Goal: Task Accomplishment & Management: Manage account settings

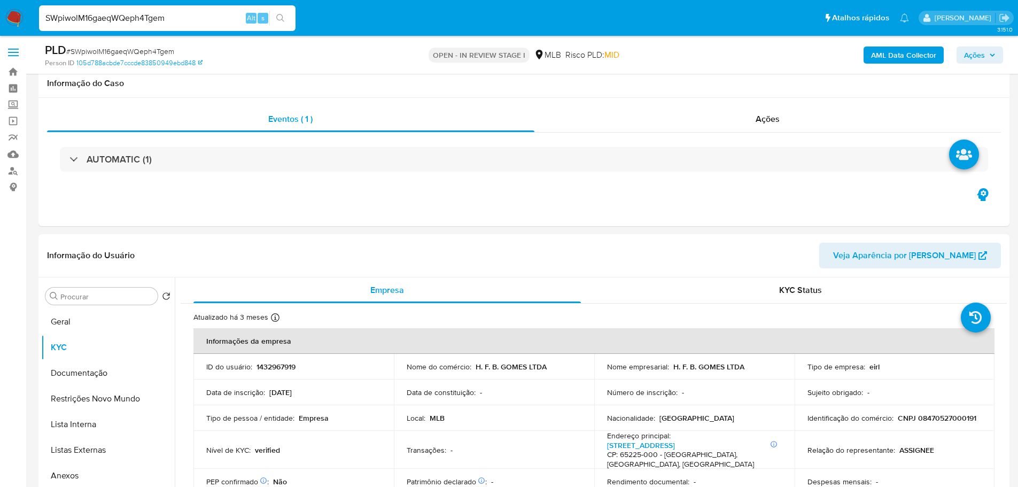
select select "10"
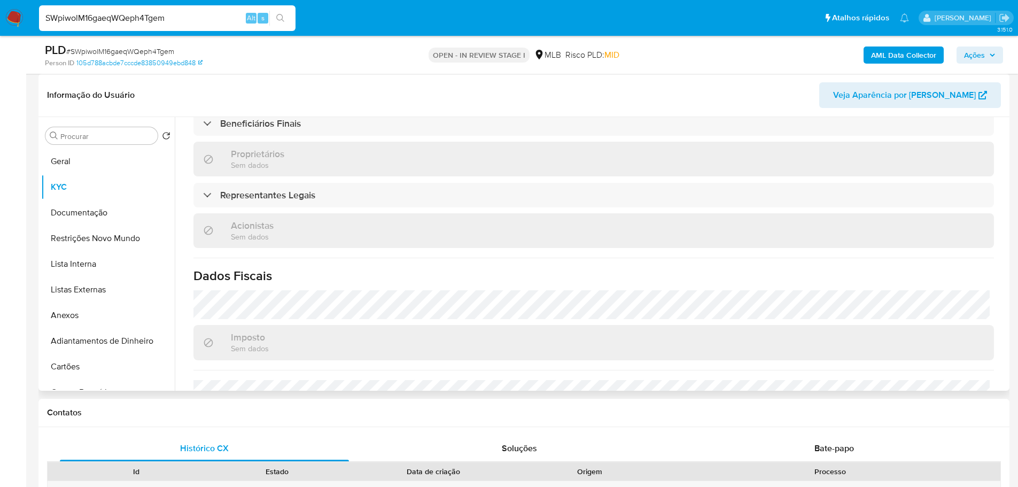
scroll to position [639, 0]
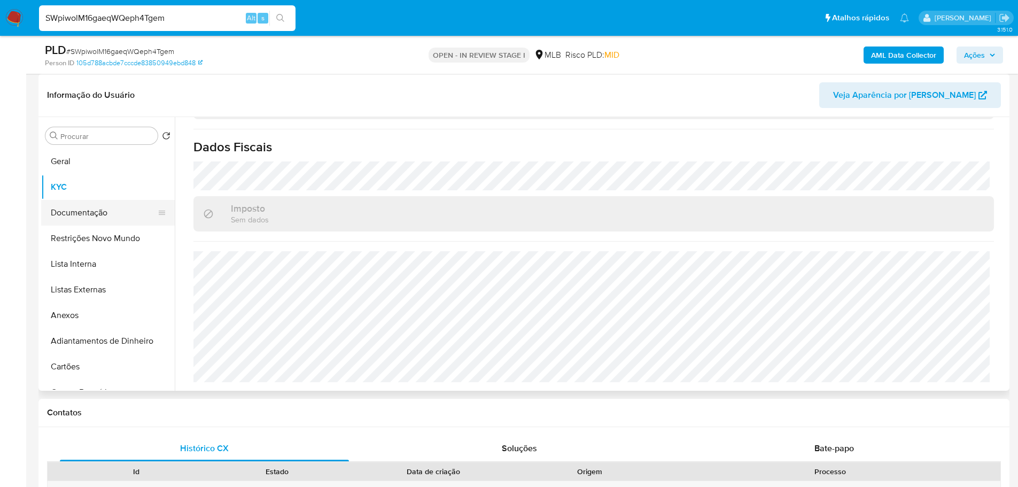
click at [71, 213] on button "Documentação" at bounding box center [103, 213] width 125 height 26
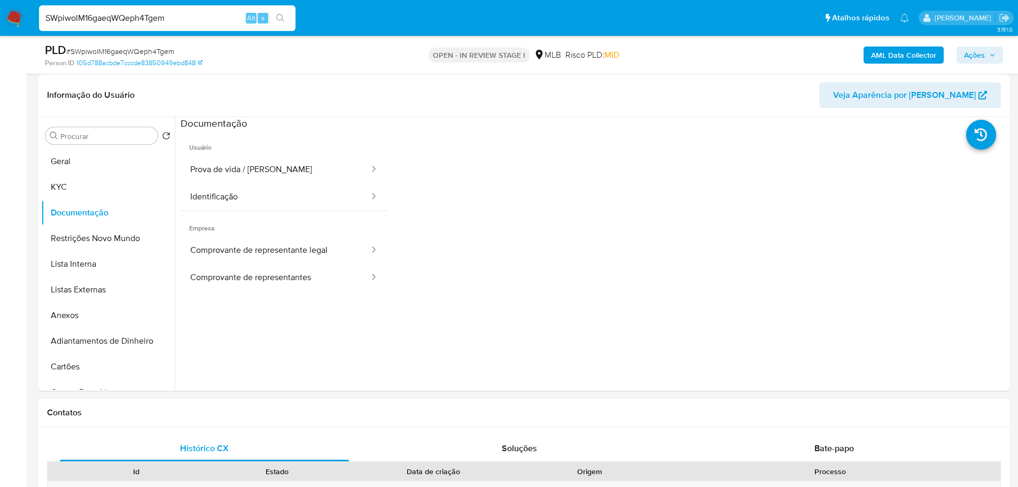
click at [258, 178] on button "Prova de vida / [PERSON_NAME]" at bounding box center [276, 169] width 190 height 27
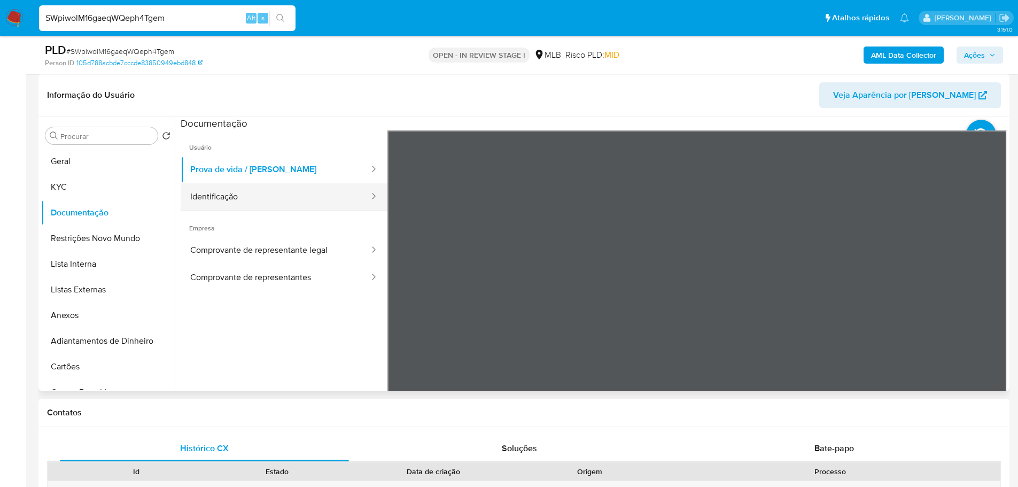
click at [310, 200] on button "Identificação" at bounding box center [276, 196] width 190 height 27
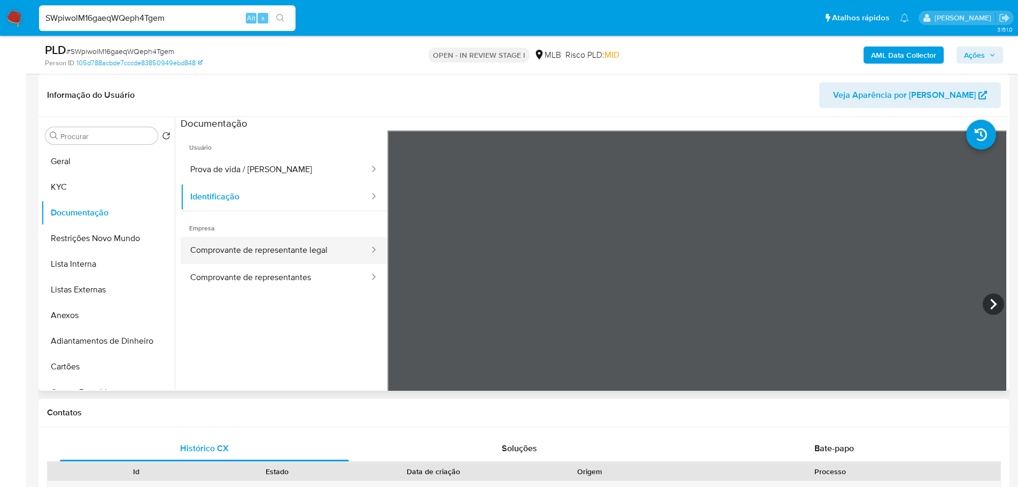
click at [314, 238] on button "Comprovante de representante legal" at bounding box center [276, 250] width 190 height 27
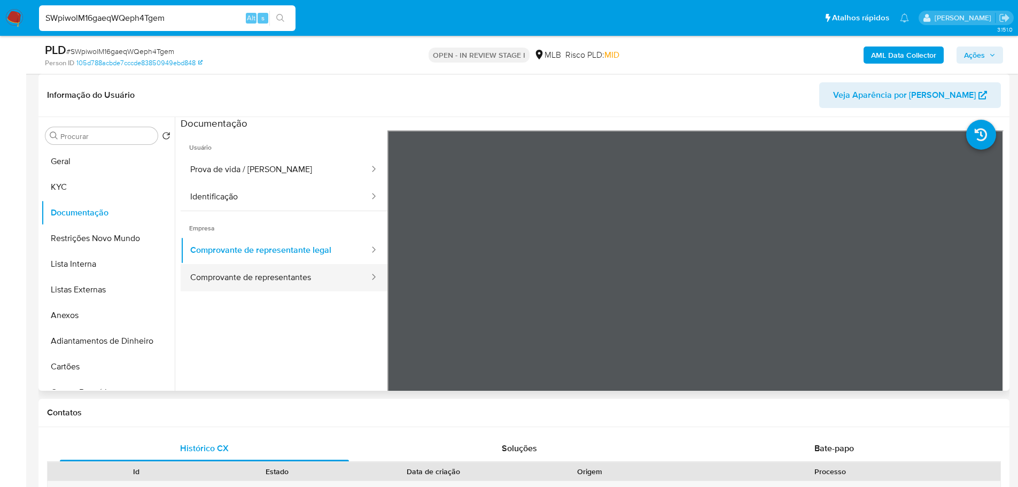
click at [319, 285] on button "Comprovante de representantes" at bounding box center [276, 277] width 190 height 27
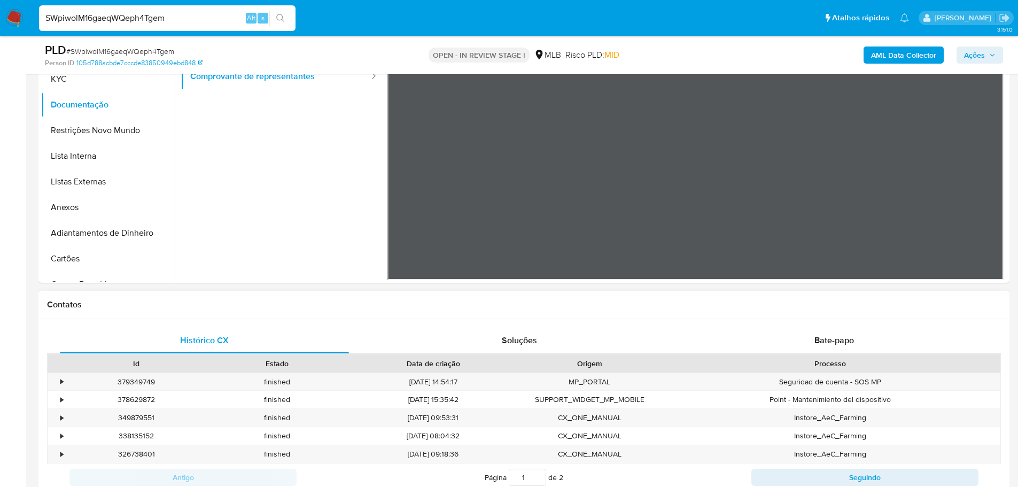
scroll to position [160, 0]
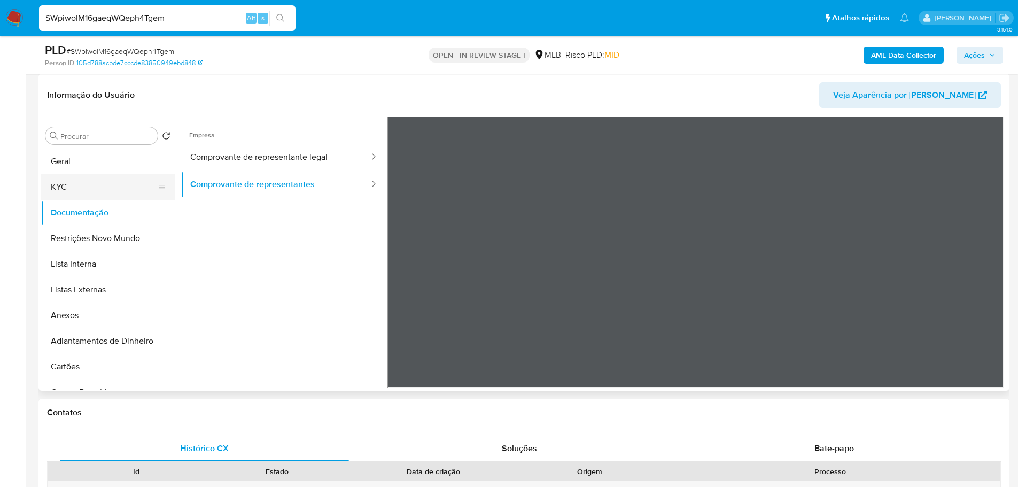
click at [55, 189] on button "KYC" at bounding box center [103, 187] width 125 height 26
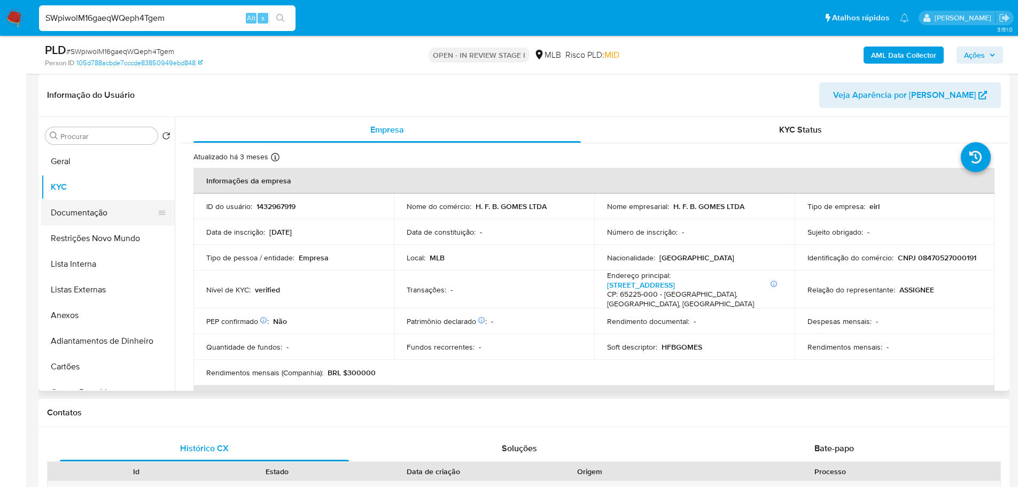
click at [91, 206] on button "Documentação" at bounding box center [103, 213] width 125 height 26
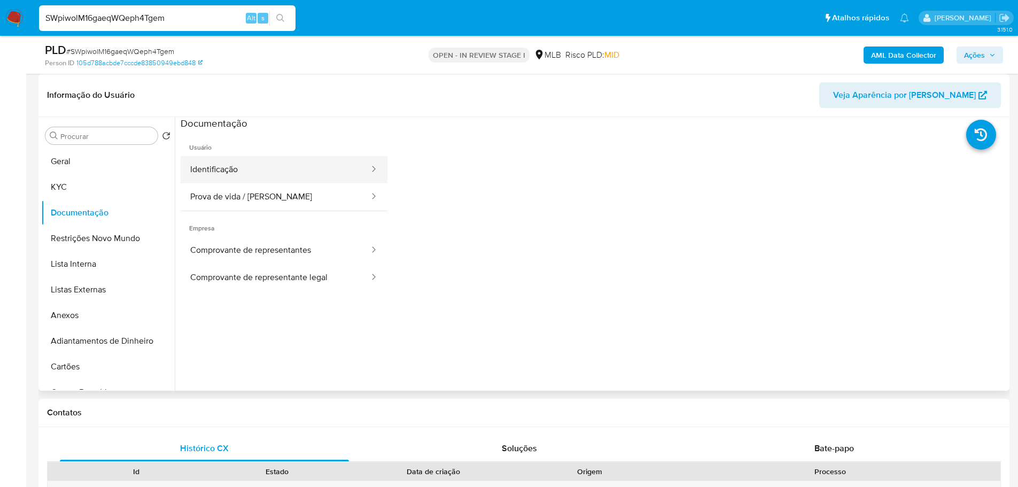
click at [224, 166] on button "Identificação" at bounding box center [276, 169] width 190 height 27
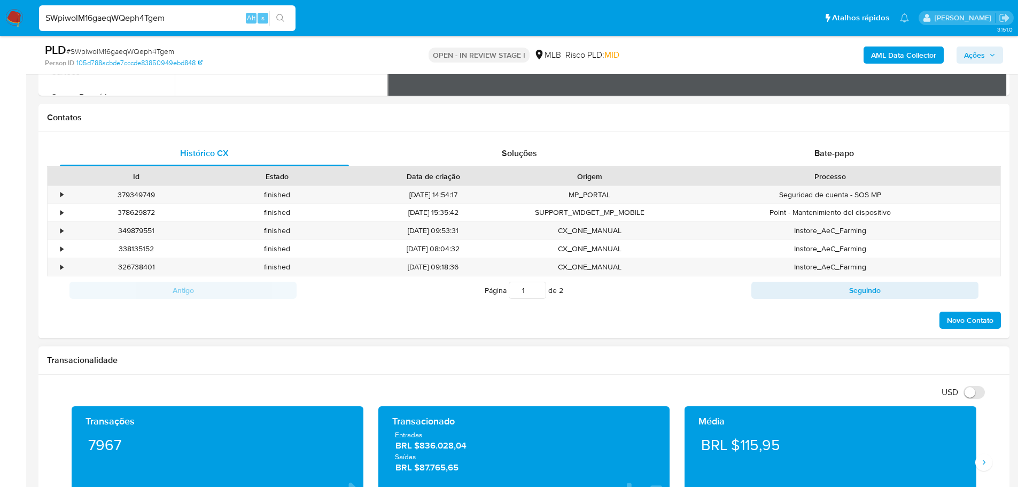
scroll to position [534, 0]
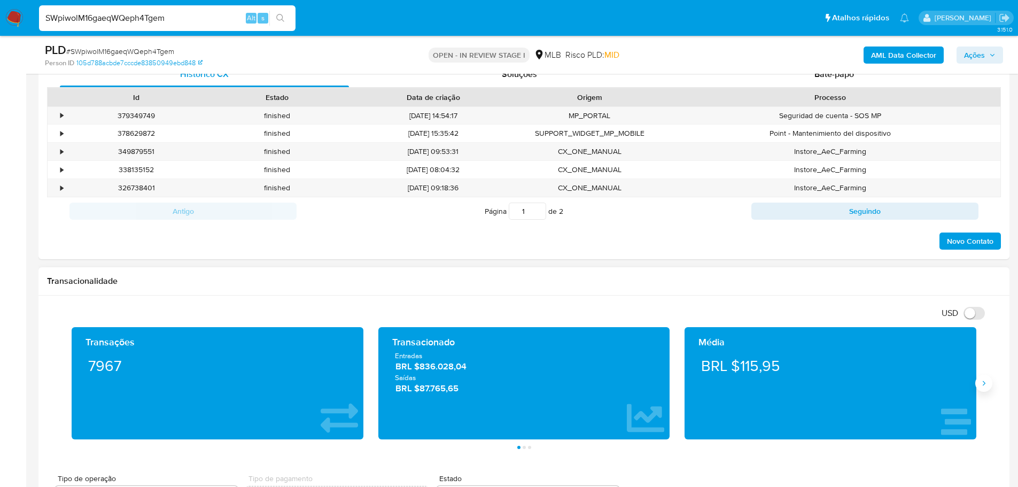
click at [983, 380] on icon "Siguiente" at bounding box center [983, 383] width 9 height 9
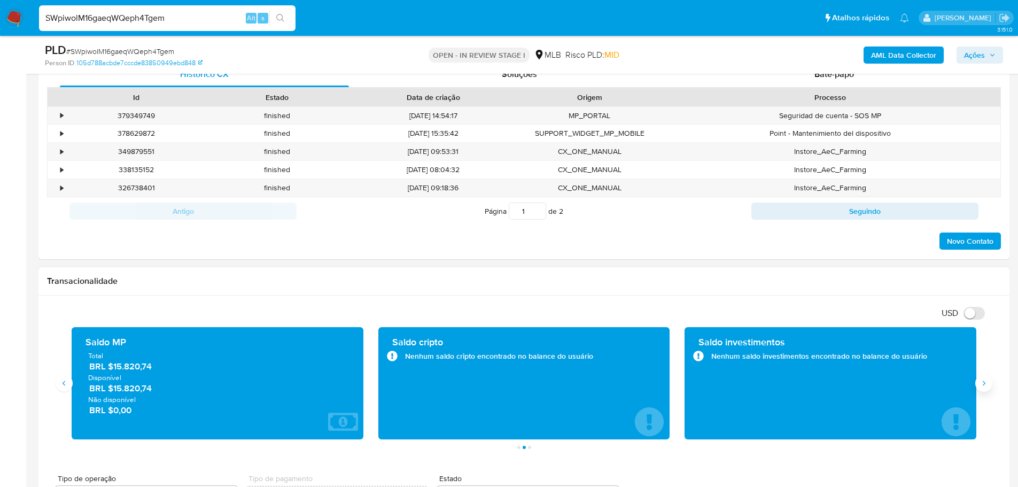
click at [983, 380] on icon "Siguiente" at bounding box center [983, 383] width 9 height 9
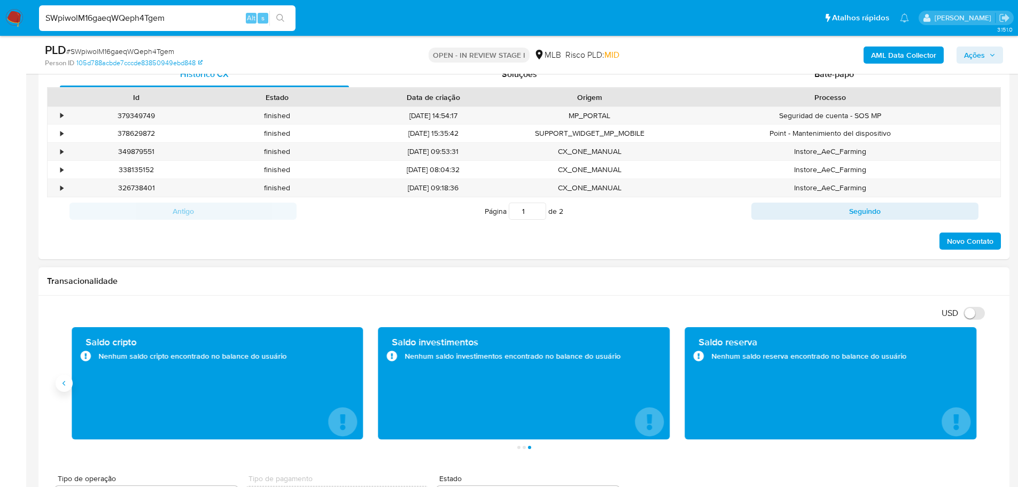
click at [66, 384] on icon "Anterior" at bounding box center [64, 383] width 9 height 9
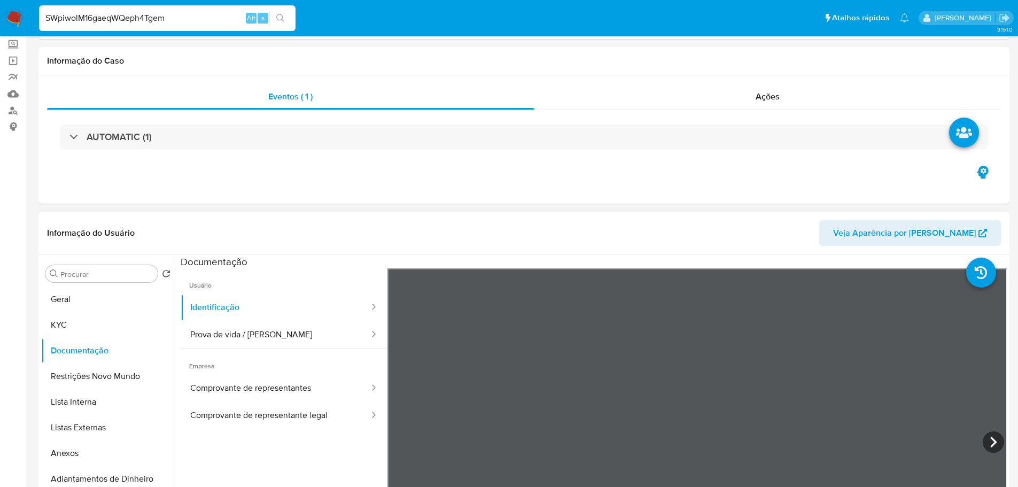
scroll to position [0, 0]
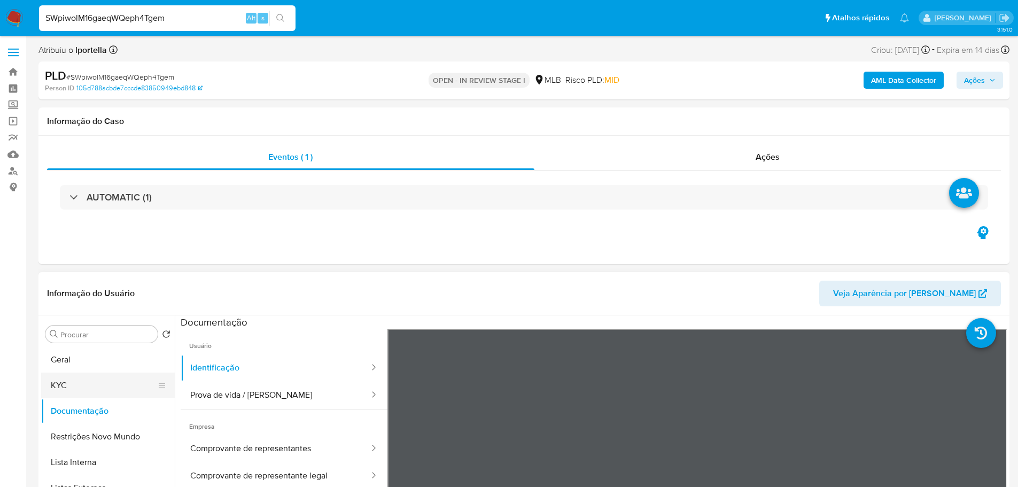
click at [84, 379] on button "KYC" at bounding box center [103, 385] width 125 height 26
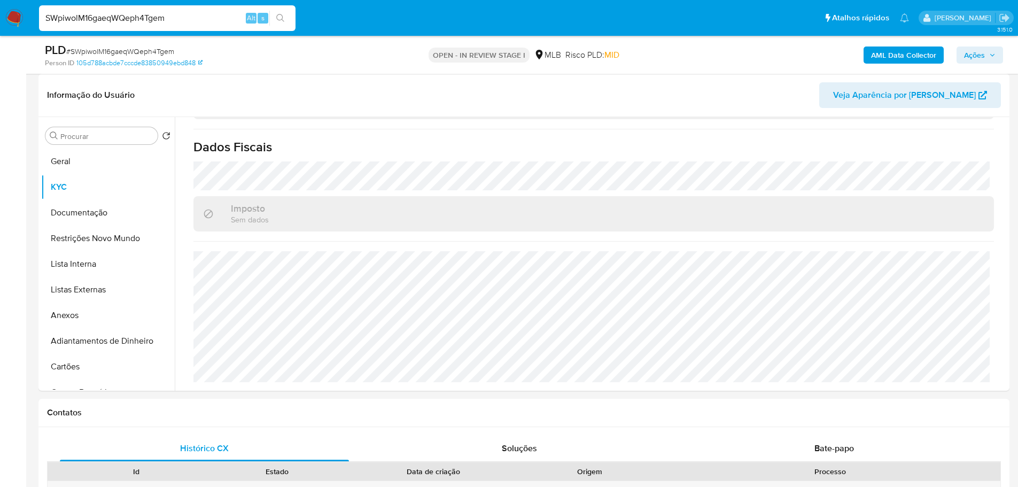
scroll to position [639, 0]
click at [86, 162] on button "Geral" at bounding box center [103, 162] width 125 height 26
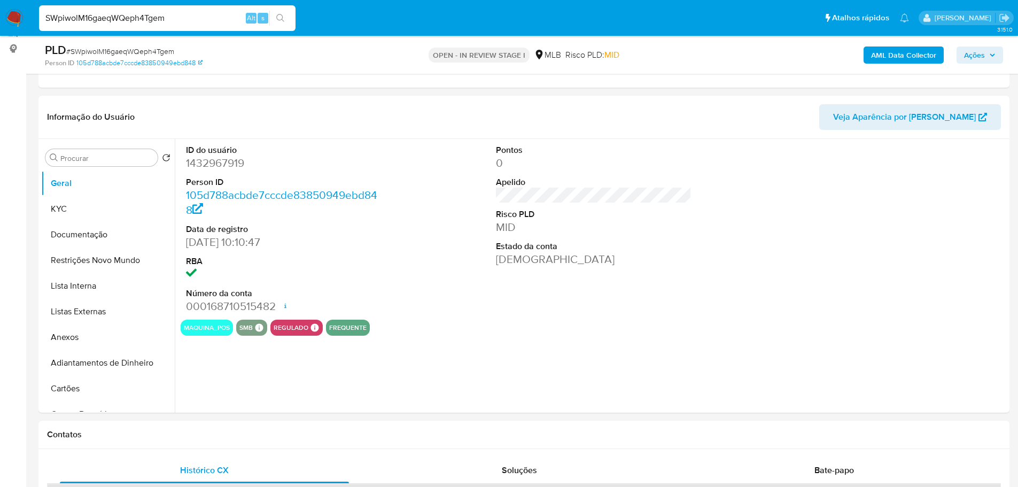
scroll to position [136, 0]
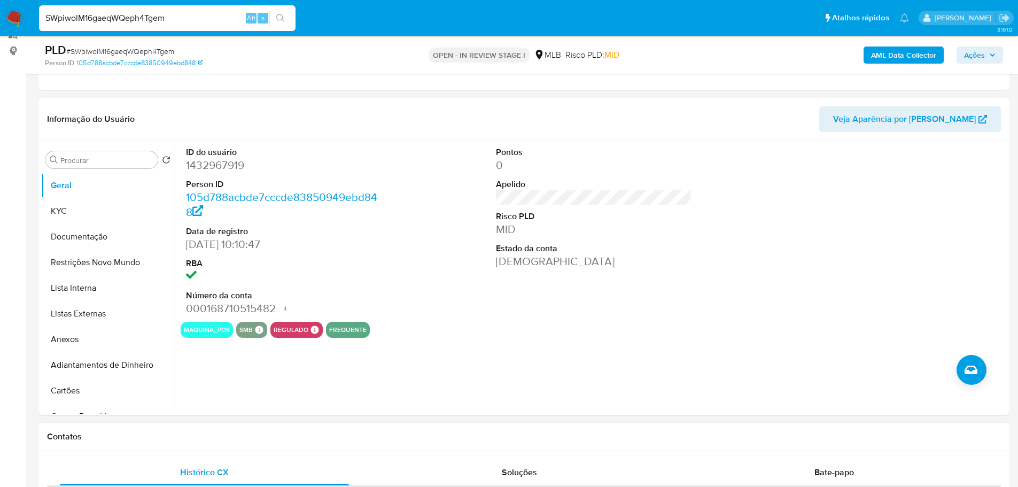
click at [347, 443] on div "Contatos" at bounding box center [523, 437] width 971 height 28
click at [102, 216] on button "KYC" at bounding box center [103, 211] width 125 height 26
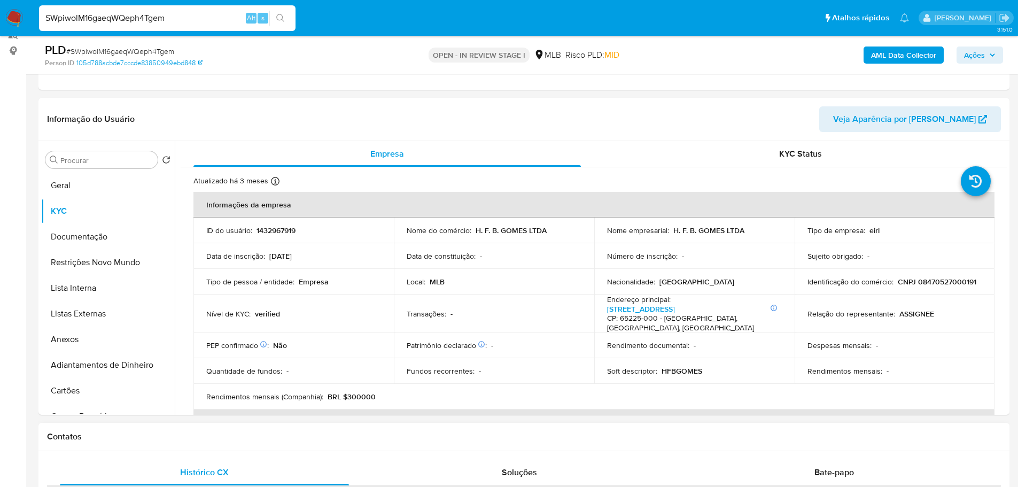
click at [165, 439] on h1 "Contatos" at bounding box center [524, 436] width 954 height 11
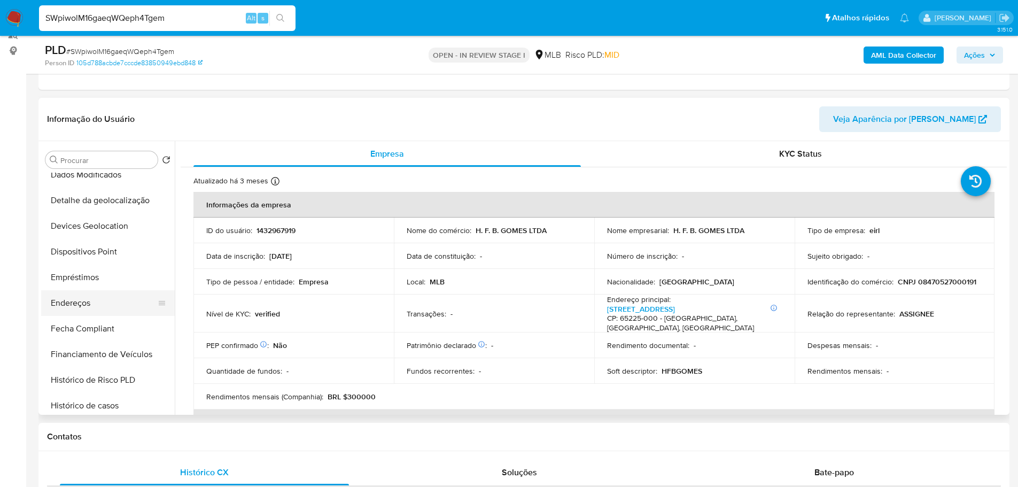
click at [91, 301] on button "Endereços" at bounding box center [103, 303] width 125 height 26
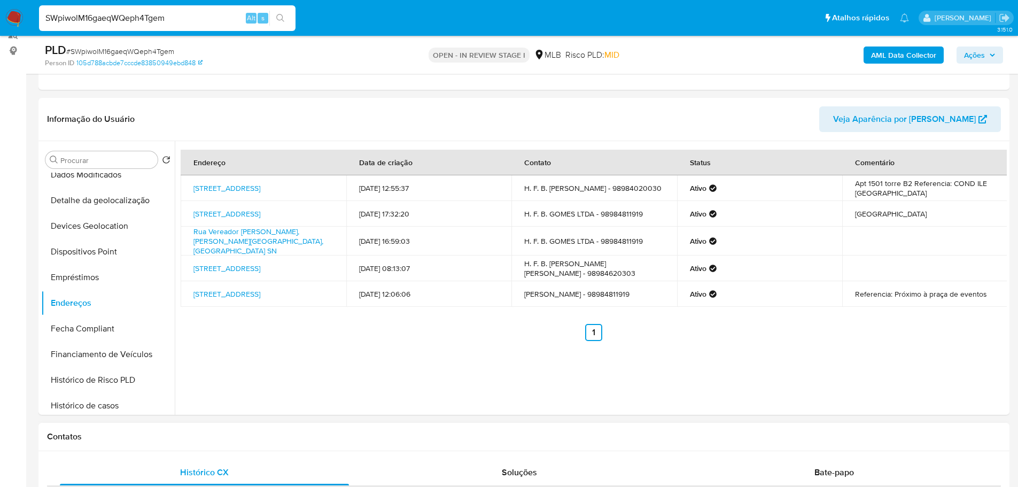
click at [197, 440] on h1 "Contatos" at bounding box center [524, 436] width 954 height 11
click at [110, 201] on button "Detalhe da geolocalização" at bounding box center [103, 201] width 125 height 26
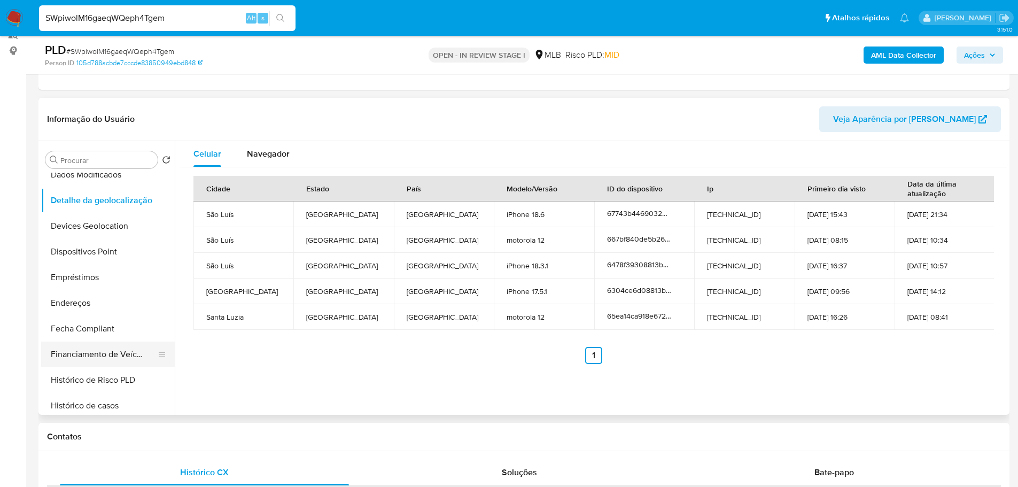
drag, startPoint x: 200, startPoint y: 442, endPoint x: 156, endPoint y: 350, distance: 102.5
click at [200, 442] on div "Contatos" at bounding box center [523, 437] width 971 height 28
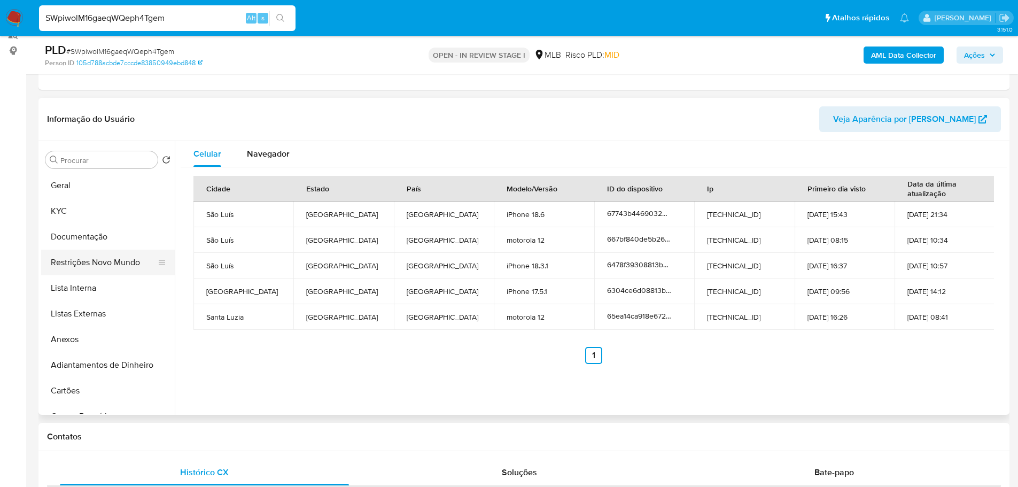
click at [93, 267] on button "Restrições Novo Mundo" at bounding box center [103, 263] width 125 height 26
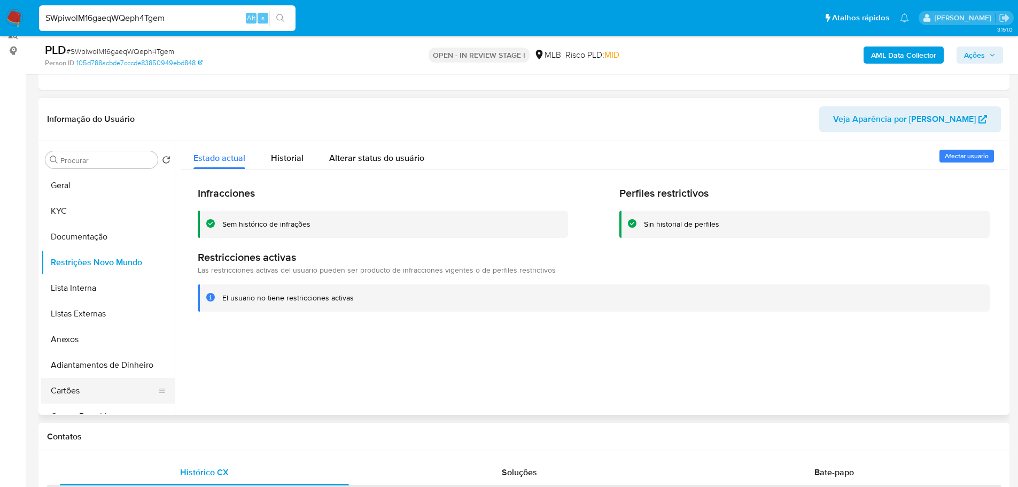
drag, startPoint x: 244, startPoint y: 441, endPoint x: 168, endPoint y: 385, distance: 95.1
click at [244, 441] on h1 "Contatos" at bounding box center [524, 436] width 954 height 11
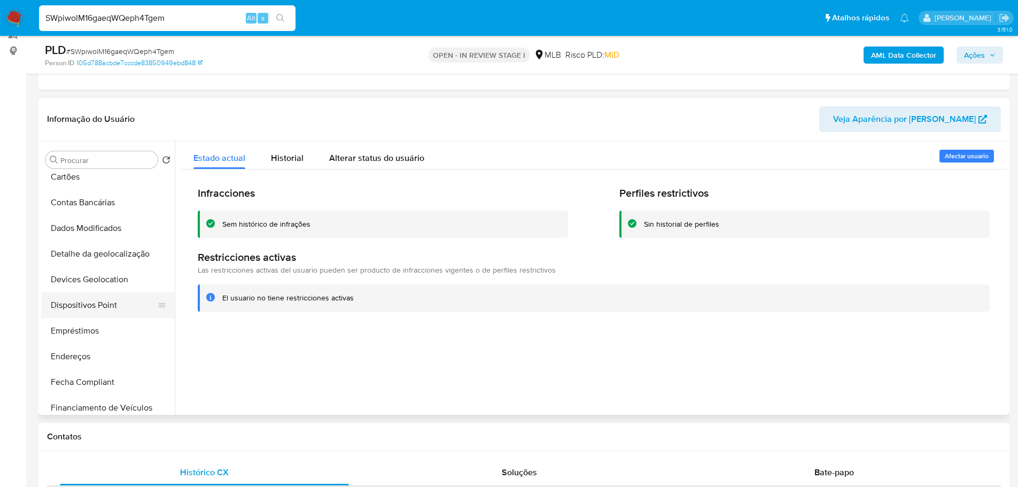
click at [103, 302] on button "Dispositivos Point" at bounding box center [103, 305] width 125 height 26
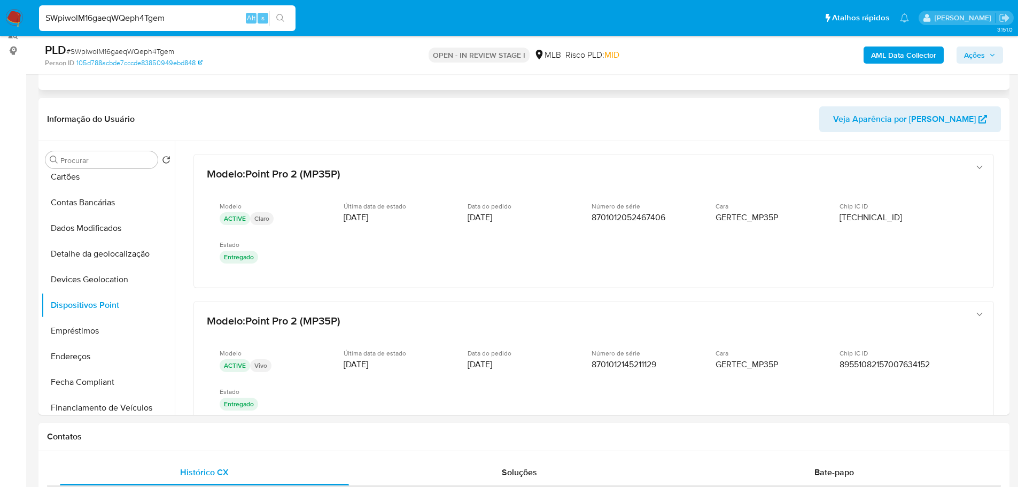
click at [789, 80] on div "Eventos ( 1 ) Ações AUTOMATIC (1)" at bounding box center [523, 26] width 971 height 128
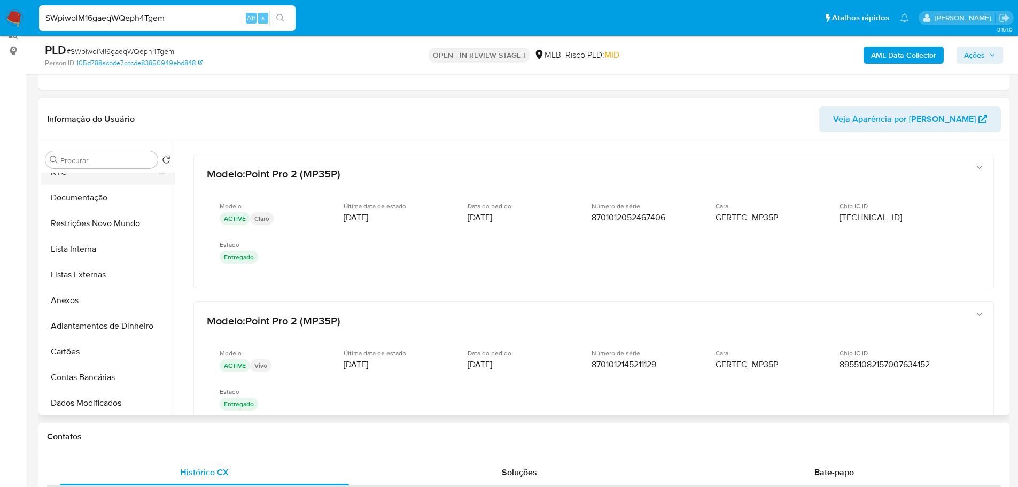
scroll to position [0, 0]
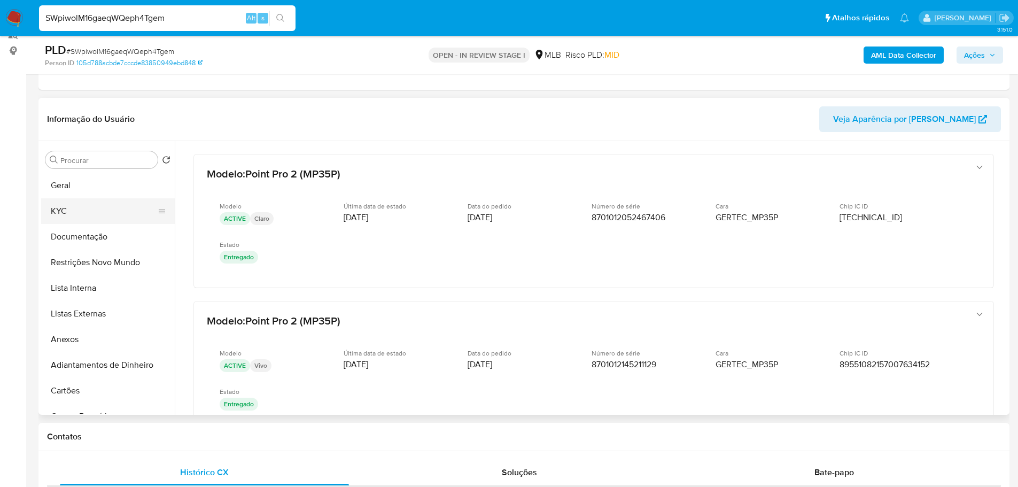
click at [85, 208] on button "KYC" at bounding box center [103, 211] width 125 height 26
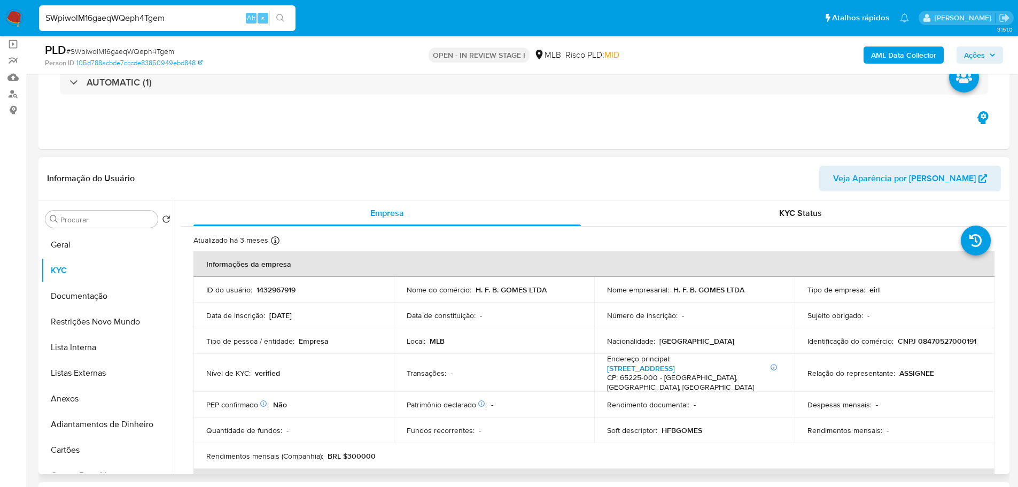
scroll to position [160, 0]
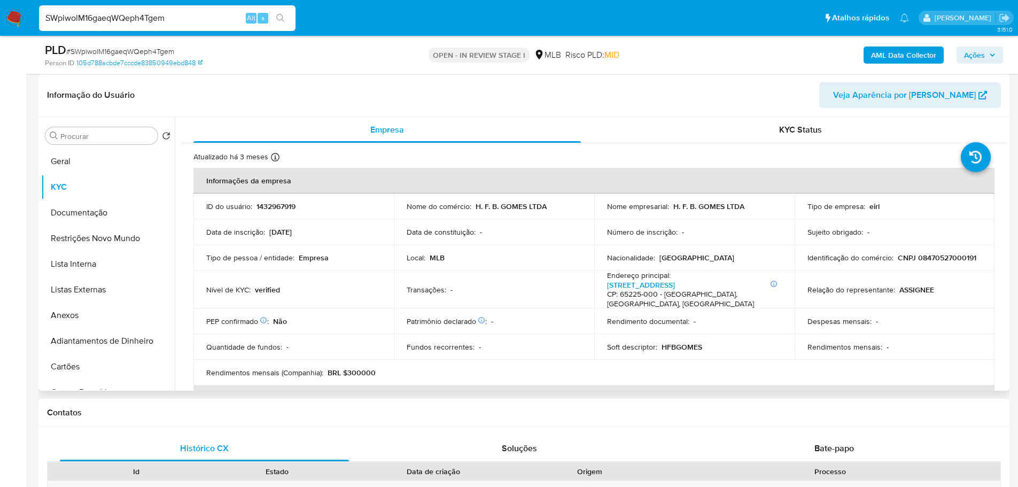
click at [932, 255] on p "CNPJ 08470527000191" at bounding box center [937, 258] width 79 height 10
copy p "08470527000191"
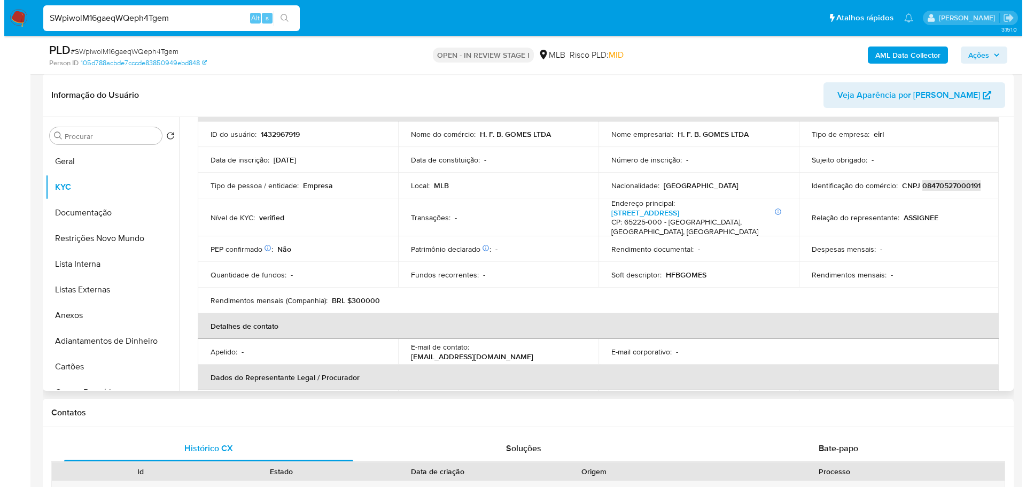
scroll to position [0, 0]
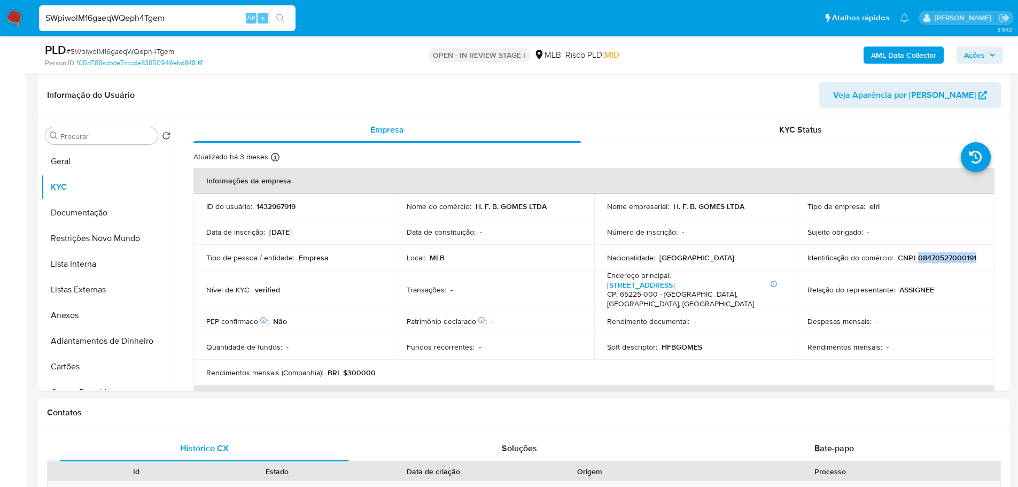
click at [987, 53] on span "Ações" at bounding box center [980, 55] width 32 height 15
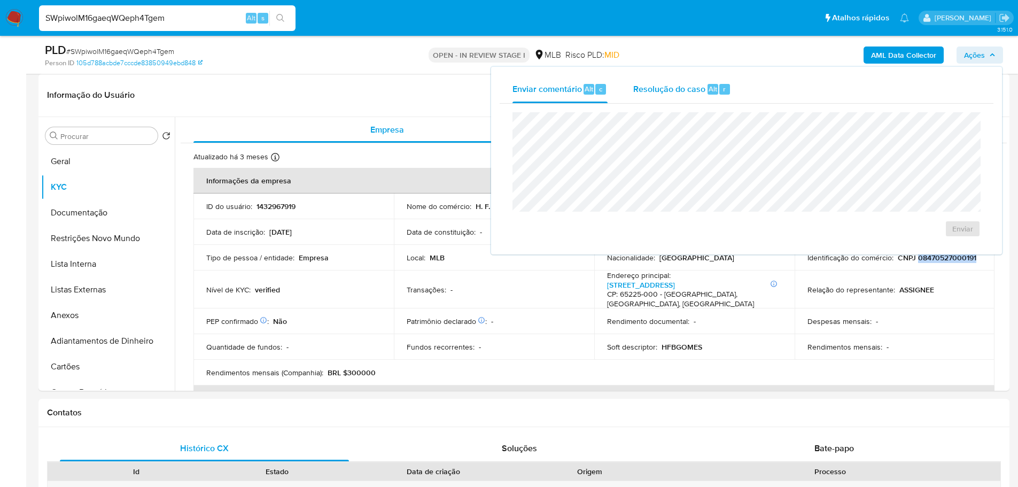
click at [664, 85] on span "Resolução do caso" at bounding box center [669, 88] width 72 height 12
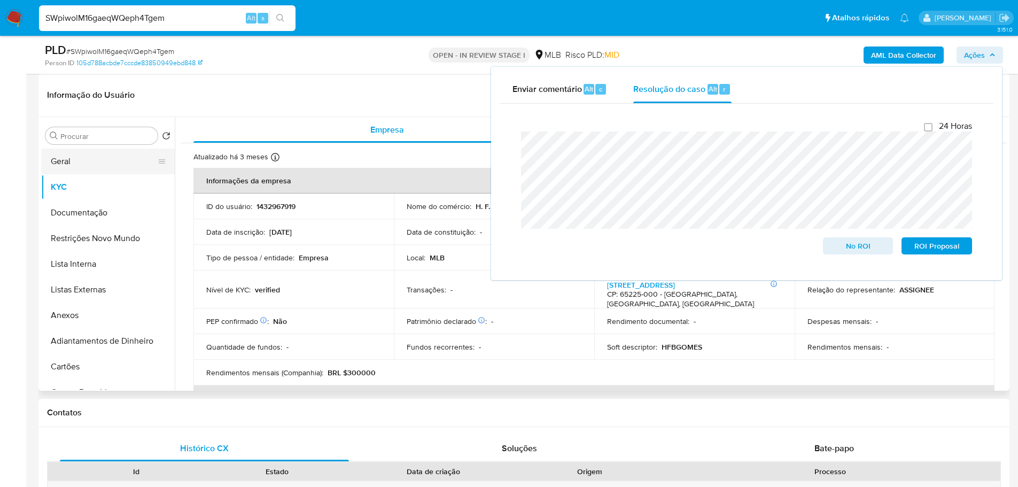
click at [97, 166] on button "Geral" at bounding box center [103, 162] width 125 height 26
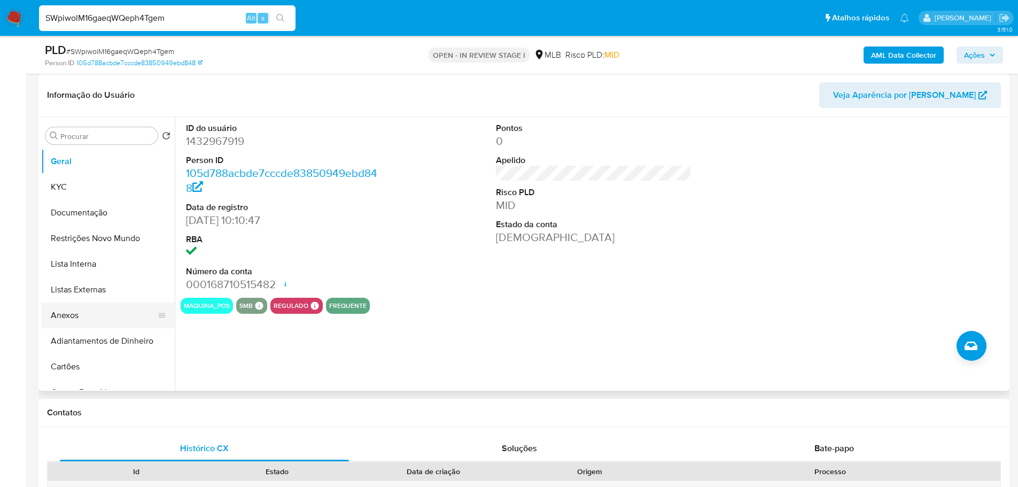
click at [102, 310] on button "Anexos" at bounding box center [103, 315] width 125 height 26
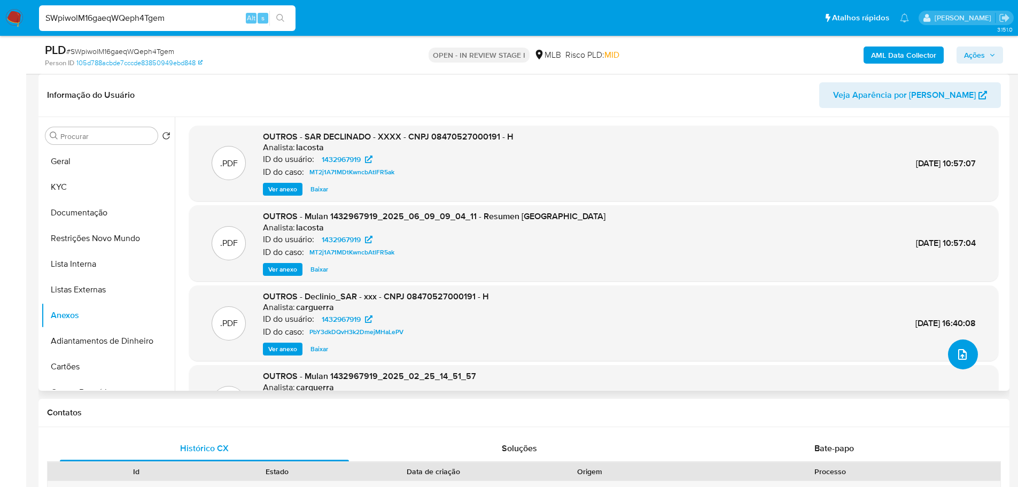
click at [956, 360] on icon "upload-file" at bounding box center [962, 354] width 13 height 13
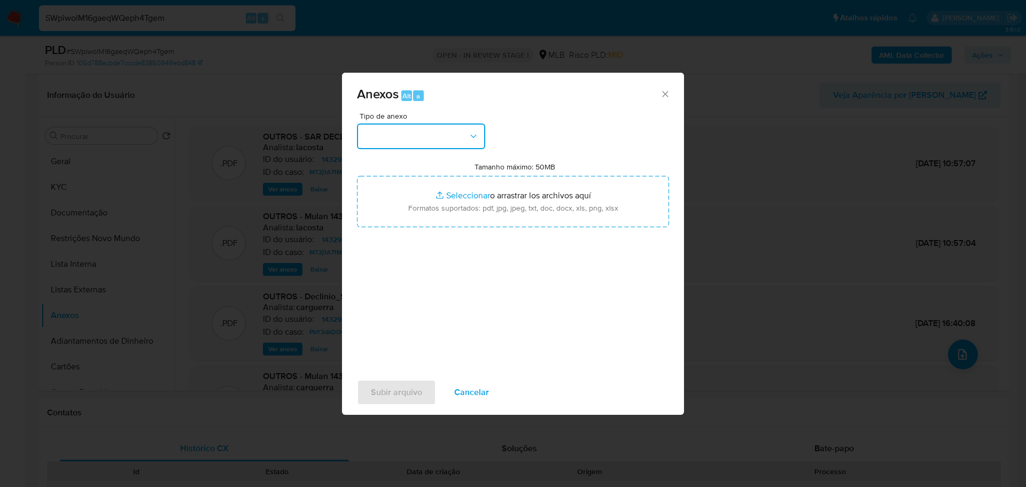
click at [457, 135] on button "button" at bounding box center [421, 136] width 128 height 26
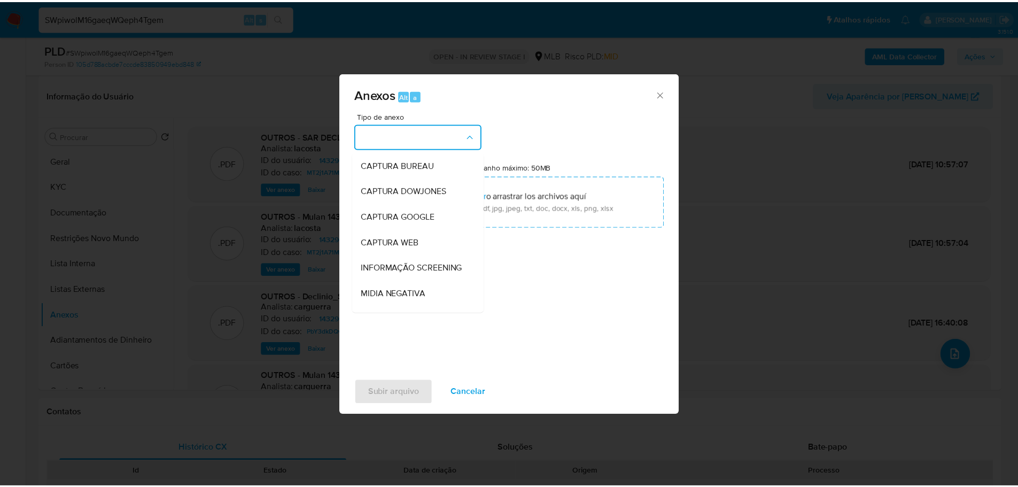
scroll to position [165, 0]
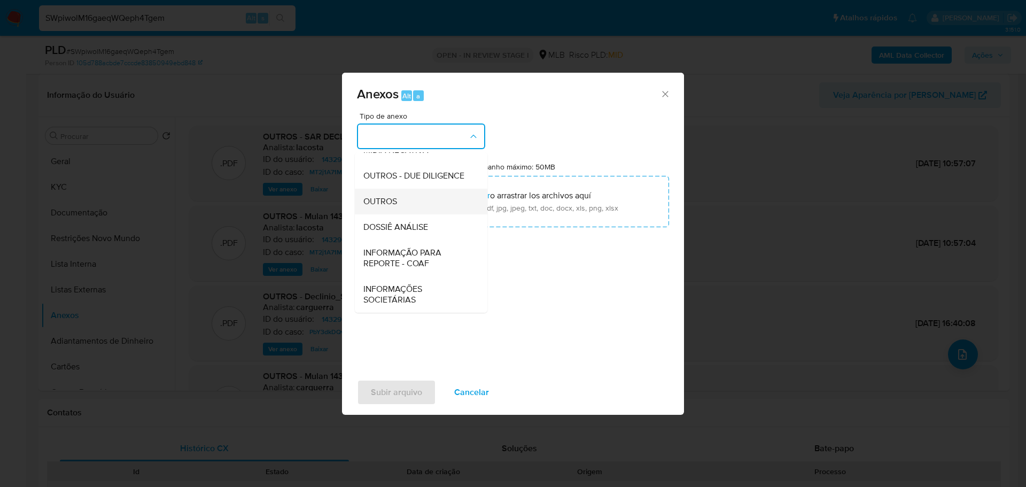
click at [393, 205] on span "OUTROS" at bounding box center [380, 201] width 34 height 11
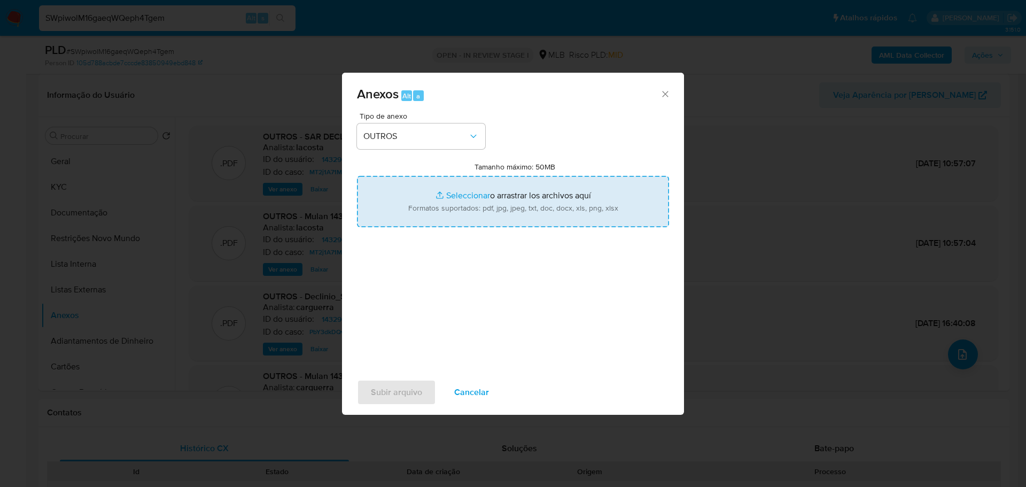
type input "C:\fakepath\Mulan 1432967919_2025_08_11_16_58_36.xlsx"
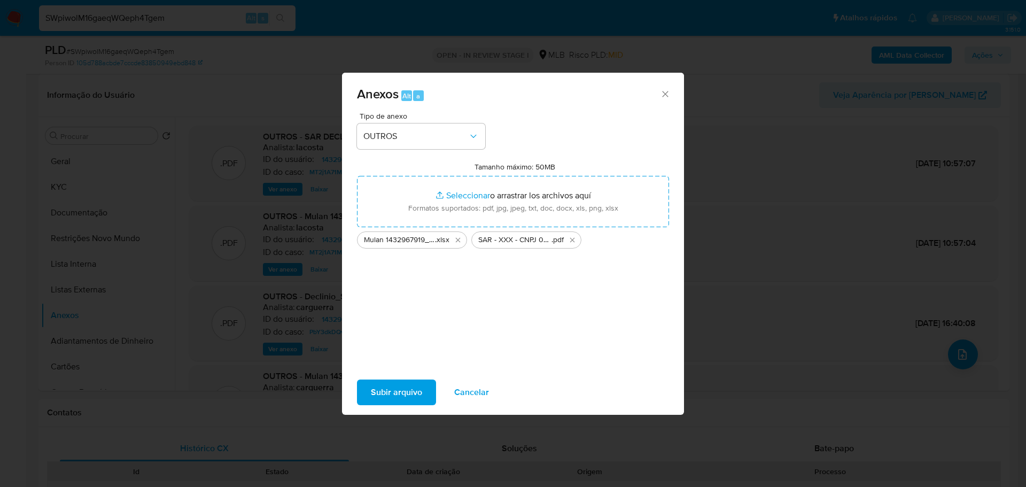
click at [405, 395] on span "Subir arquivo" at bounding box center [396, 392] width 51 height 24
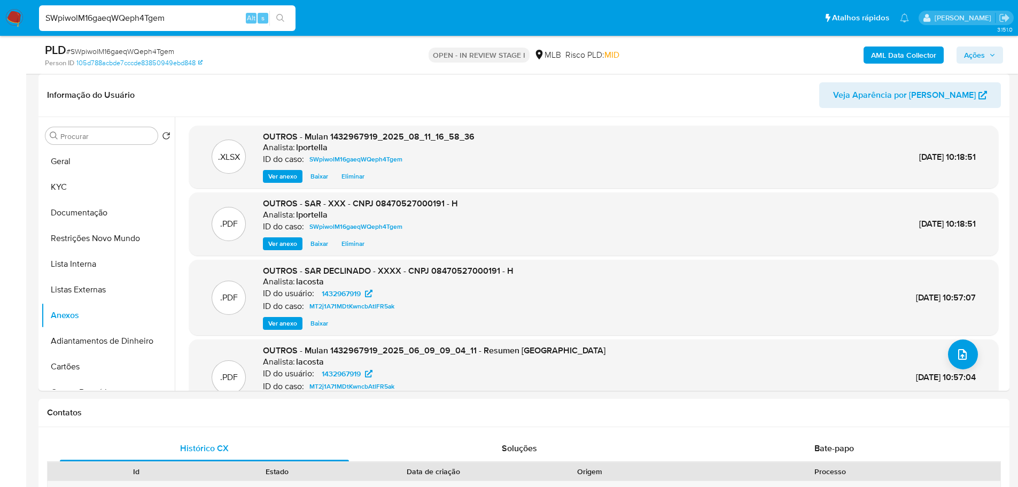
click at [996, 45] on div "AML Data Collector Ações" at bounding box center [845, 54] width 316 height 25
click at [994, 45] on div "AML Data Collector Ações" at bounding box center [845, 54] width 316 height 25
click at [986, 56] on span "Ações" at bounding box center [980, 55] width 32 height 15
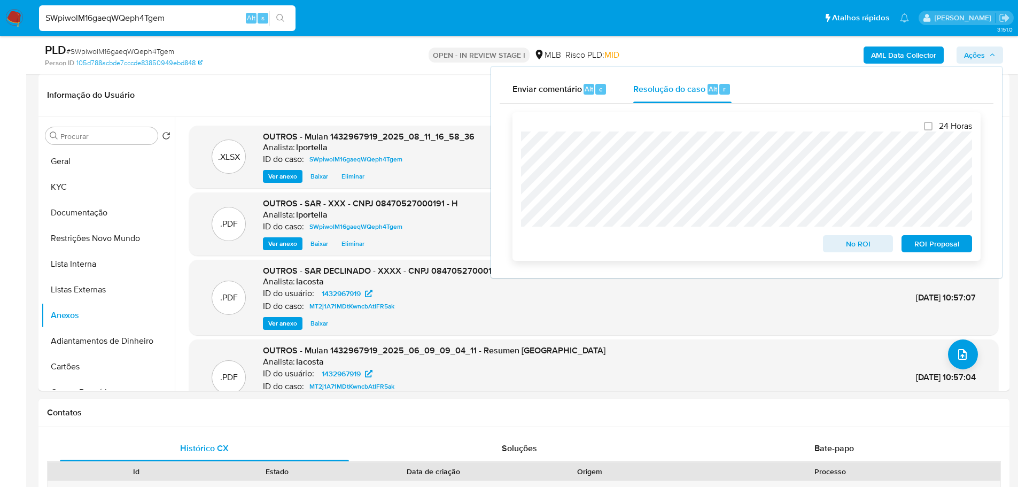
click at [949, 250] on span "ROI Proposal" at bounding box center [937, 243] width 56 height 15
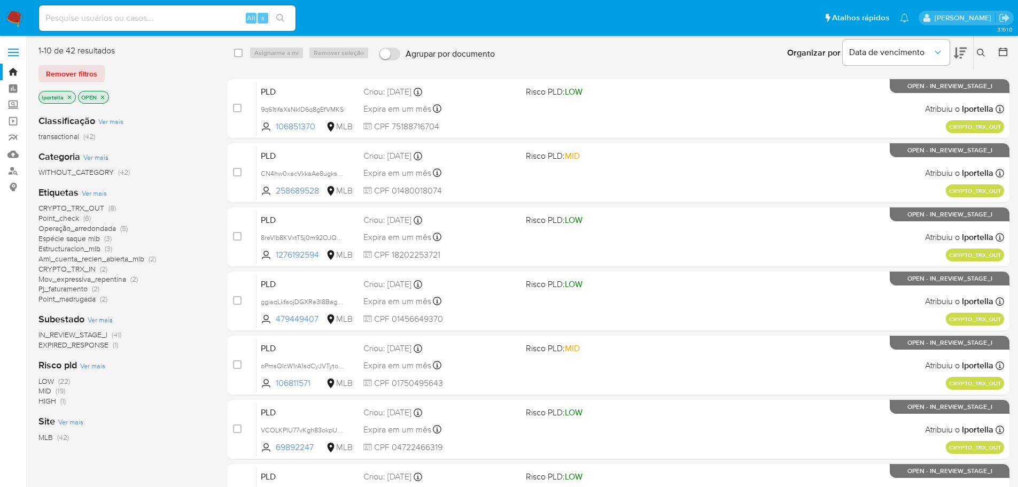
drag, startPoint x: 120, startPoint y: 29, endPoint x: 119, endPoint y: 24, distance: 6.0
click at [120, 29] on div "Alt s" at bounding box center [167, 18] width 256 height 26
click at [117, 20] on input at bounding box center [167, 18] width 256 height 14
paste input "768554795"
type input "768554795"
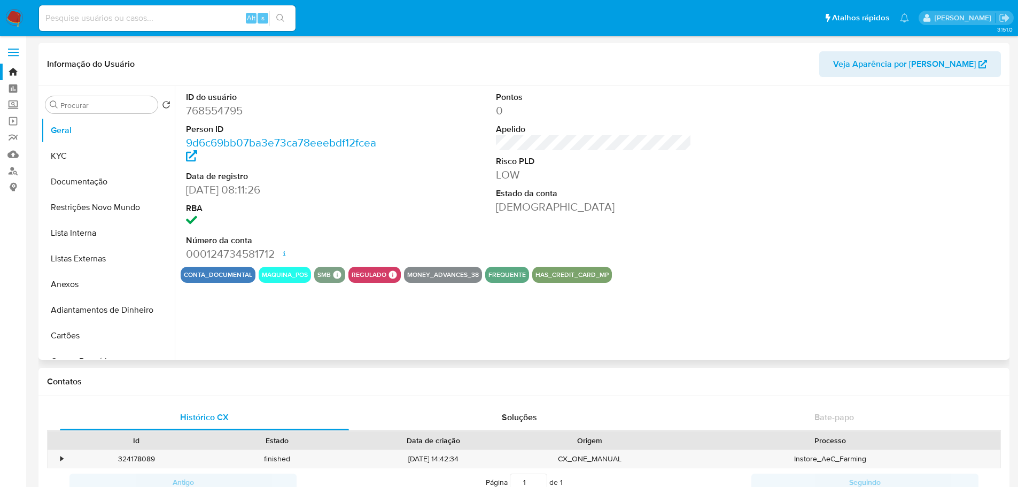
select select "10"
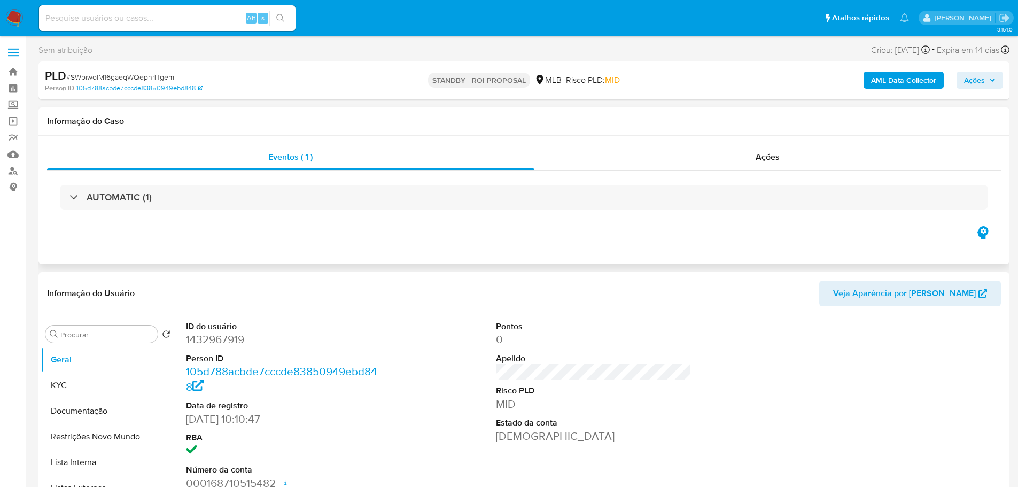
select select "10"
click at [145, 80] on span "# SWpiwolM16gaeqWQeph4Tgem" at bounding box center [120, 77] width 108 height 11
copy span "SWpiwolM16gaeqWQeph4Tgem"
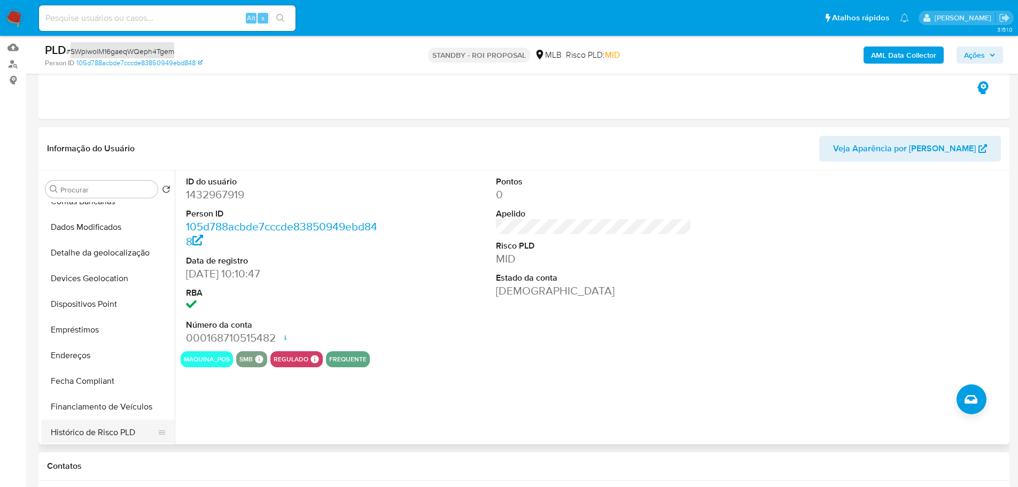
scroll to position [321, 0]
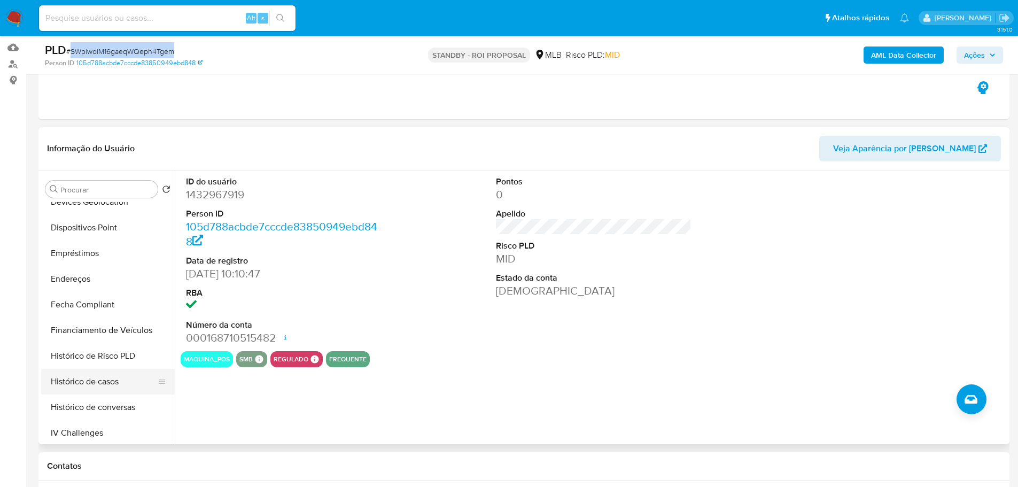
click at [125, 381] on button "Histórico de casos" at bounding box center [103, 382] width 125 height 26
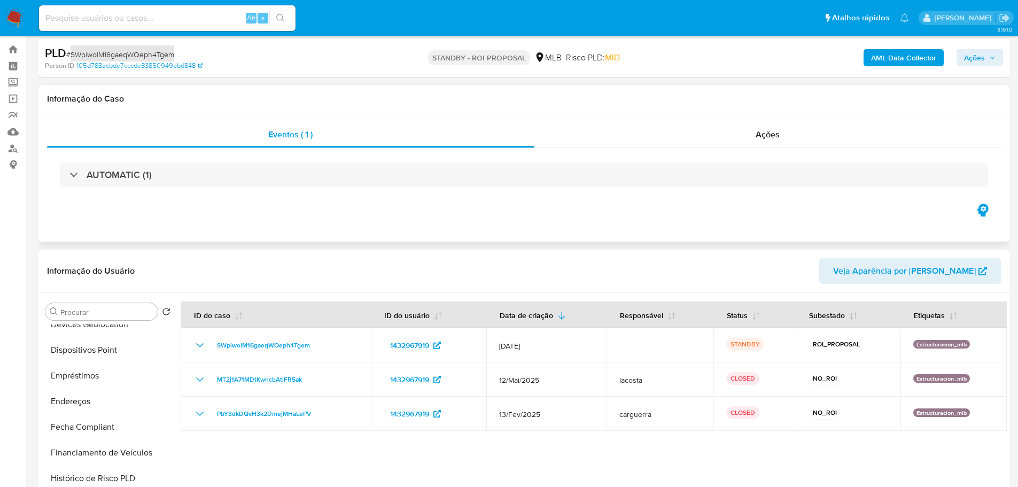
scroll to position [0, 0]
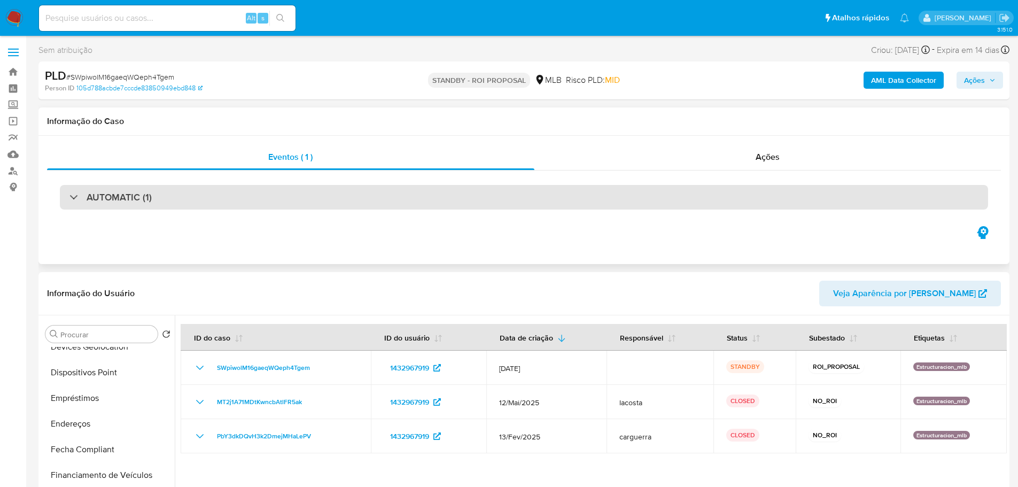
click at [159, 191] on div "AUTOMATIC (1)" at bounding box center [524, 197] width 928 height 25
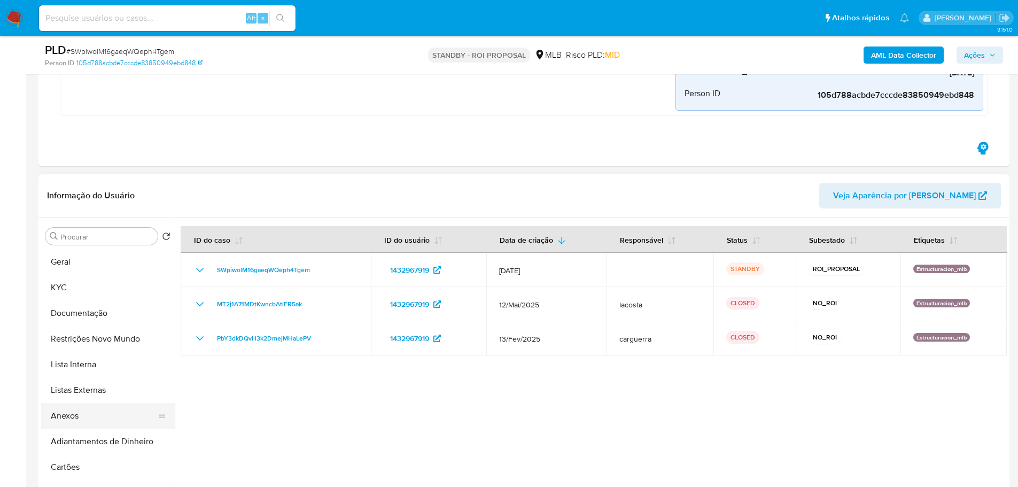
scroll to position [427, 0]
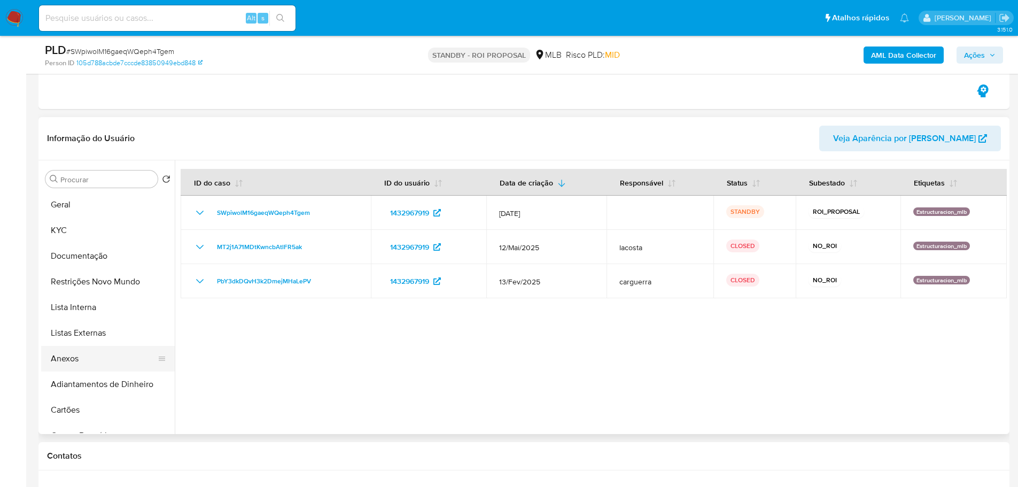
click at [94, 353] on button "Anexos" at bounding box center [103, 359] width 125 height 26
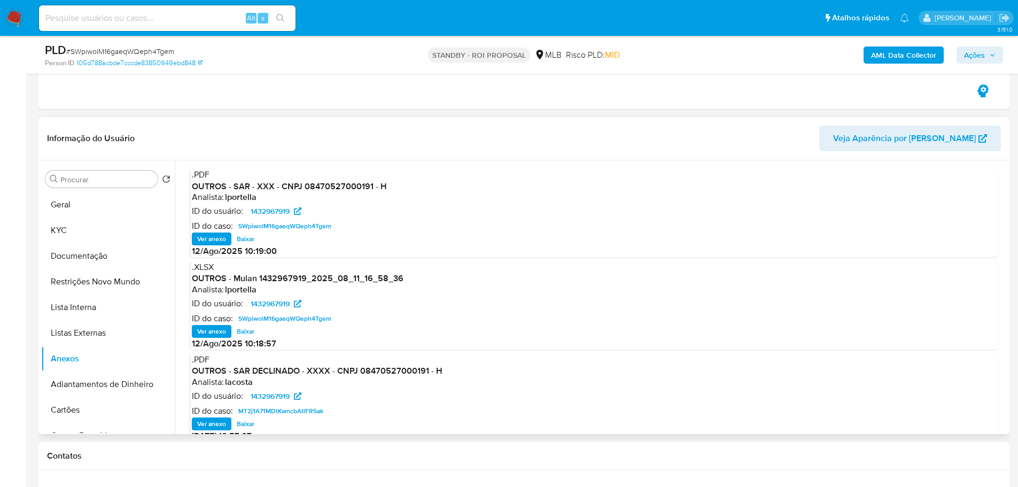
scroll to position [53, 0]
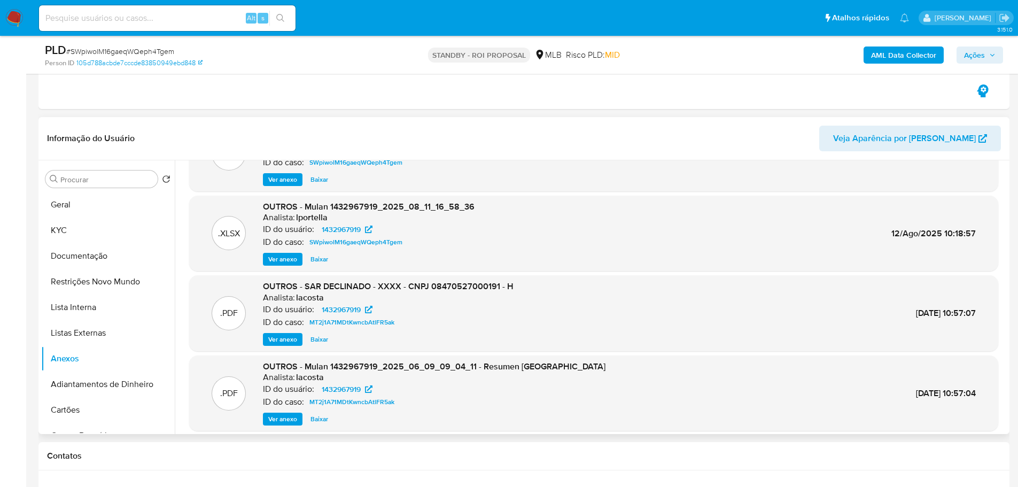
click at [277, 339] on span "Ver anexo" at bounding box center [282, 339] width 29 height 11
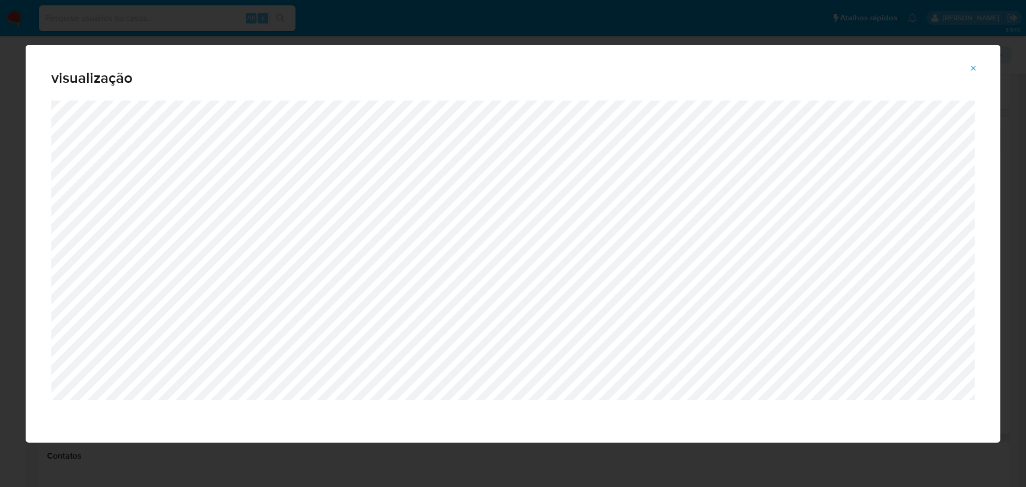
click at [972, 68] on icon "Attachment preview" at bounding box center [973, 68] width 9 height 9
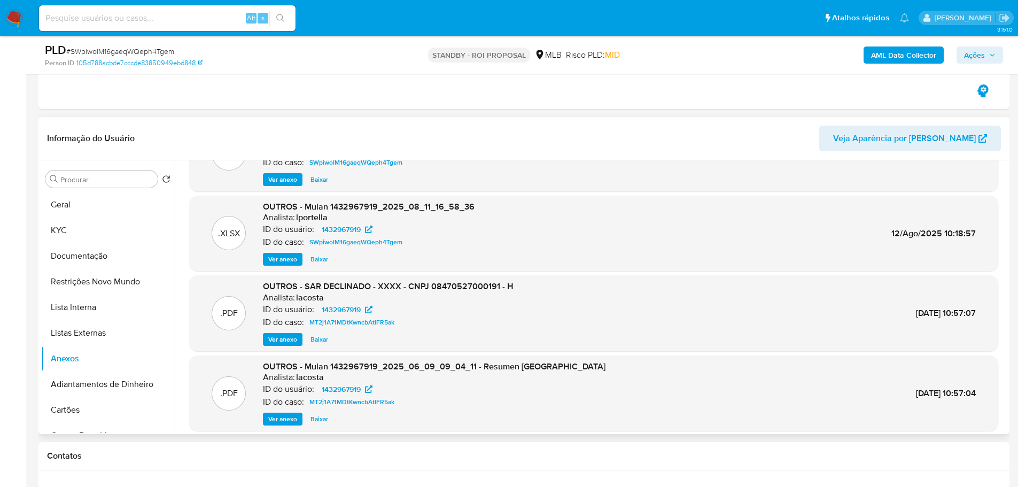
scroll to position [214, 0]
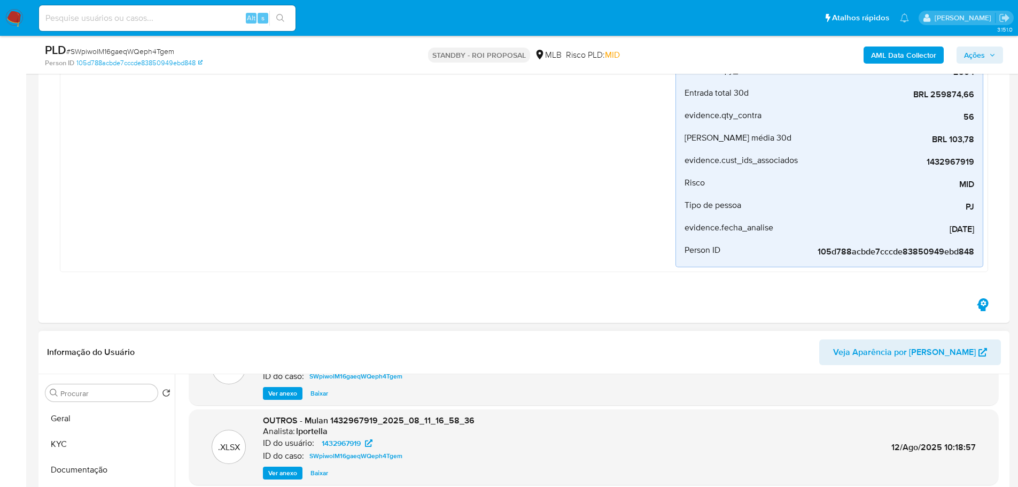
click at [19, 14] on img at bounding box center [14, 18] width 18 height 18
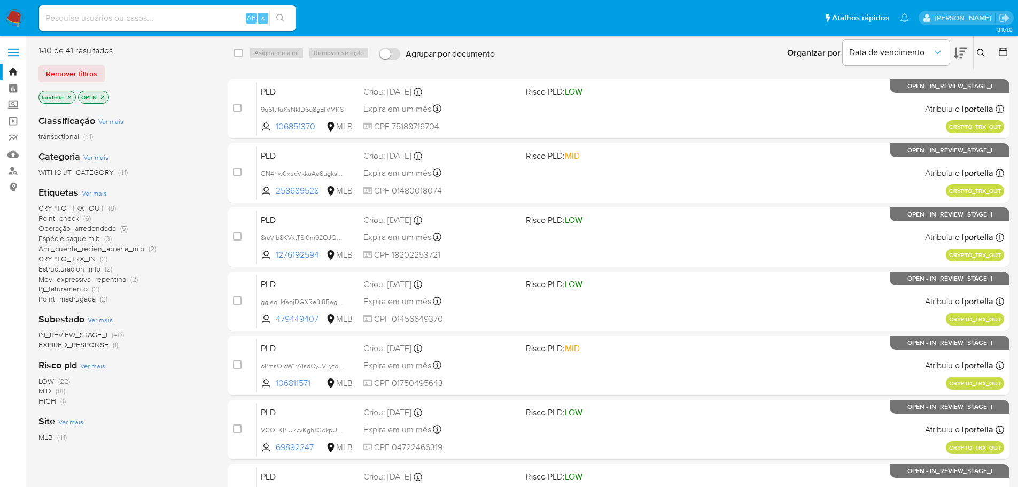
click at [173, 26] on div "Alt s" at bounding box center [167, 18] width 256 height 26
click at [150, 15] on input at bounding box center [167, 18] width 256 height 14
paste input "0BfgDixabVii3qEci4iqCnGl"
type input "0BfgDixabVii3qEci4iqCnGl"
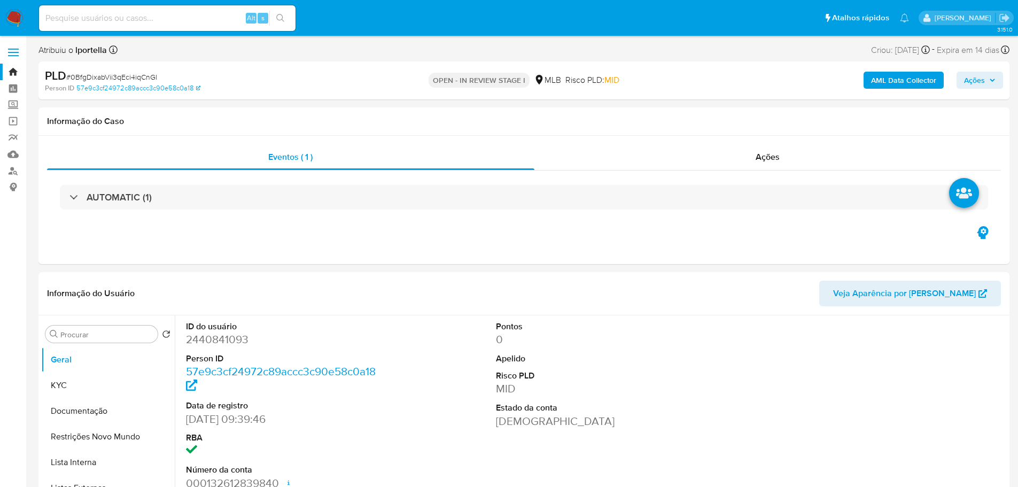
select select "10"
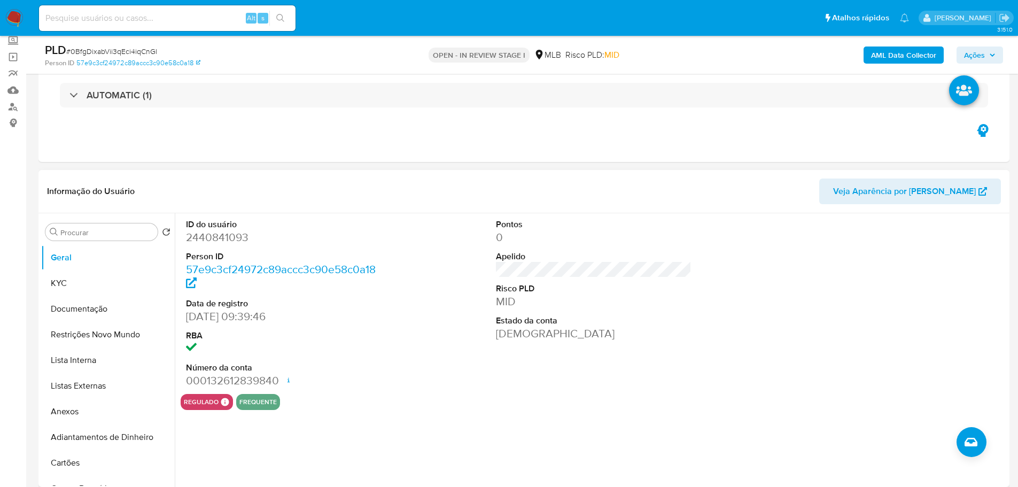
scroll to position [107, 0]
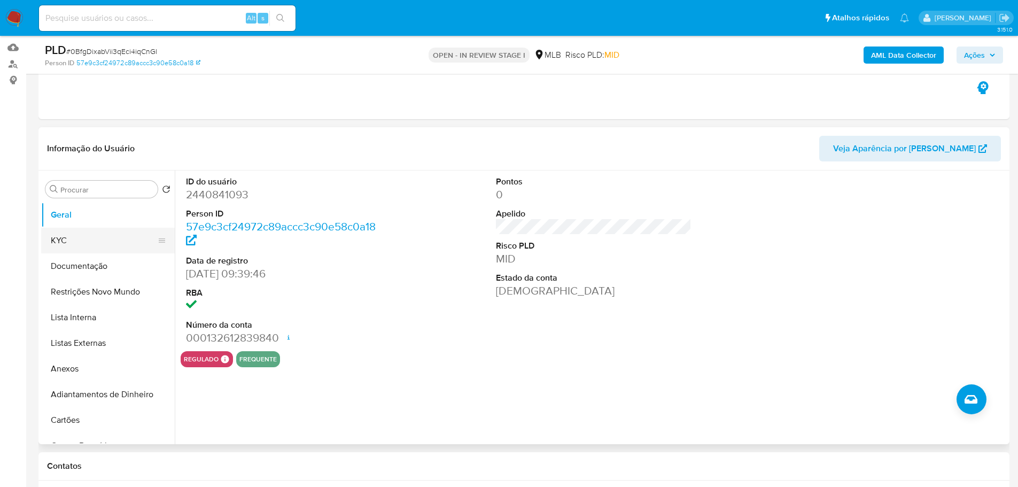
drag, startPoint x: 81, startPoint y: 240, endPoint x: 113, endPoint y: 239, distance: 31.6
click at [81, 240] on button "KYC" at bounding box center [103, 241] width 125 height 26
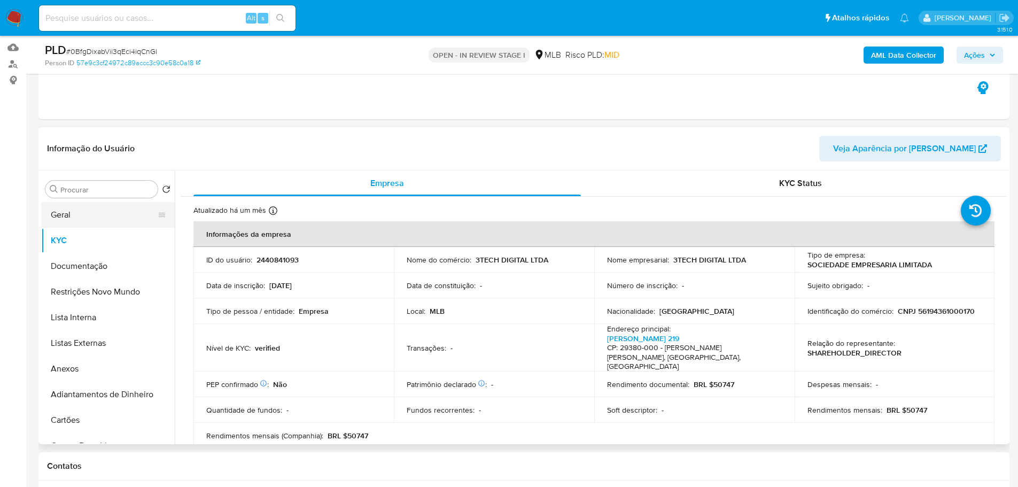
click at [104, 225] on button "Geral" at bounding box center [103, 215] width 125 height 26
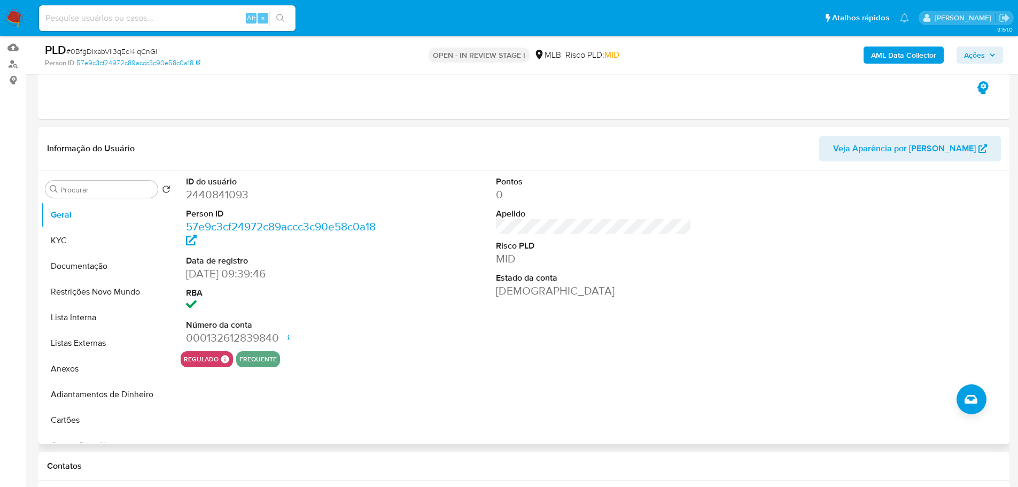
drag, startPoint x: 800, startPoint y: 379, endPoint x: 763, endPoint y: 371, distance: 37.2
click at [800, 379] on div "ID do usuário 2440841093 Person ID 57e9c3cf24972c89accc3c90e58c0a18 Data de reg…" at bounding box center [591, 307] width 832 height 274
click at [84, 263] on button "Documentação" at bounding box center [103, 266] width 125 height 26
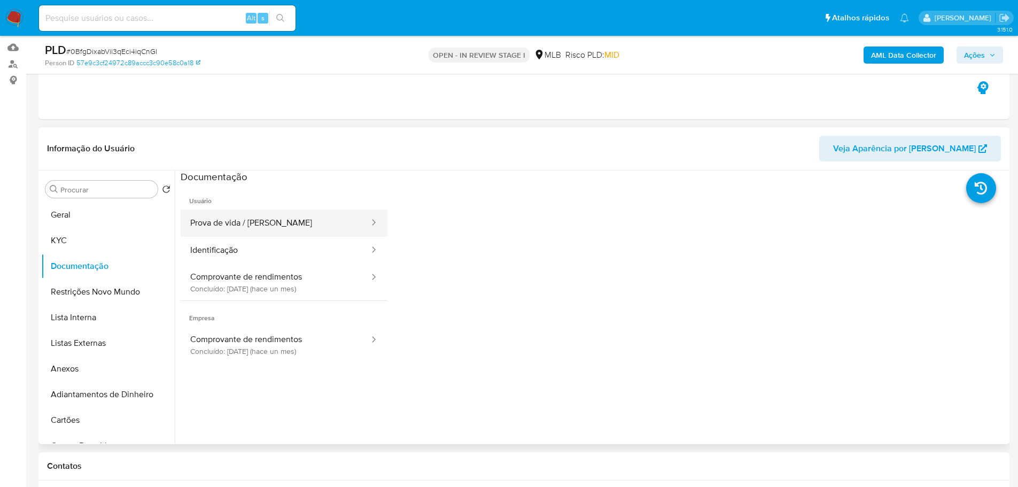
click at [272, 227] on button "Prova de vida / Selfie" at bounding box center [276, 222] width 190 height 27
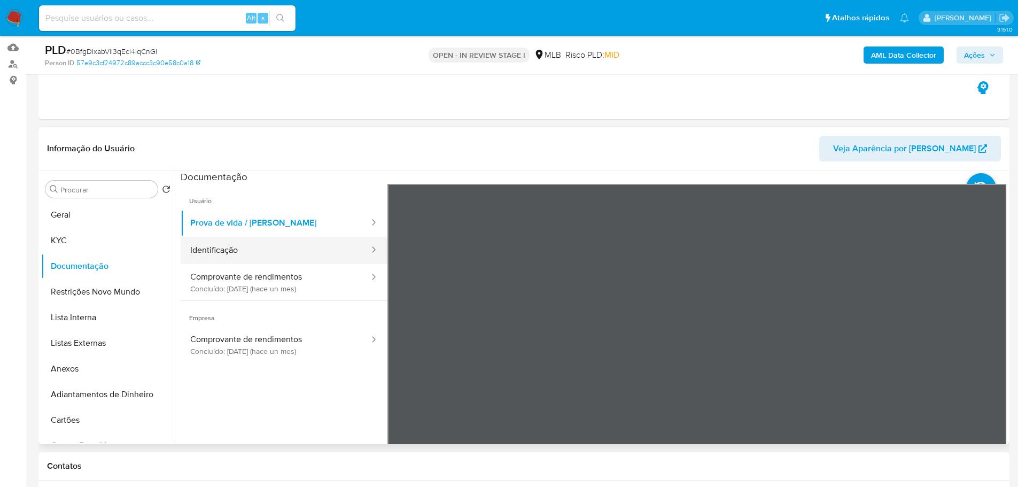
click at [291, 259] on button "Identificação" at bounding box center [276, 250] width 190 height 27
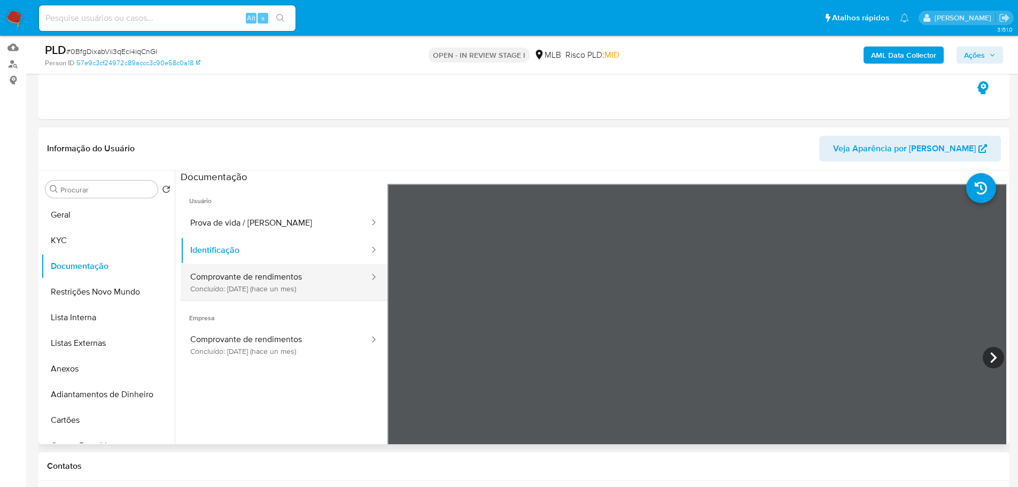
click at [239, 276] on button "Comprovante de rendimentos Concluído: 16/07/2025 (hace un mes)" at bounding box center [276, 282] width 190 height 36
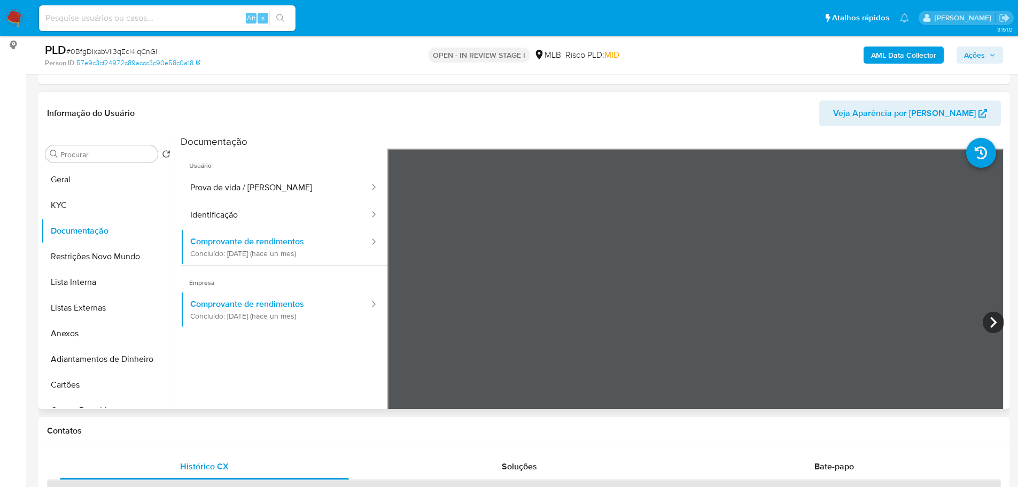
scroll to position [160, 0]
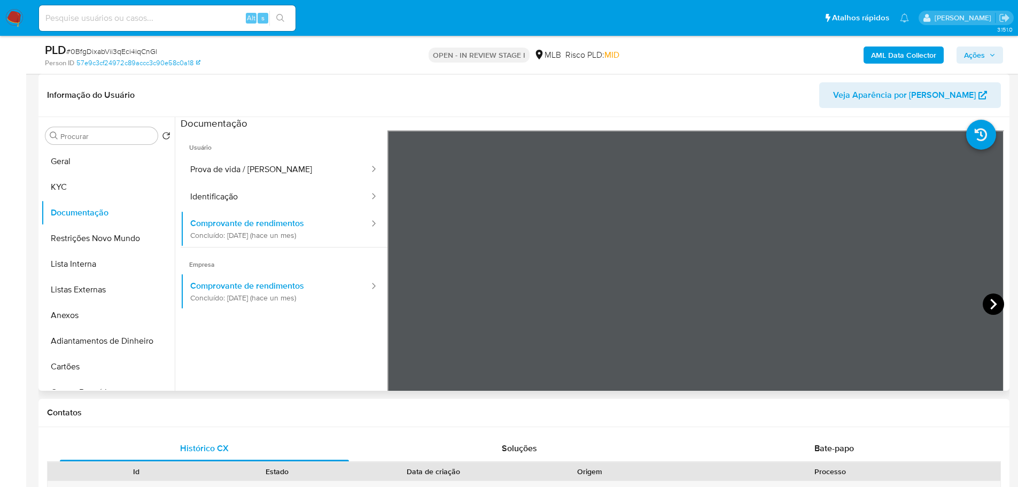
click at [992, 300] on icon at bounding box center [993, 303] width 21 height 21
click at [986, 302] on icon at bounding box center [993, 303] width 21 height 21
click at [79, 190] on button "KYC" at bounding box center [103, 187] width 125 height 26
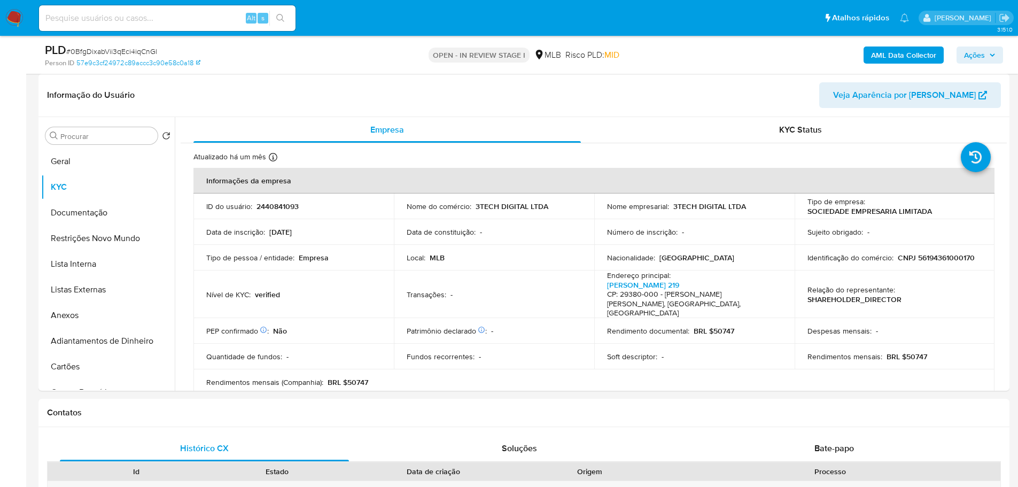
click at [929, 256] on p "CNPJ 56194361000170" at bounding box center [936, 258] width 77 height 10
copy p "56194361000170"
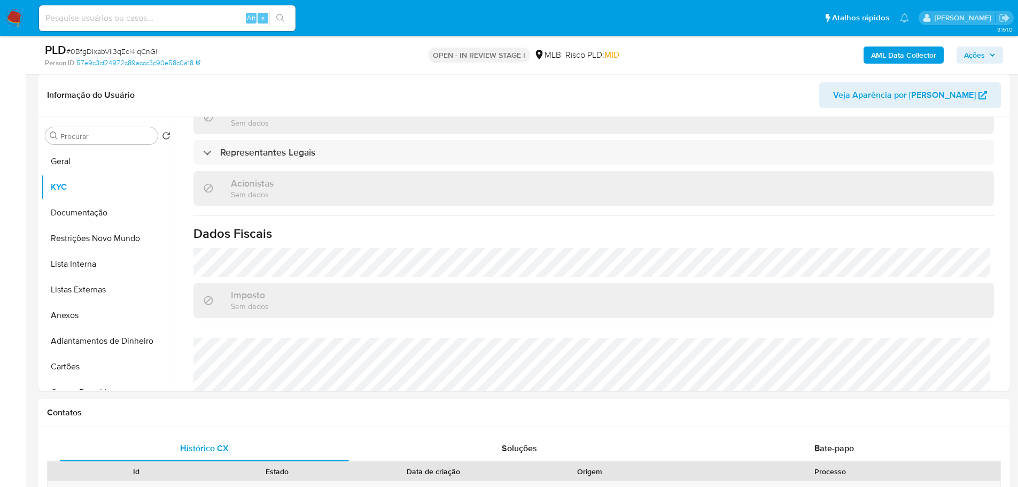
scroll to position [588, 0]
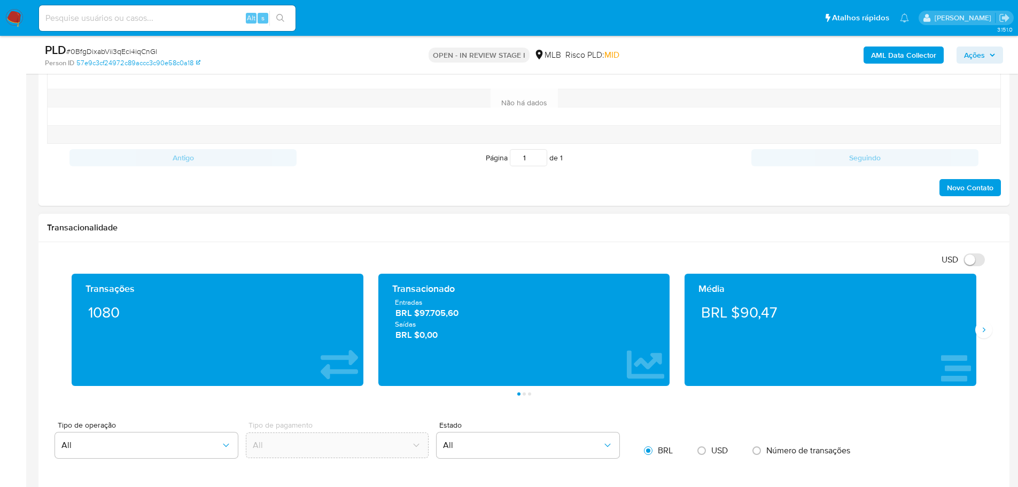
click at [992, 330] on div "Transações 1080 Transacionado Entradas BRL $97.705,60 Saídas BRL $0,00 Média BR…" at bounding box center [524, 335] width 954 height 122
click at [984, 329] on icon "Siguiente" at bounding box center [984, 329] width 3 height 5
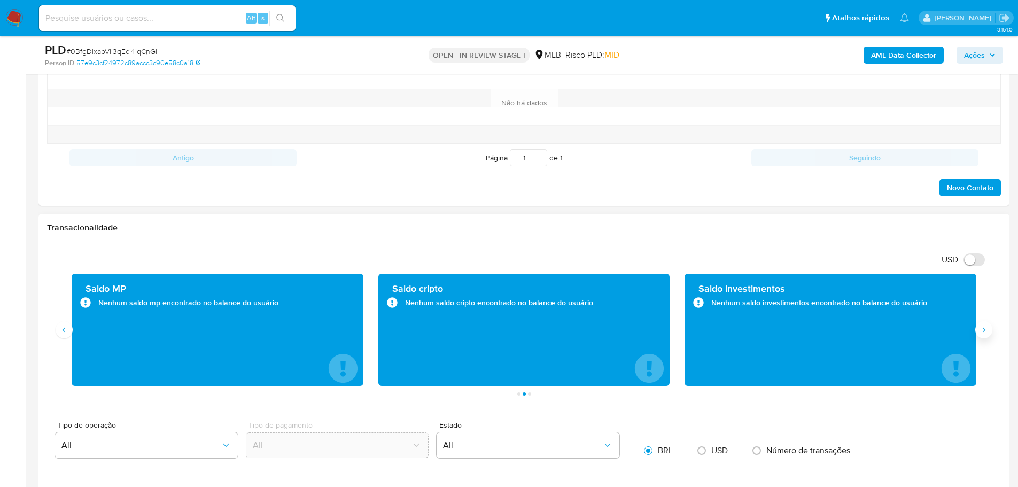
click at [984, 329] on icon "Siguiente" at bounding box center [984, 329] width 3 height 5
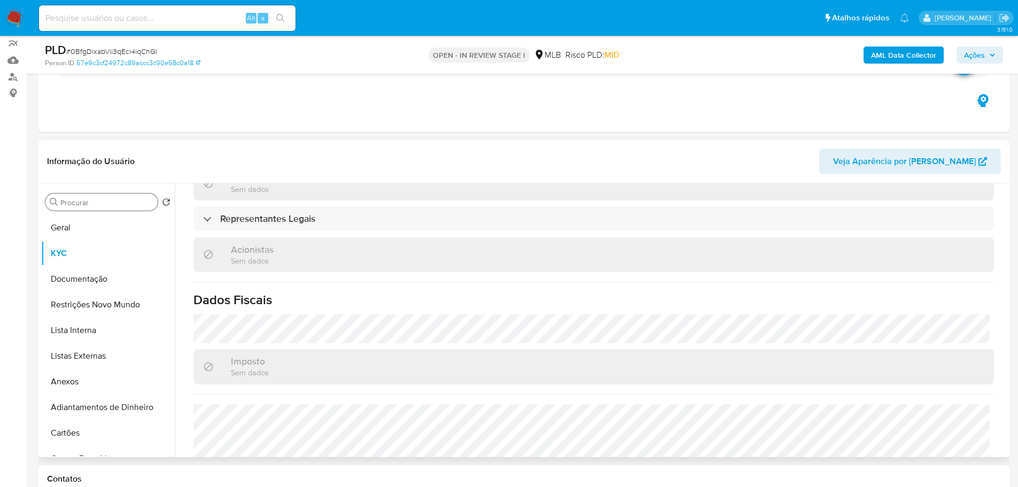
scroll to position [53, 0]
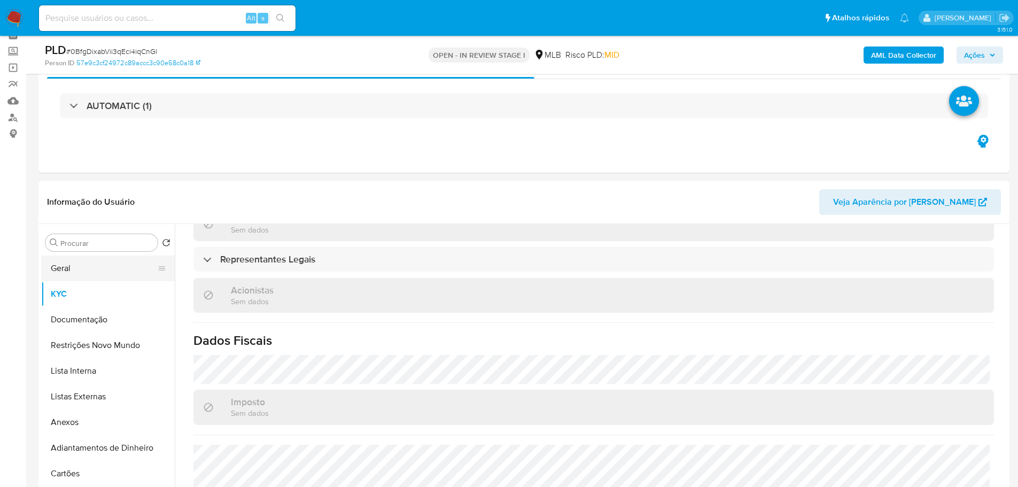
click at [85, 258] on button "Geral" at bounding box center [103, 268] width 125 height 26
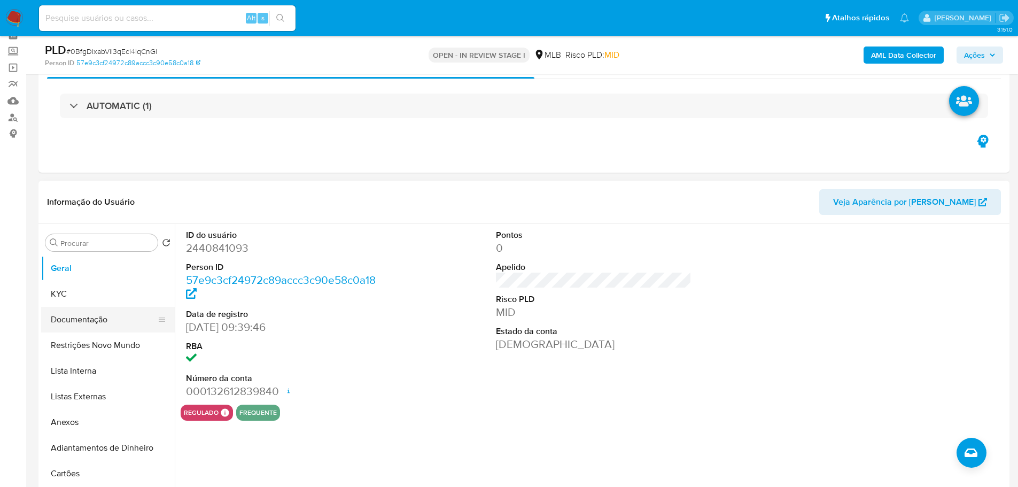
click at [83, 318] on button "Documentação" at bounding box center [103, 320] width 125 height 26
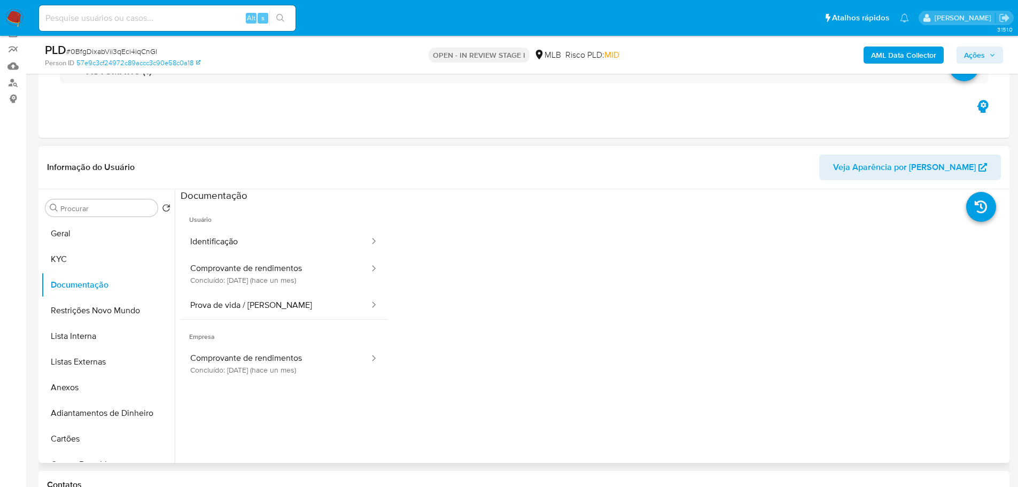
scroll to position [107, 0]
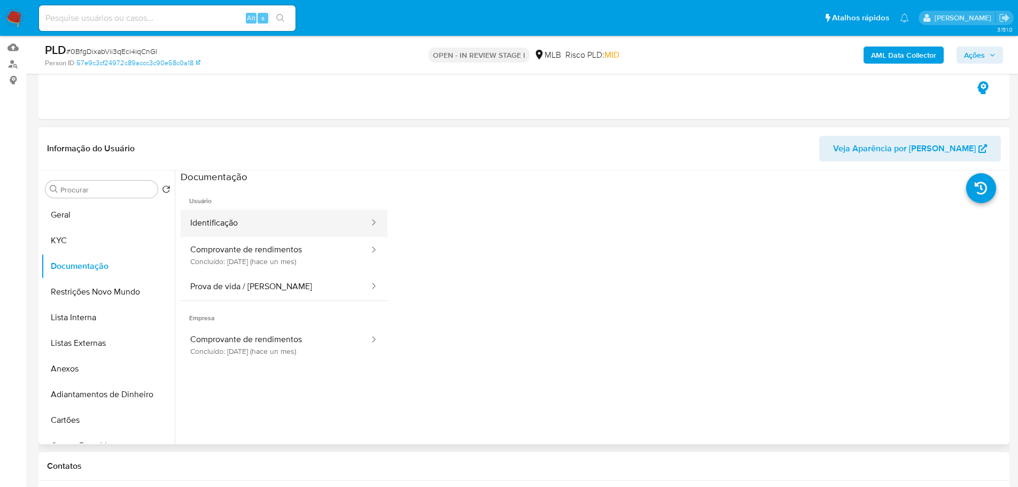
click at [271, 216] on button "Identificação" at bounding box center [276, 222] width 190 height 27
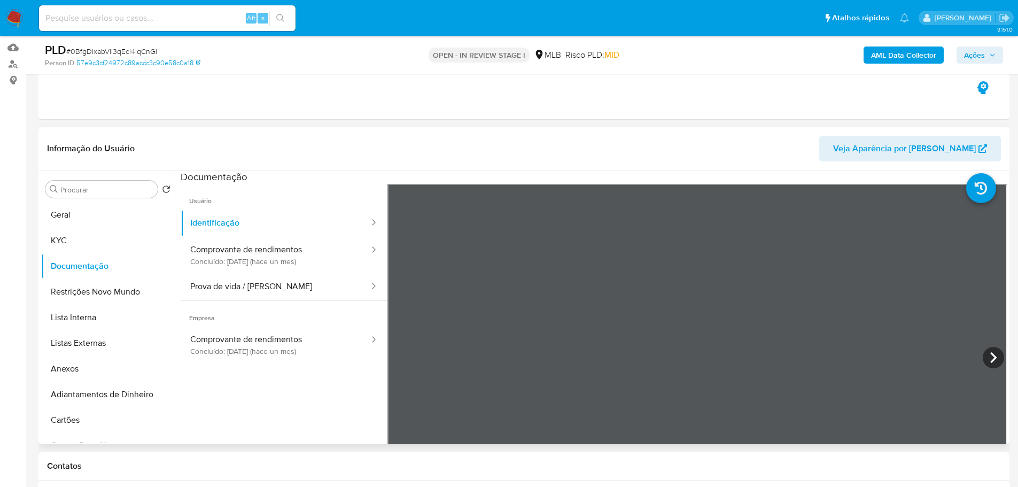
scroll to position [160, 0]
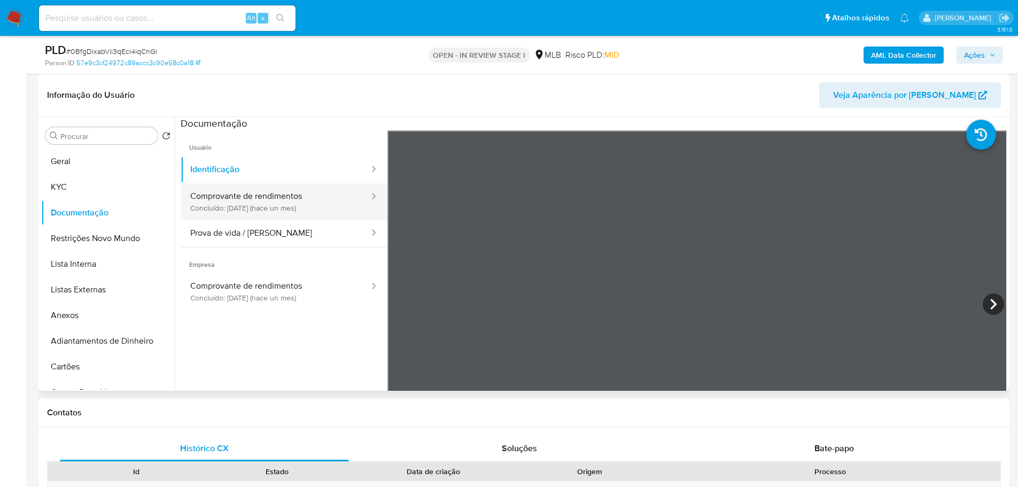
click at [274, 204] on button "Comprovante de rendimentos Concluído: 16/07/2025 (hace un mes)" at bounding box center [276, 201] width 190 height 36
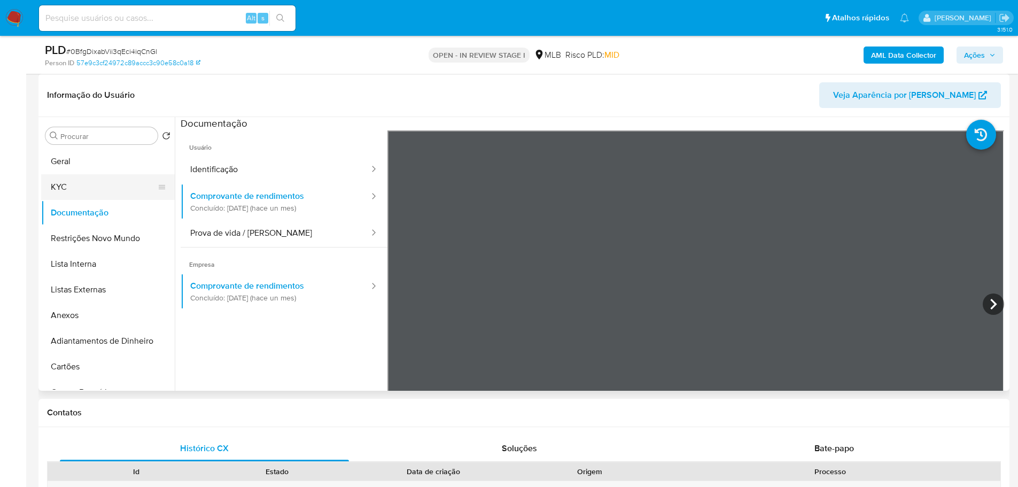
click at [118, 174] on button "KYC" at bounding box center [103, 187] width 125 height 26
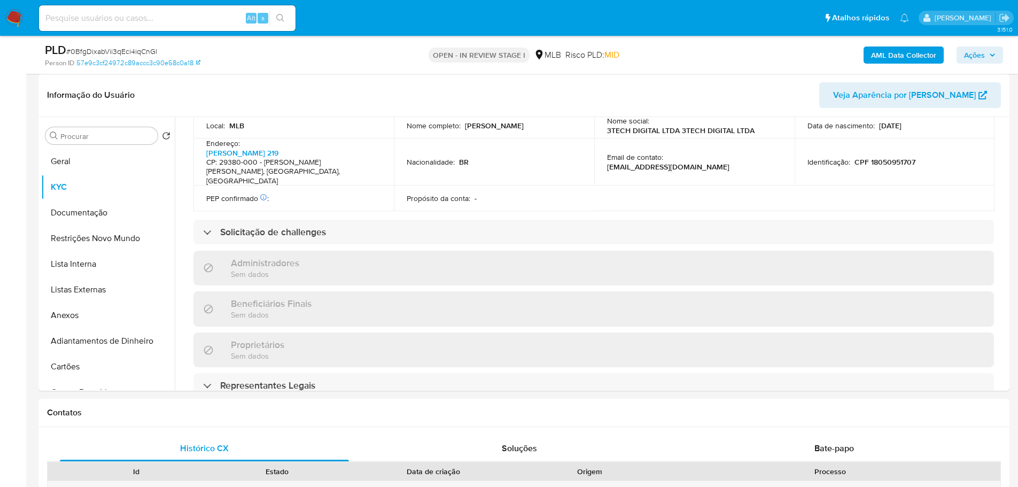
scroll to position [592, 0]
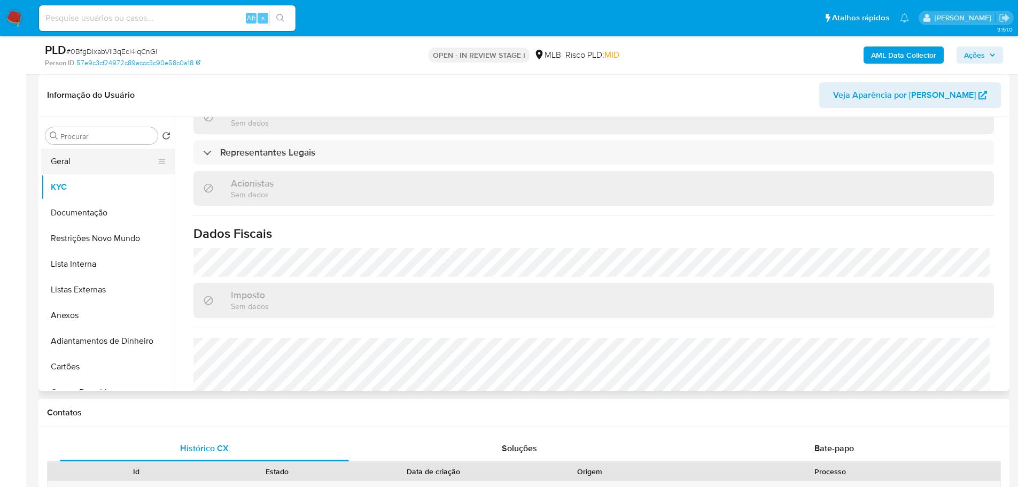
click at [106, 161] on button "Geral" at bounding box center [103, 162] width 125 height 26
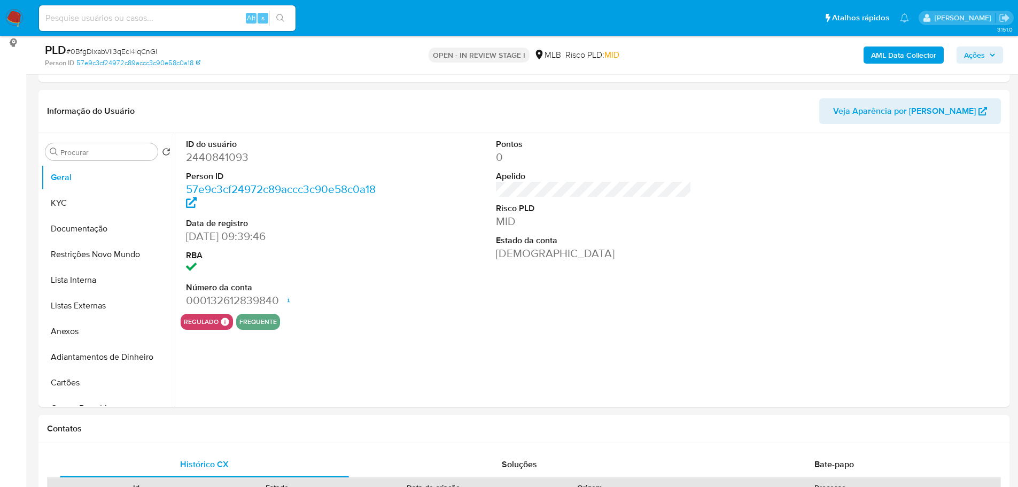
scroll to position [136, 0]
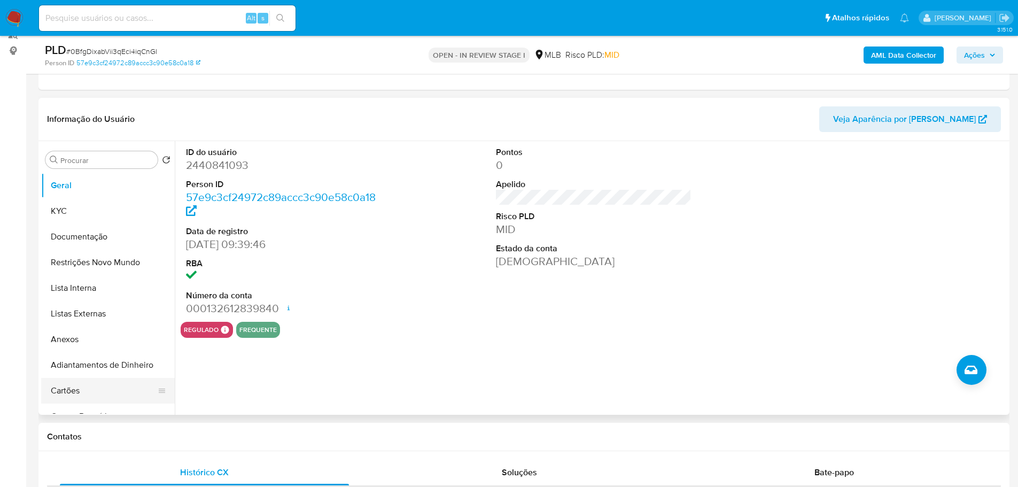
drag, startPoint x: 256, startPoint y: 441, endPoint x: 144, endPoint y: 394, distance: 121.6
click at [256, 441] on h1 "Contatos" at bounding box center [524, 436] width 954 height 11
click at [67, 218] on button "KYC" at bounding box center [103, 211] width 125 height 26
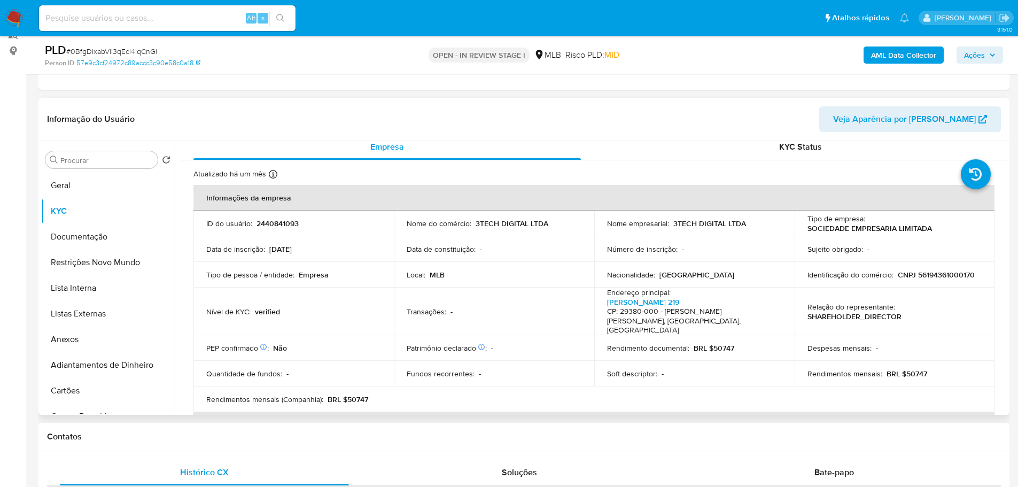
scroll to position [10, 0]
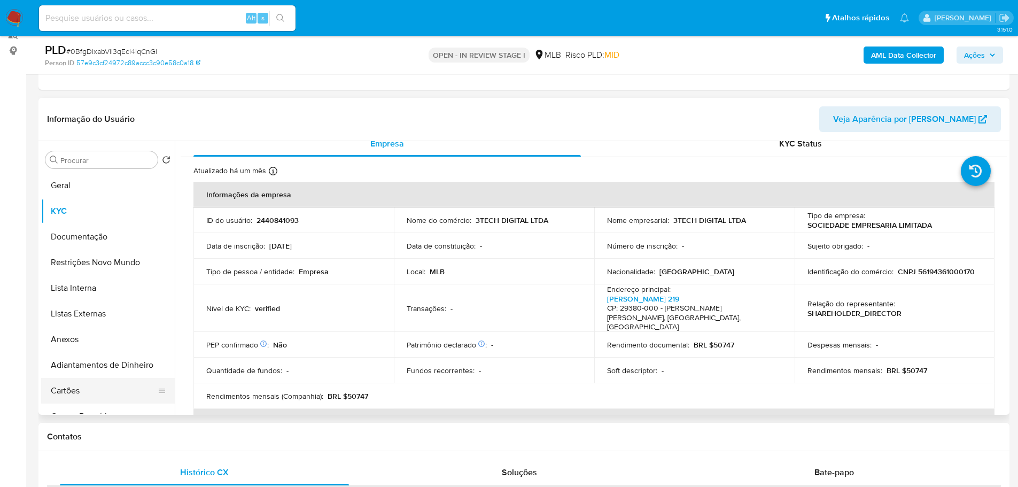
drag, startPoint x: 204, startPoint y: 446, endPoint x: 137, endPoint y: 389, distance: 88.0
click at [204, 446] on div "Contatos" at bounding box center [523, 437] width 971 height 28
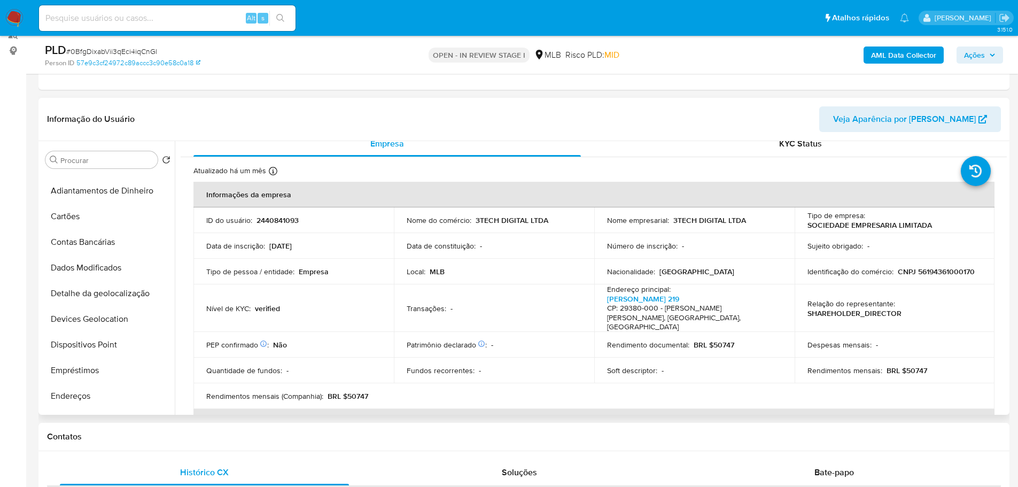
scroll to position [321, 0]
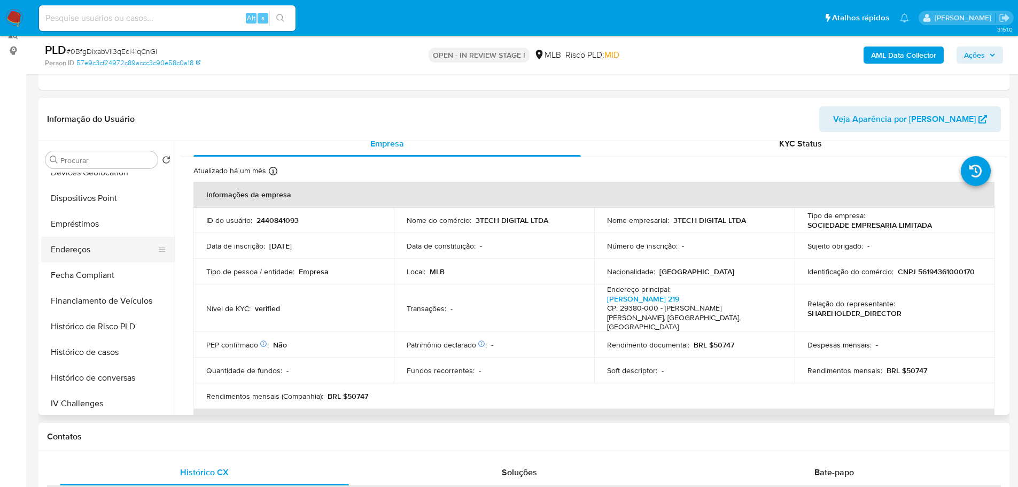
click at [85, 250] on button "Endereços" at bounding box center [103, 250] width 125 height 26
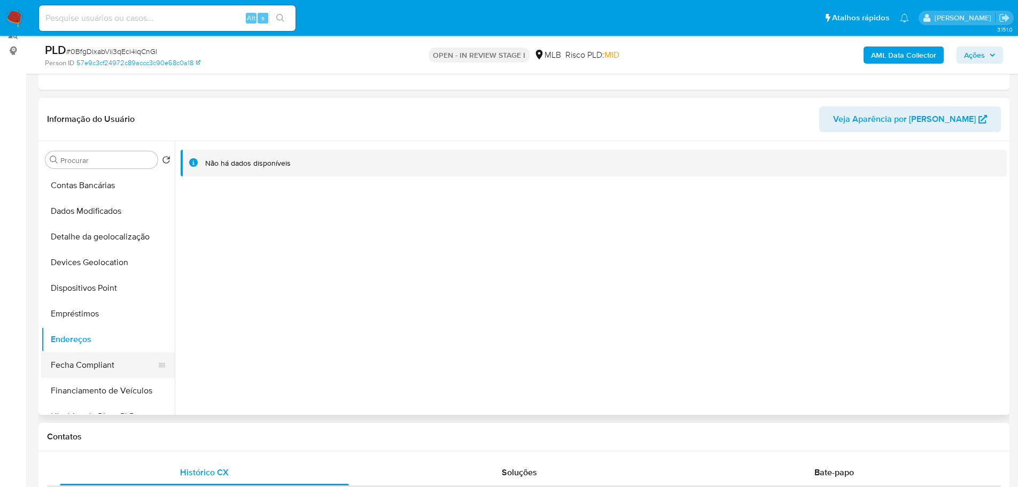
scroll to position [214, 0]
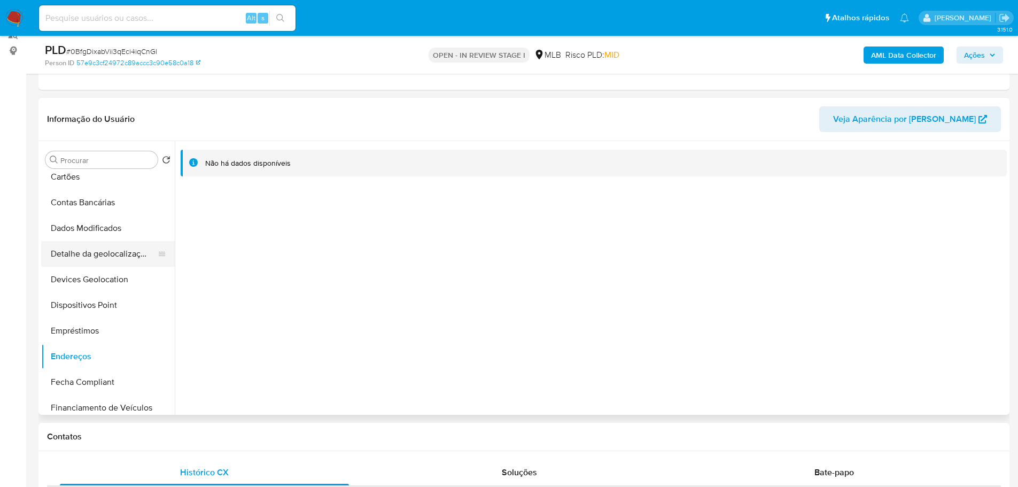
click at [102, 253] on button "Detalhe da geolocalização" at bounding box center [103, 254] width 125 height 26
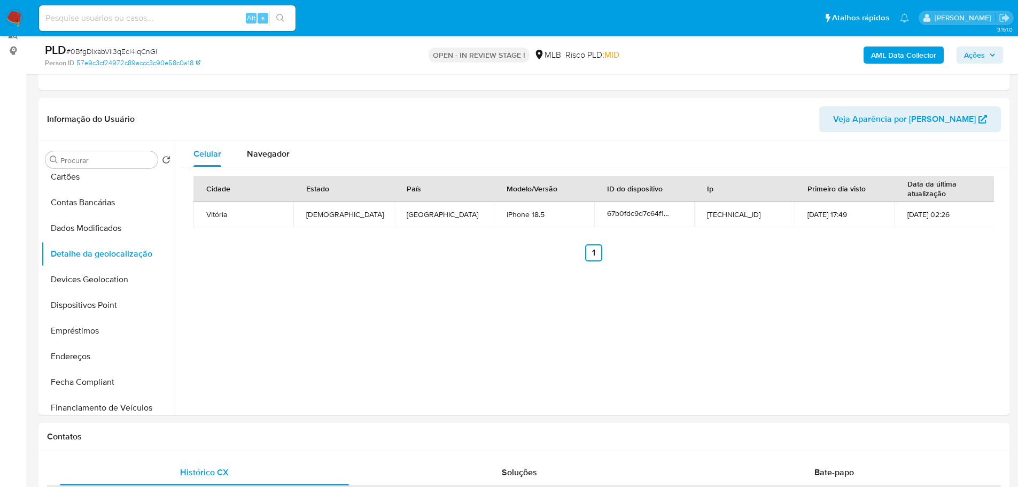
drag, startPoint x: 254, startPoint y: 446, endPoint x: 189, endPoint y: 419, distance: 69.9
click at [254, 446] on div "Contatos" at bounding box center [523, 437] width 971 height 28
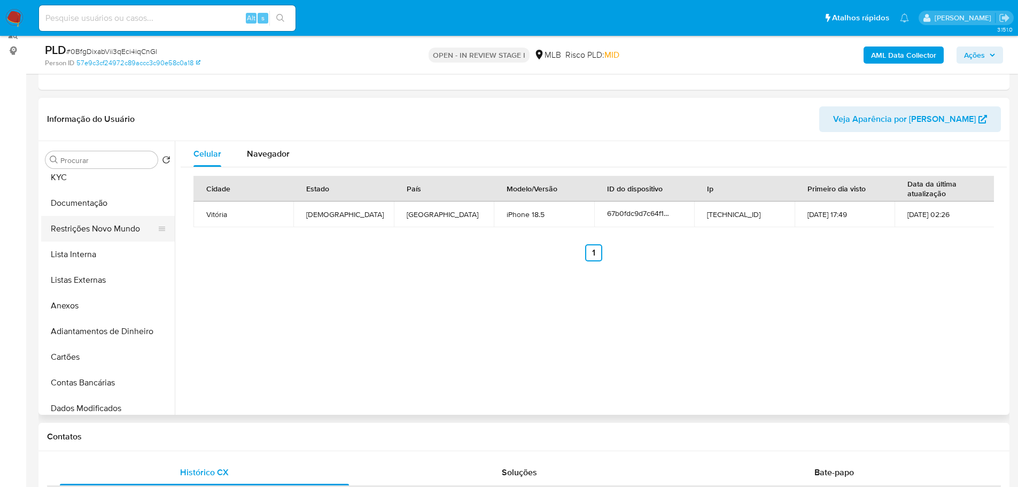
scroll to position [0, 0]
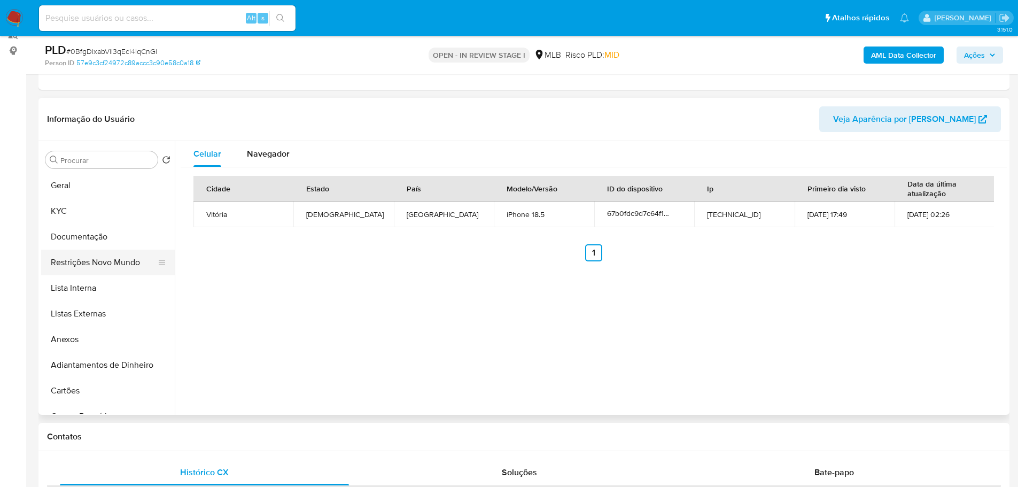
drag, startPoint x: 111, startPoint y: 264, endPoint x: 79, endPoint y: 269, distance: 31.9
click at [111, 264] on button "Restrições Novo Mundo" at bounding box center [103, 263] width 125 height 26
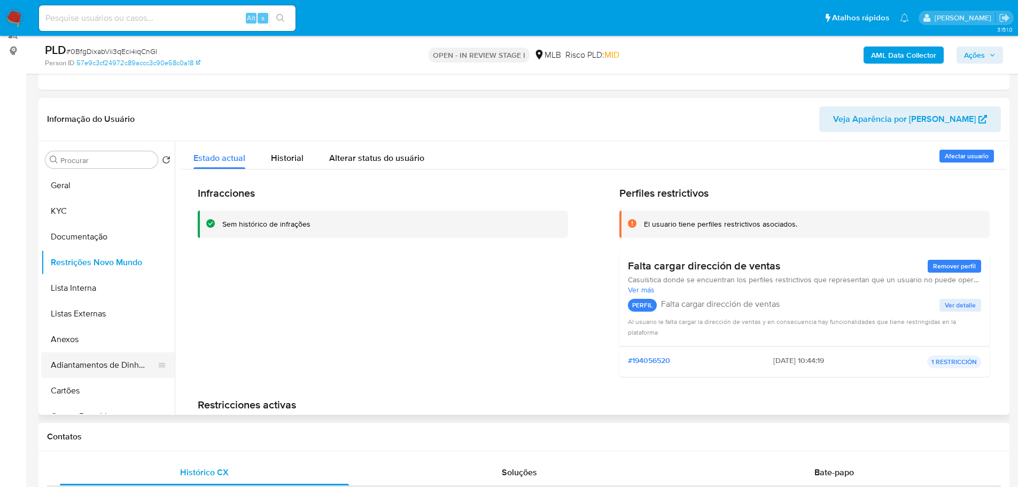
drag, startPoint x: 256, startPoint y: 443, endPoint x: 125, endPoint y: 363, distance: 153.8
click at [256, 443] on div "Contatos" at bounding box center [523, 437] width 971 height 28
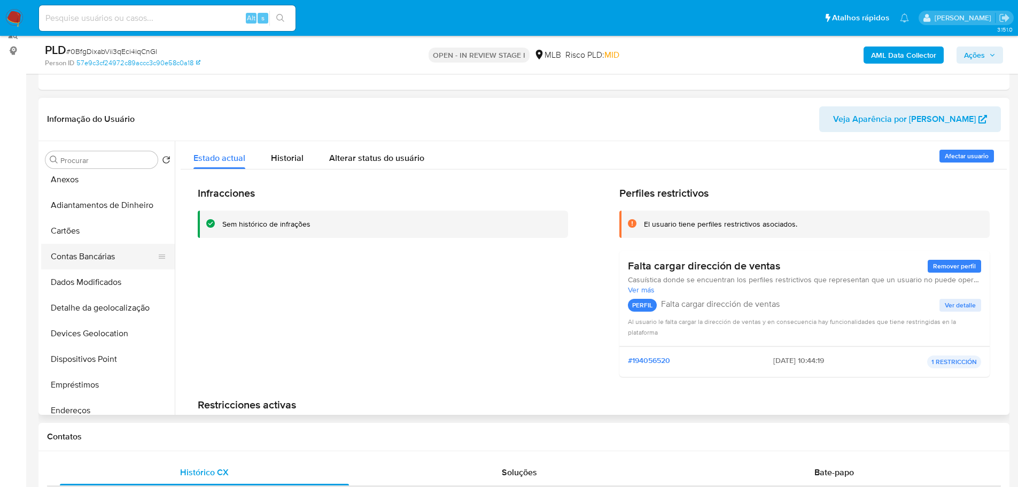
scroll to position [160, 0]
click at [115, 356] on button "Dispositivos Point" at bounding box center [103, 359] width 125 height 26
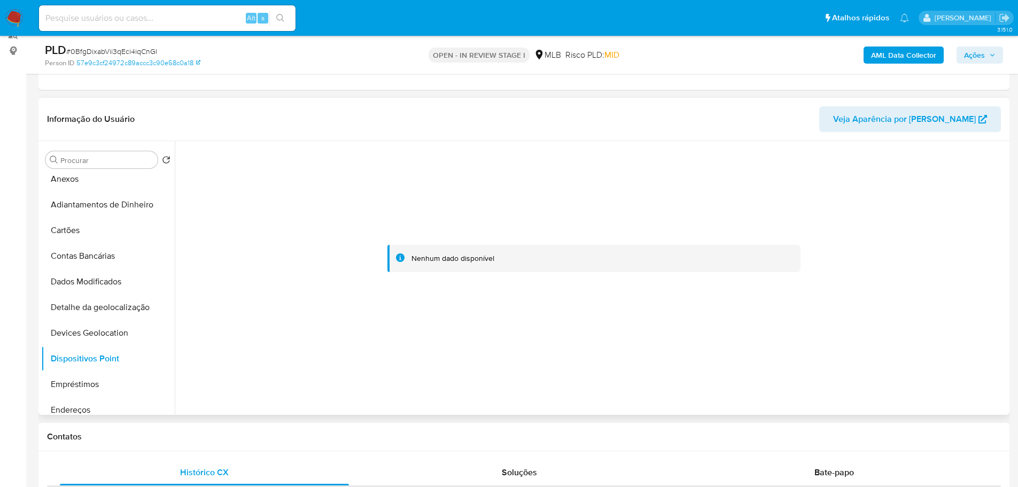
click at [796, 368] on div at bounding box center [594, 258] width 826 height 235
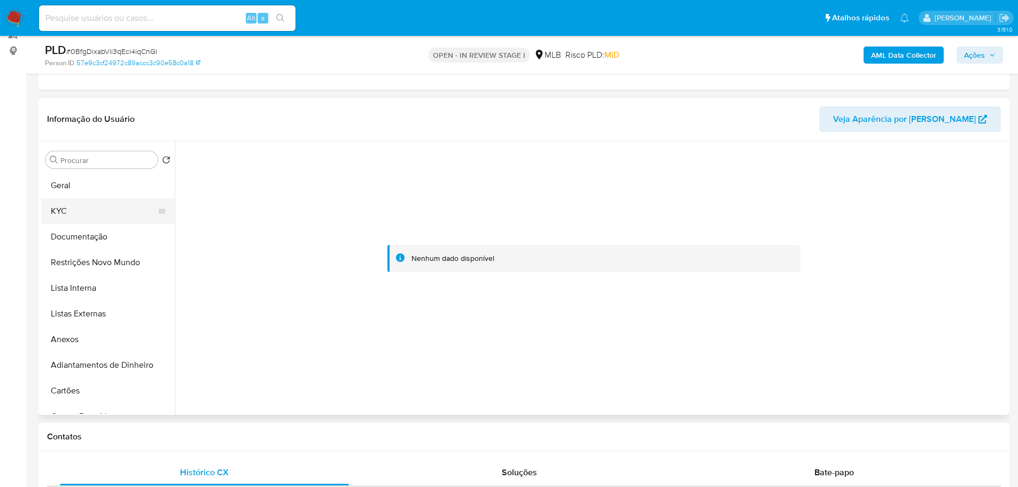
click at [79, 215] on button "KYC" at bounding box center [103, 211] width 125 height 26
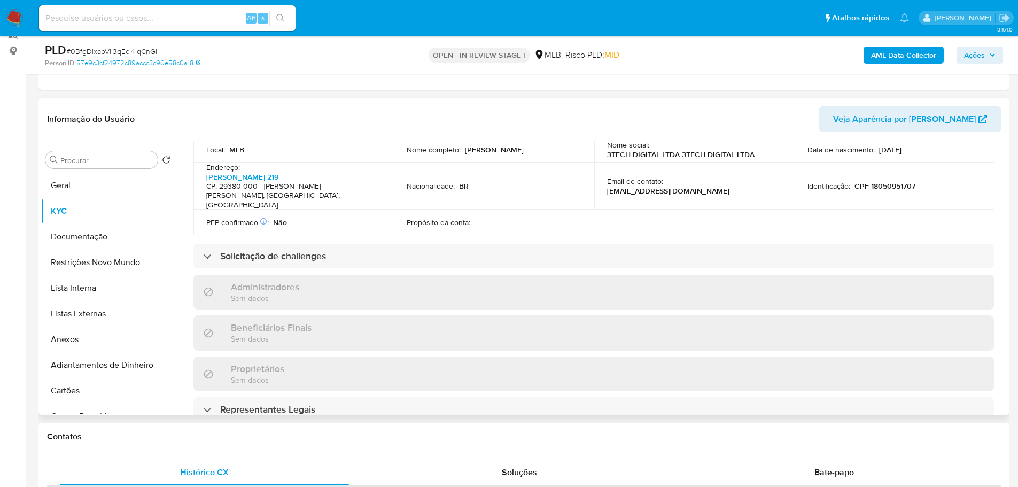
scroll to position [592, 0]
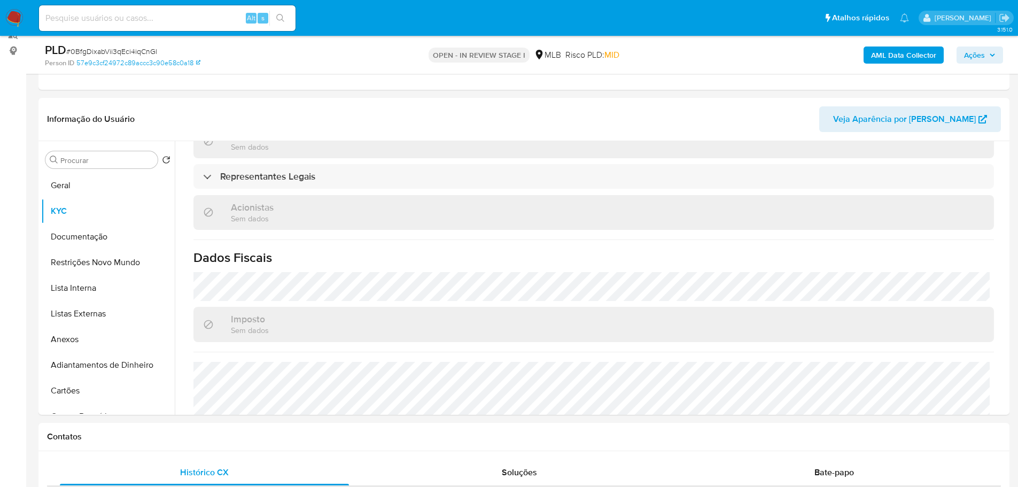
click at [146, 16] on input at bounding box center [167, 18] width 256 height 14
paste input "Avenida Walfredo Ribeiro Soares 219"
click at [168, 21] on input "Avenida Walfredo Ribeiro Soares 219" at bounding box center [167, 18] width 256 height 14
type input "Avenida Walfredo Ribeiro Soares, 219"
drag, startPoint x: 190, startPoint y: 21, endPoint x: 45, endPoint y: 21, distance: 144.8
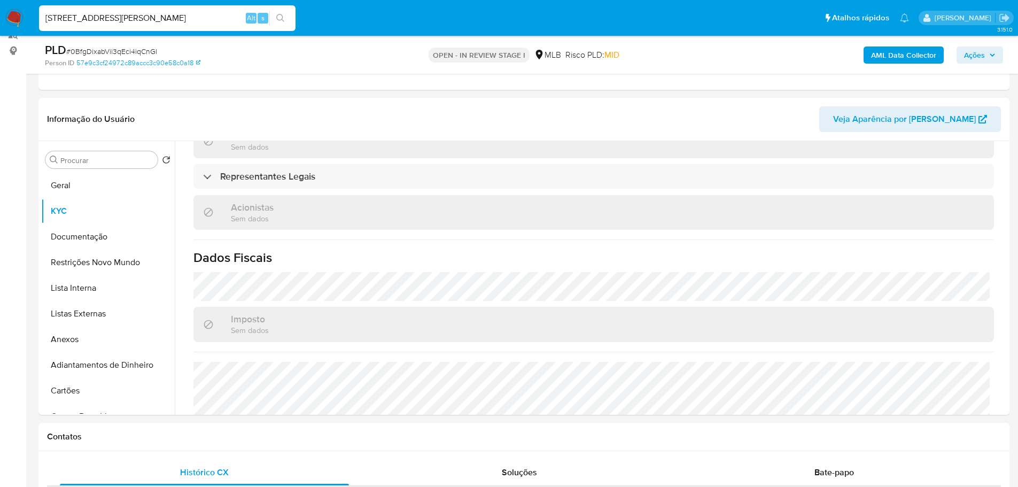
click at [45, 21] on input "Avenida Walfredo Ribeiro Soares, 219" at bounding box center [167, 18] width 256 height 14
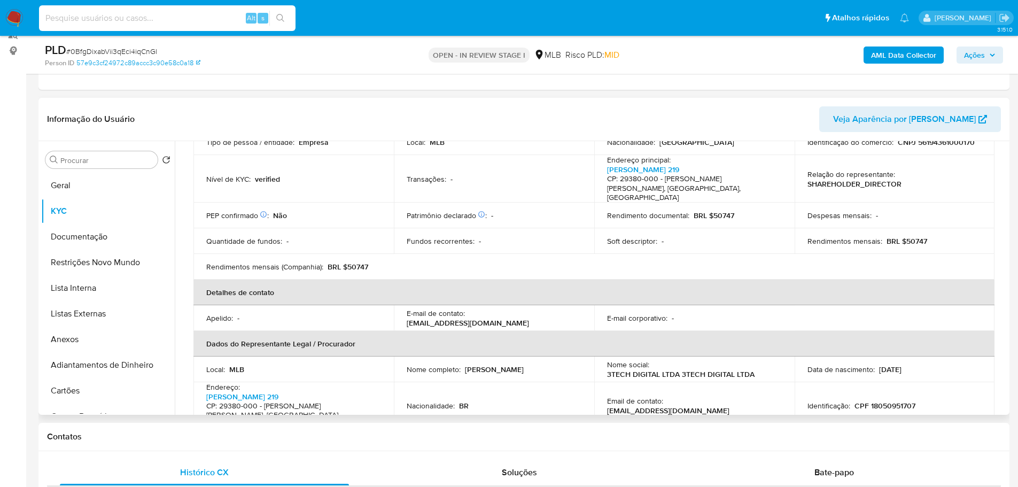
scroll to position [0, 0]
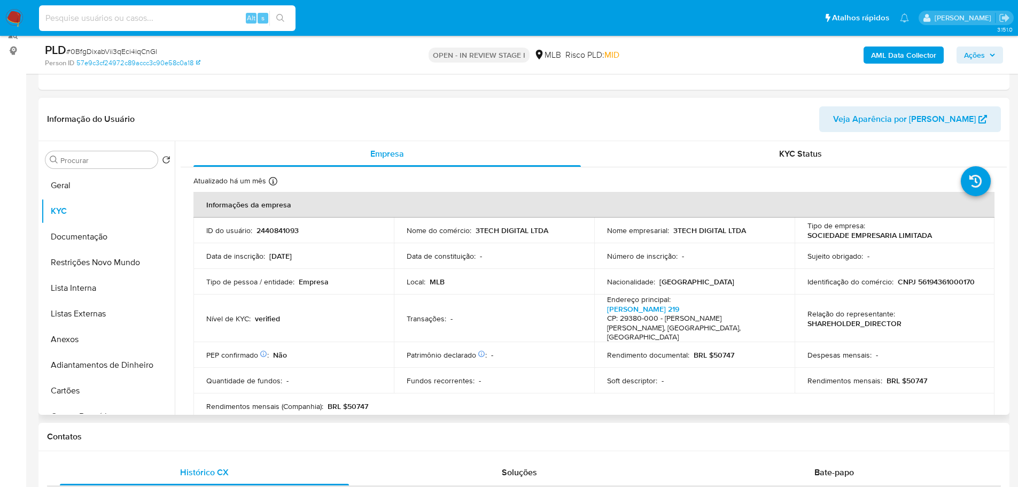
click at [925, 283] on p "CNPJ 56194361000170" at bounding box center [936, 282] width 77 height 10
copy p "56194361000170"
drag, startPoint x: 883, startPoint y: 238, endPoint x: 805, endPoint y: 238, distance: 78.5
click at [807, 238] on div "Tipo de empresa : SOCIEDADE EMPRESARIA LIMITADA" at bounding box center [894, 230] width 175 height 19
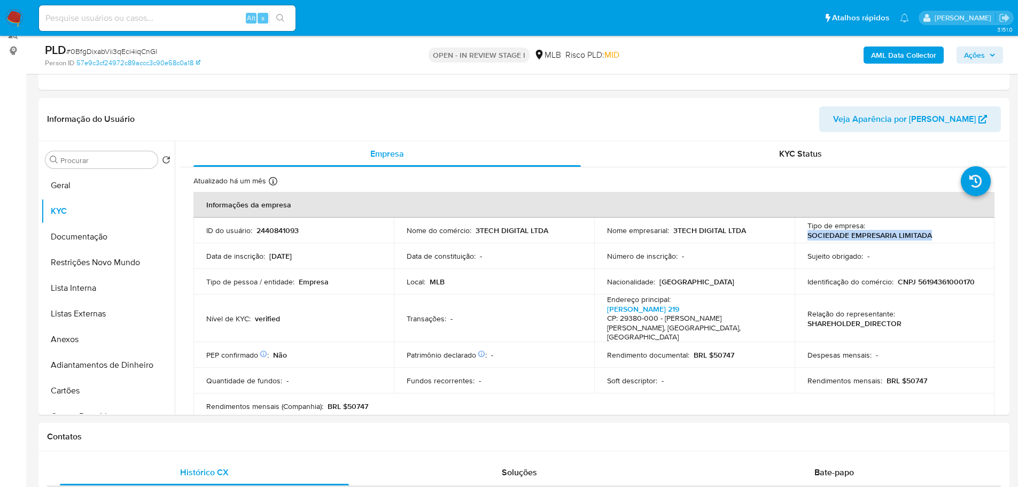
copy p "SOCIEDADE EMPRESARIA LIMITADA"
click at [957, 280] on p "CNPJ 56194361000170" at bounding box center [936, 282] width 77 height 10
copy p "56194361000170"
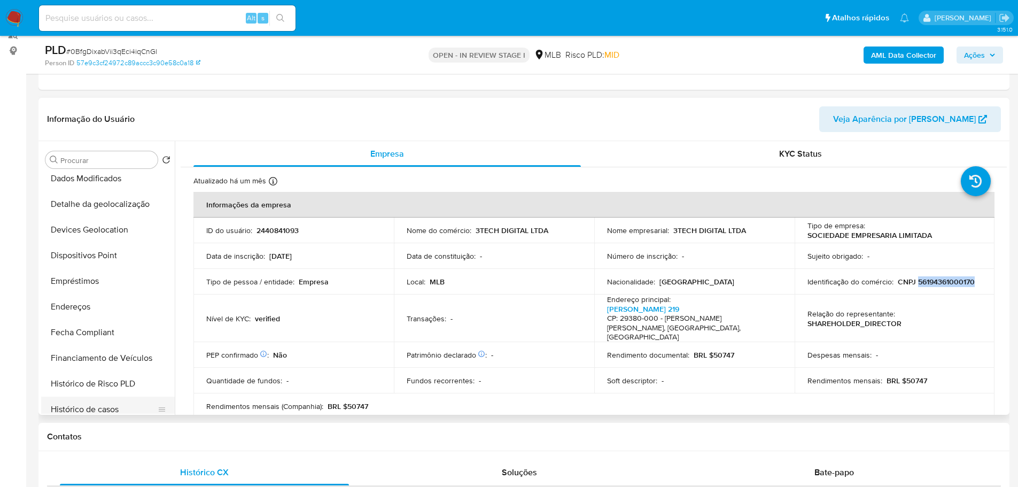
scroll to position [374, 0]
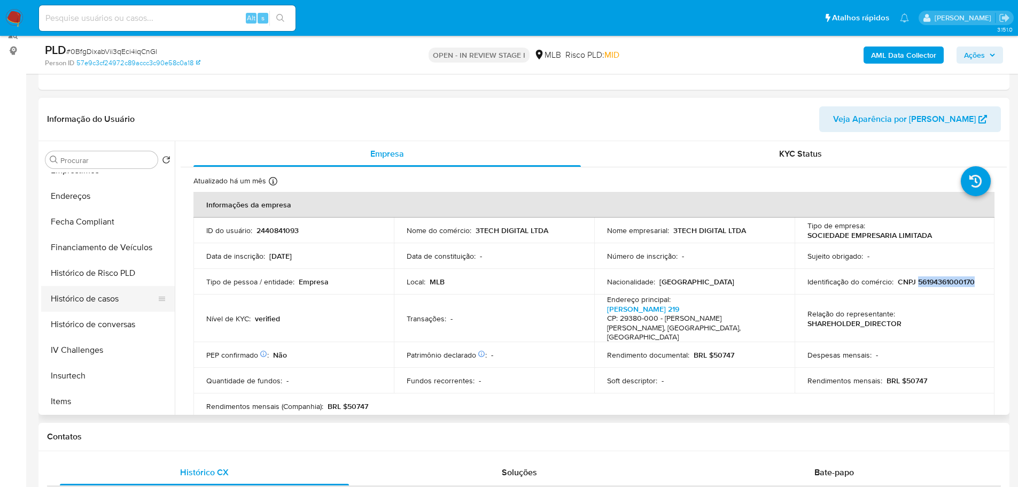
click at [102, 295] on button "Histórico de casos" at bounding box center [103, 299] width 125 height 26
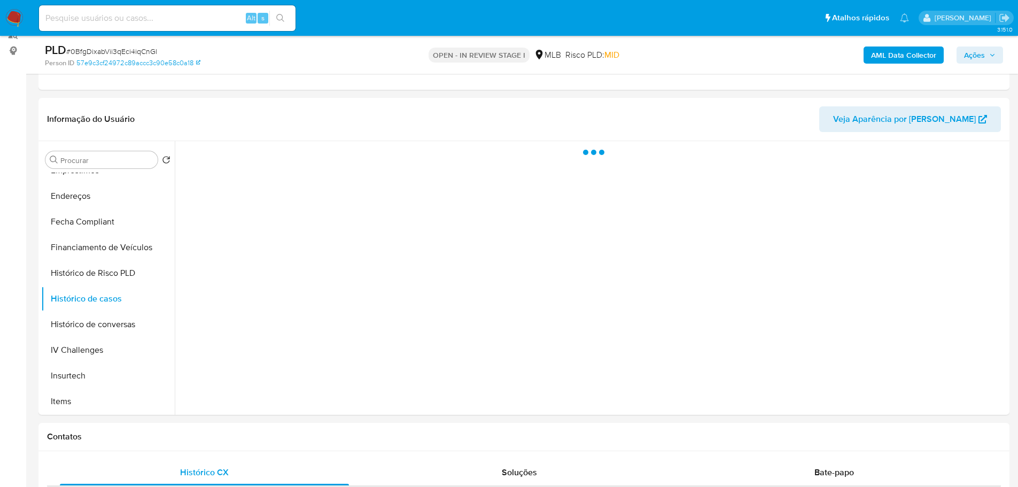
click at [978, 58] on span "Ações" at bounding box center [974, 54] width 21 height 17
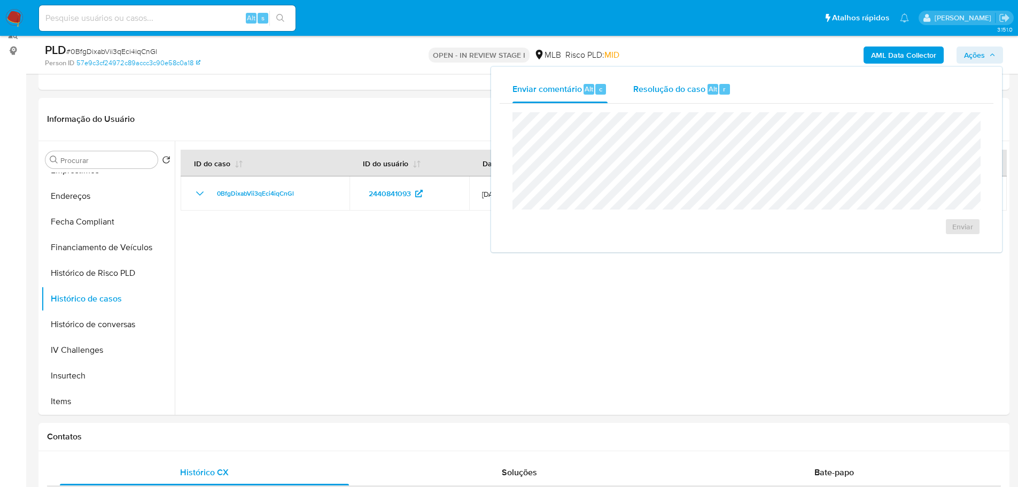
click at [653, 89] on span "Resolução do caso" at bounding box center [669, 88] width 72 height 12
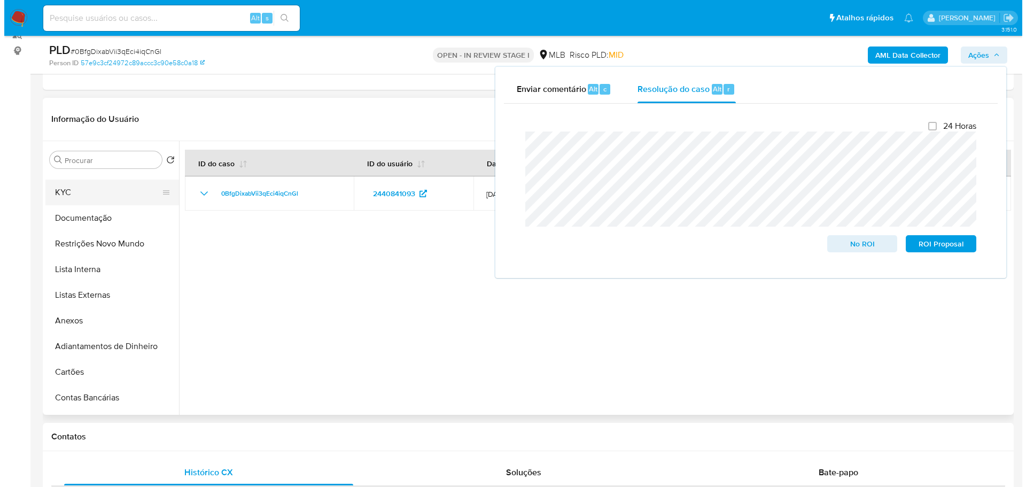
scroll to position [0, 0]
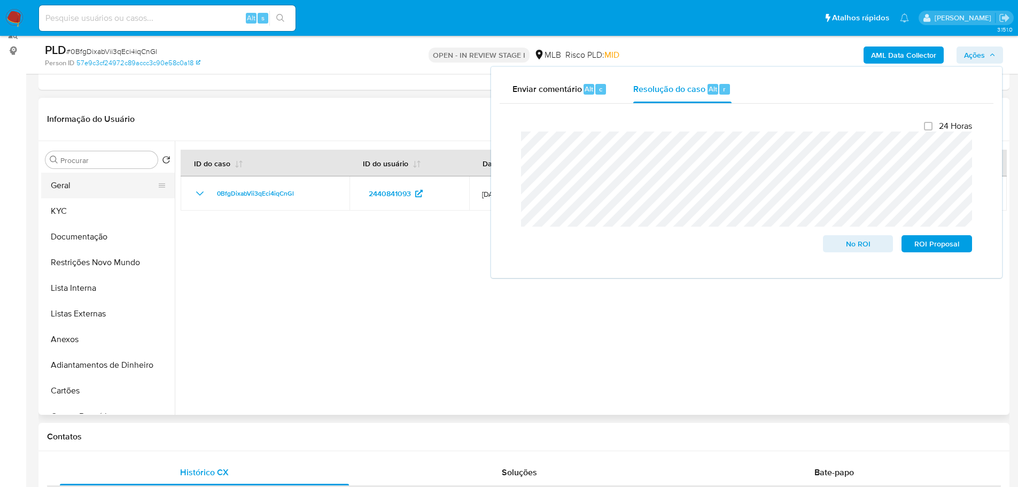
click at [77, 185] on button "Geral" at bounding box center [103, 186] width 125 height 26
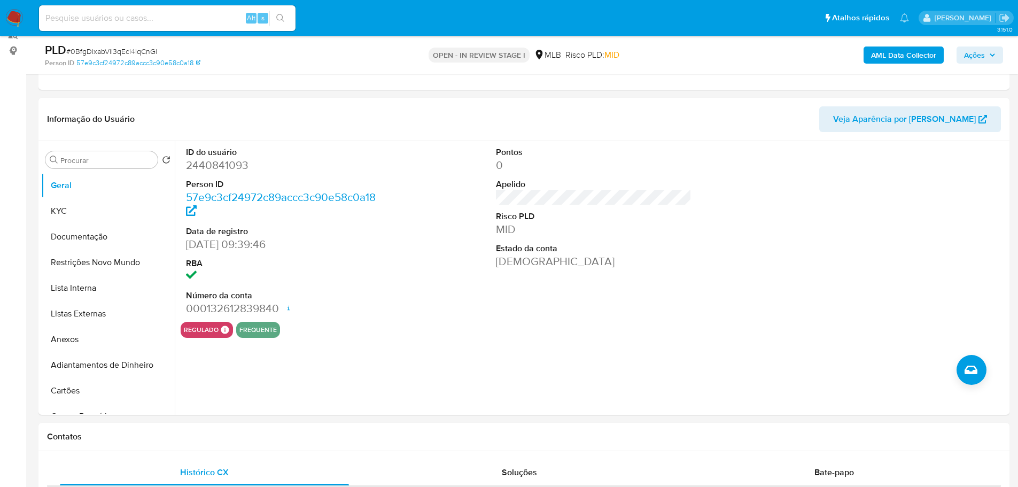
click at [969, 49] on span "Ações" at bounding box center [974, 54] width 21 height 17
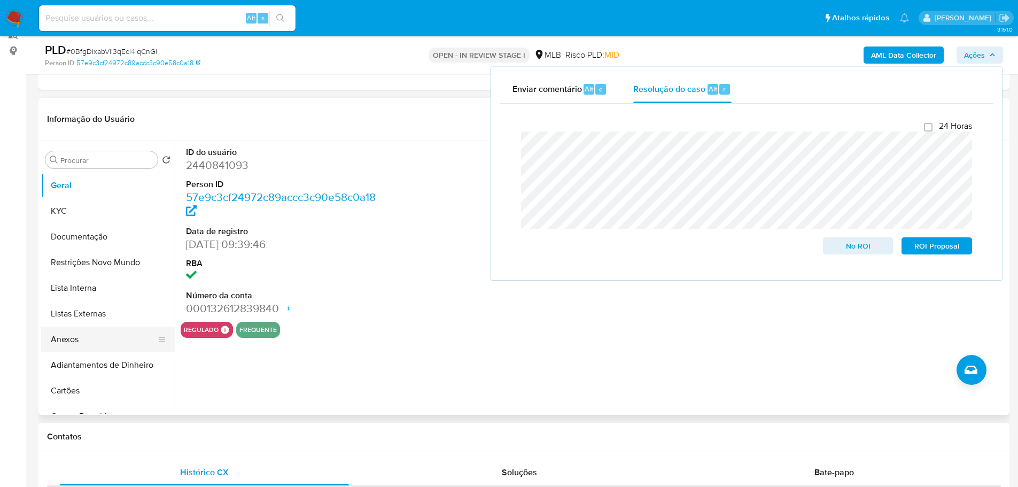
click at [85, 338] on button "Anexos" at bounding box center [103, 339] width 125 height 26
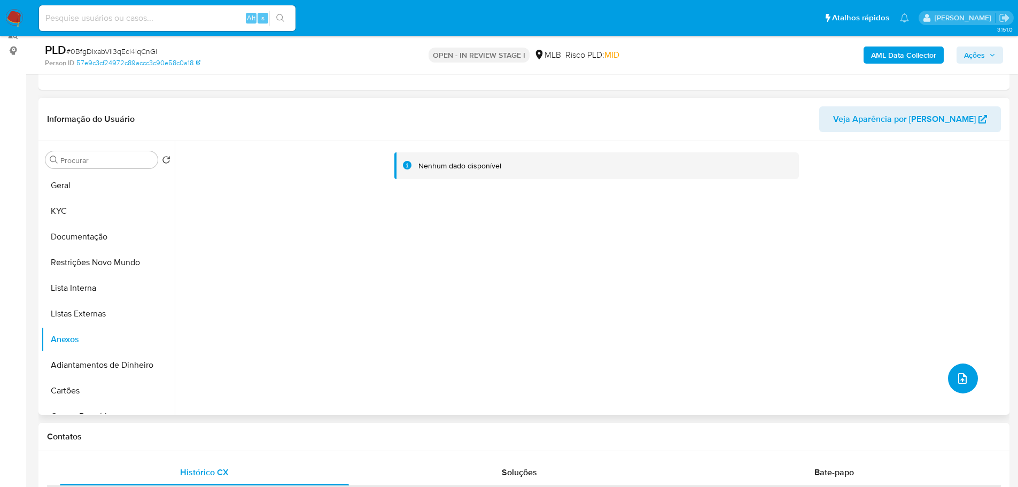
click at [964, 377] on icon "upload-file" at bounding box center [962, 378] width 13 height 13
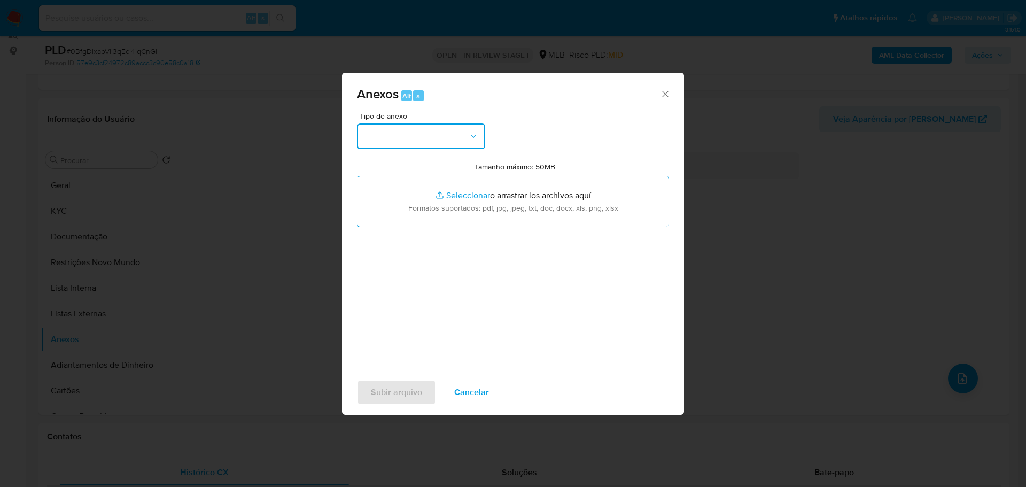
click at [440, 135] on button "button" at bounding box center [421, 136] width 128 height 26
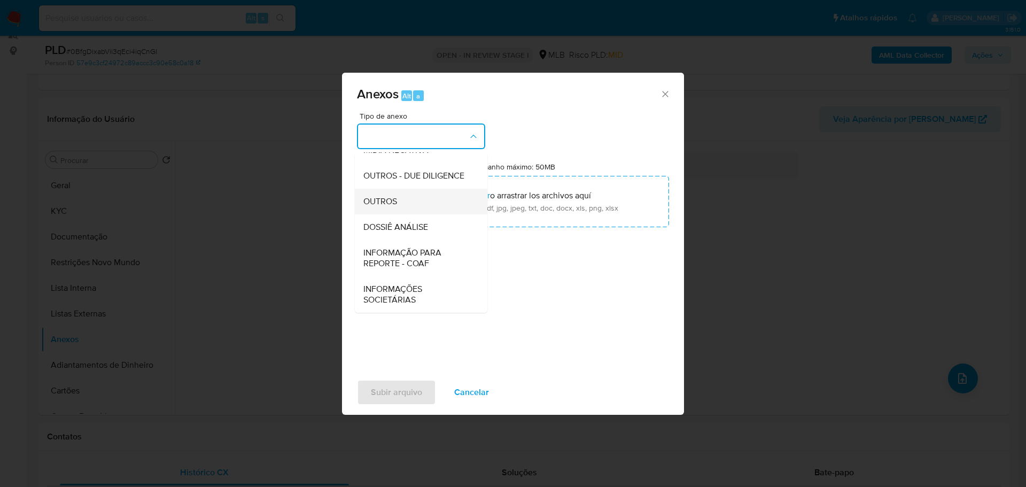
scroll to position [165, 0]
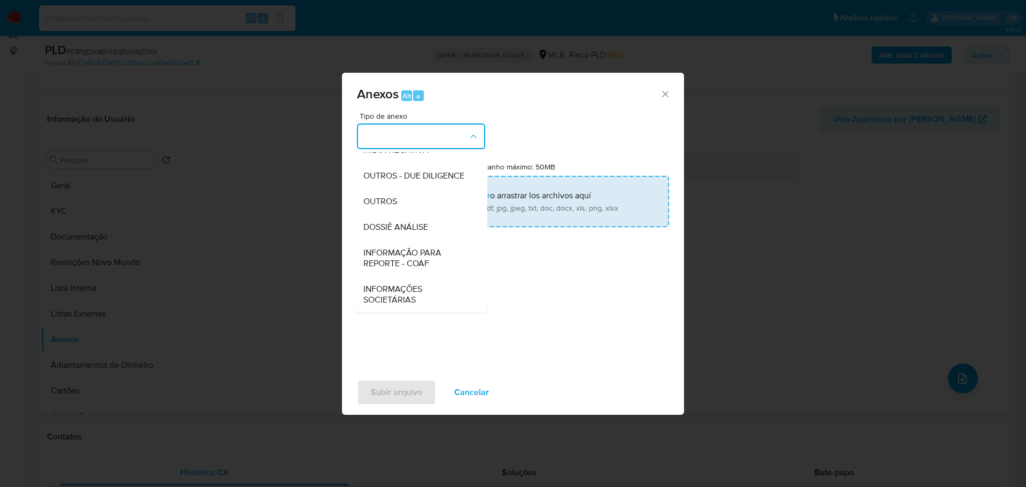
click at [391, 200] on span "OUTROS" at bounding box center [380, 201] width 34 height 11
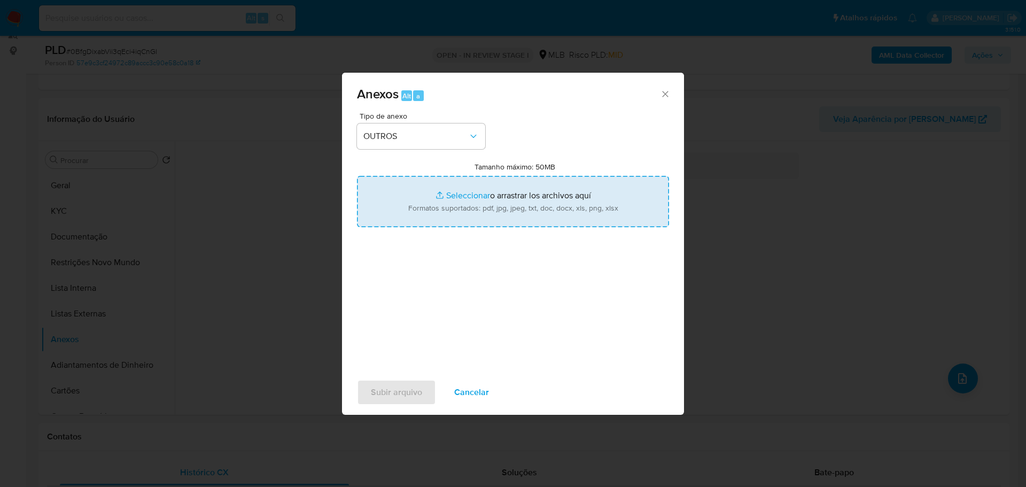
type input "C:\fakepath\SAR - XXX - CNPJ 56194361000170 - 3TECH DIGITAL LTDA.pdf"
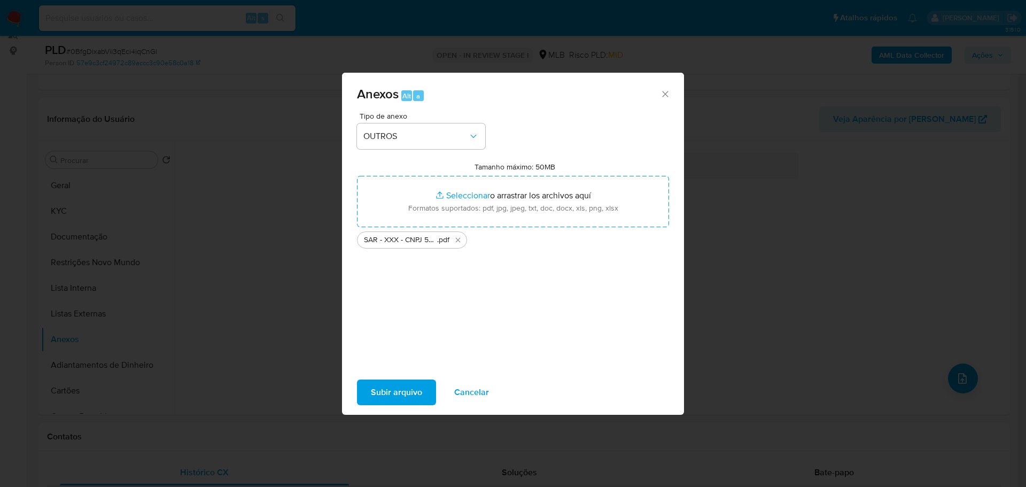
click at [374, 392] on span "Subir arquivo" at bounding box center [396, 392] width 51 height 24
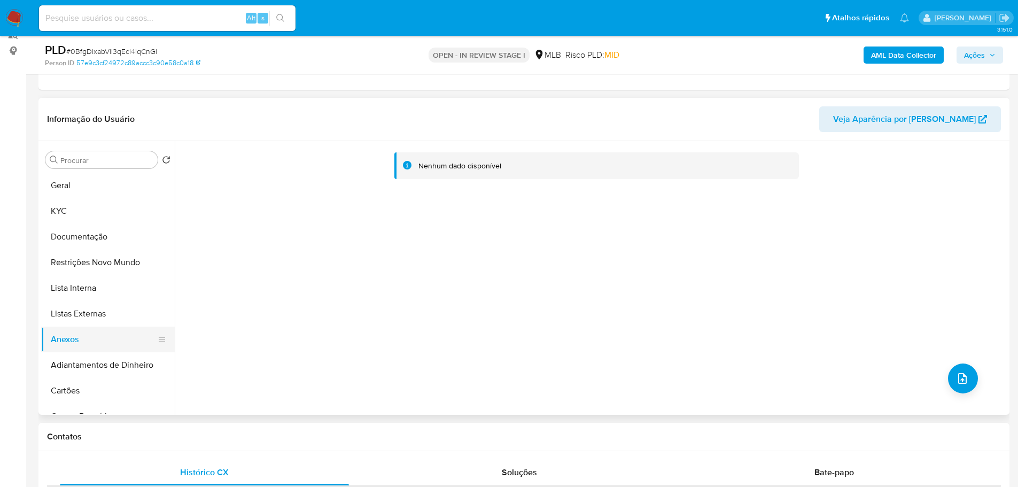
drag, startPoint x: 82, startPoint y: 311, endPoint x: 82, endPoint y: 327, distance: 15.5
click at [82, 311] on button "Listas Externas" at bounding box center [108, 314] width 134 height 26
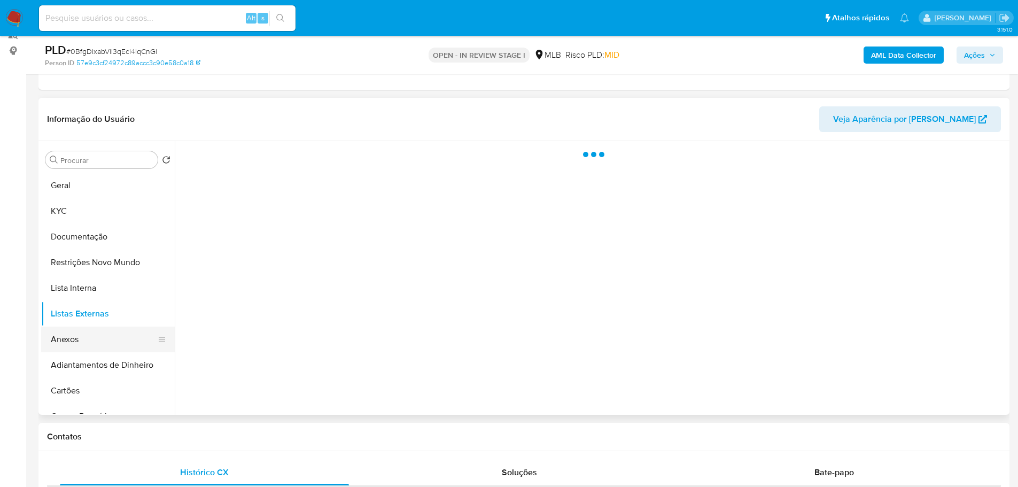
click at [81, 341] on button "Anexos" at bounding box center [103, 339] width 125 height 26
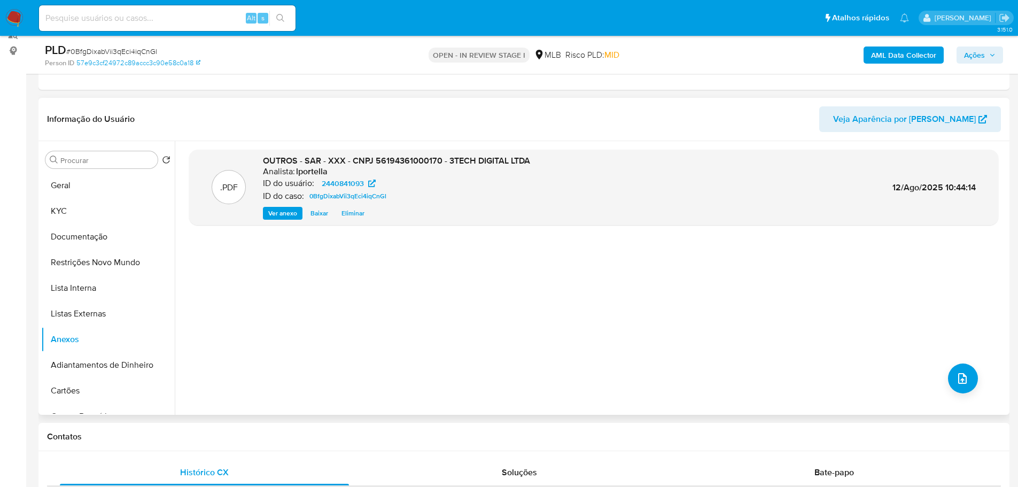
click at [349, 218] on span "Eliminar" at bounding box center [352, 213] width 23 height 11
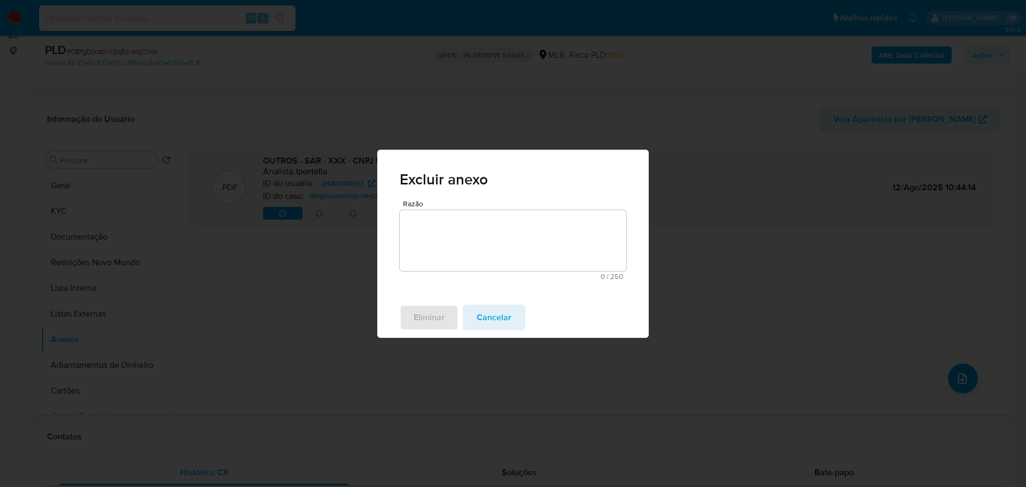
click at [433, 246] on textarea "Razão" at bounding box center [513, 240] width 227 height 61
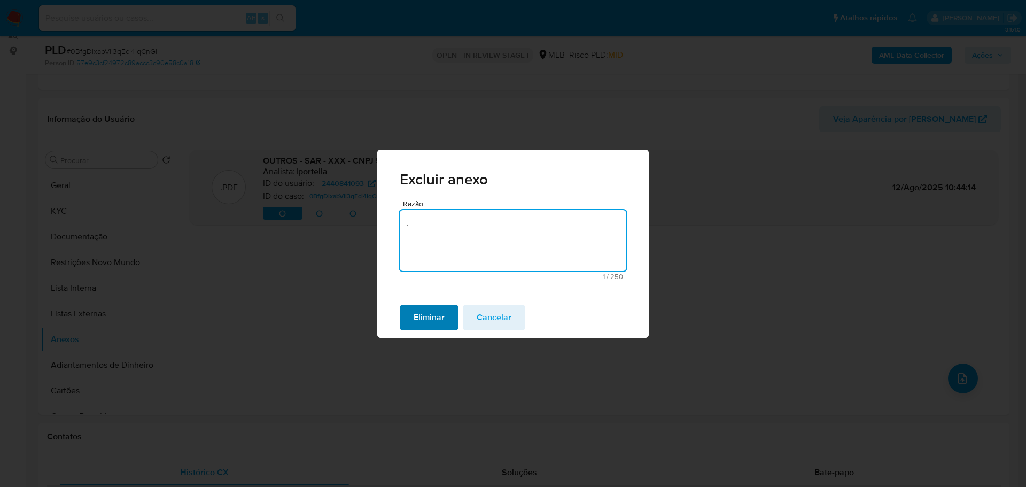
type textarea "."
click at [445, 314] on button "Eliminar" at bounding box center [429, 318] width 59 height 26
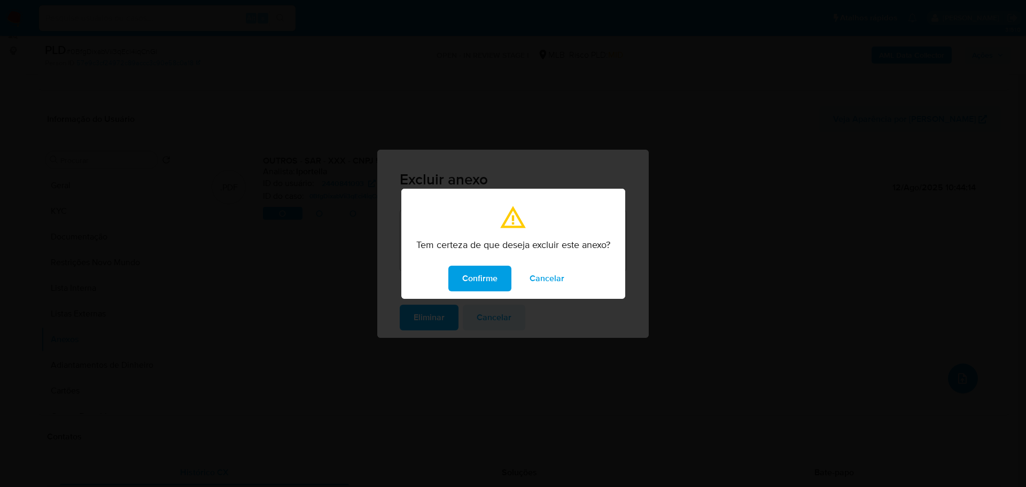
click at [500, 277] on button "Confirme" at bounding box center [479, 279] width 63 height 26
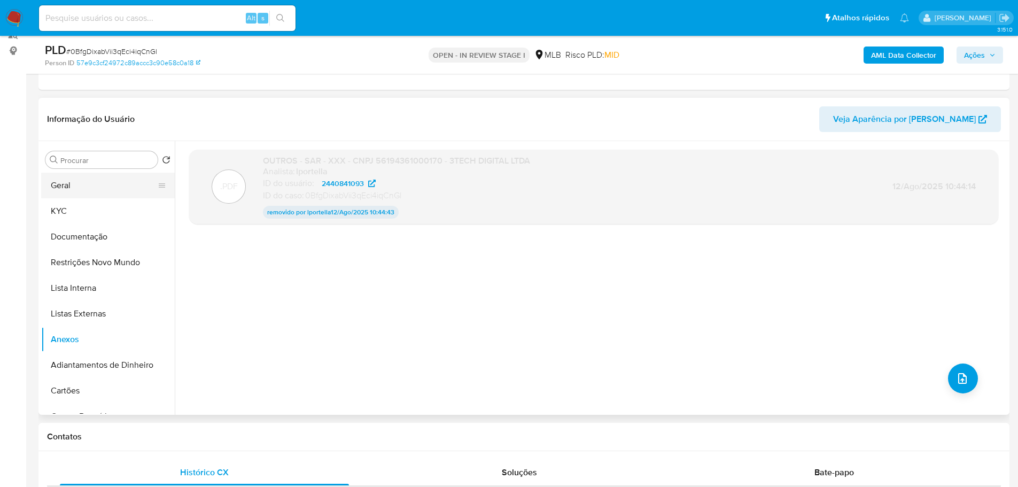
click at [87, 180] on button "Geral" at bounding box center [103, 186] width 125 height 26
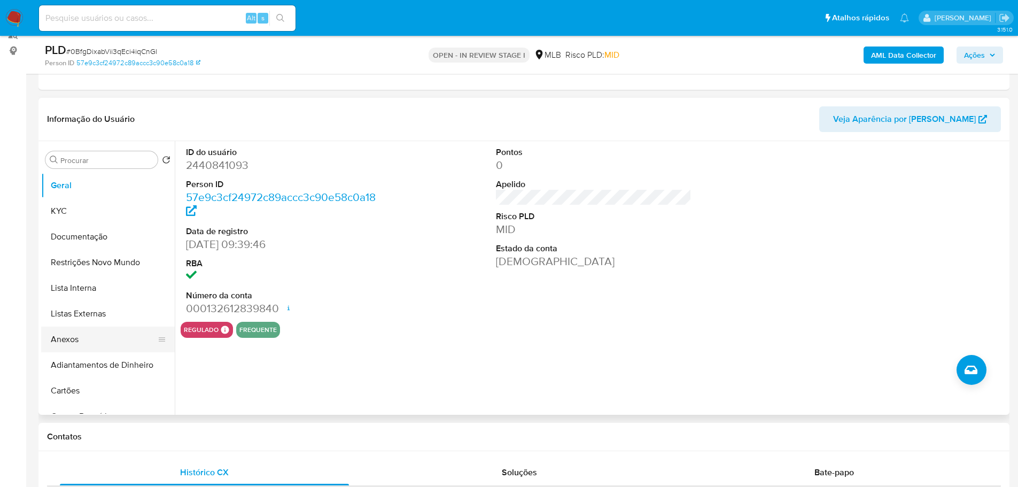
click at [98, 341] on button "Anexos" at bounding box center [103, 339] width 125 height 26
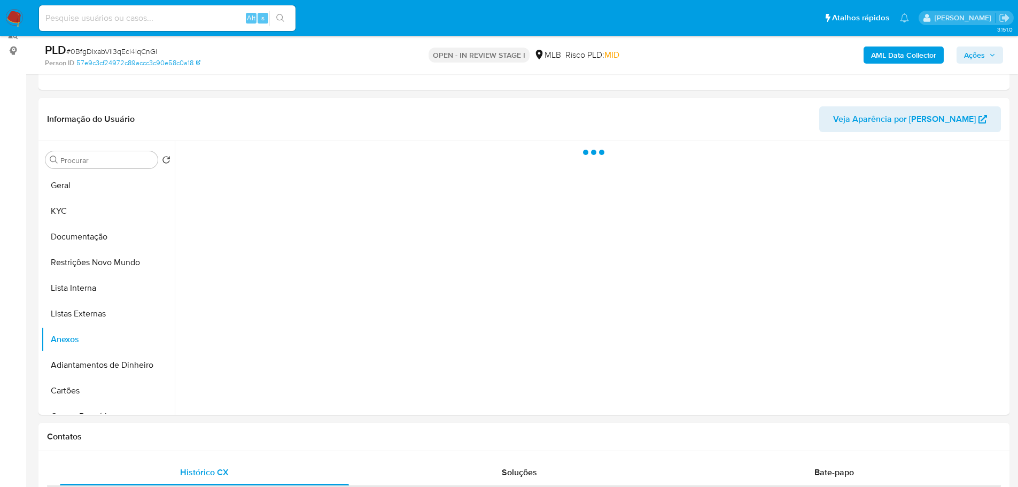
click at [993, 53] on icon "button" at bounding box center [992, 55] width 6 height 6
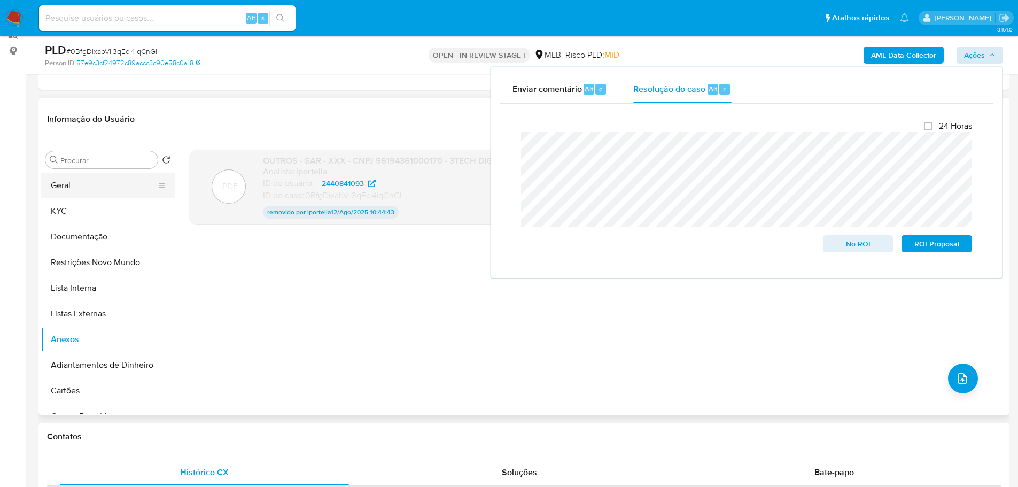
click at [73, 181] on button "Geral" at bounding box center [103, 186] width 125 height 26
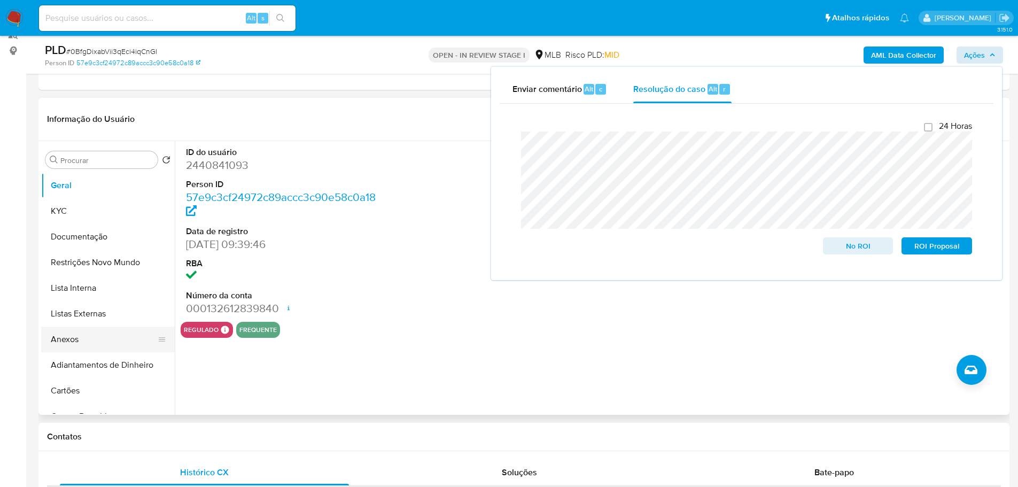
click at [73, 341] on button "Anexos" at bounding box center [103, 339] width 125 height 26
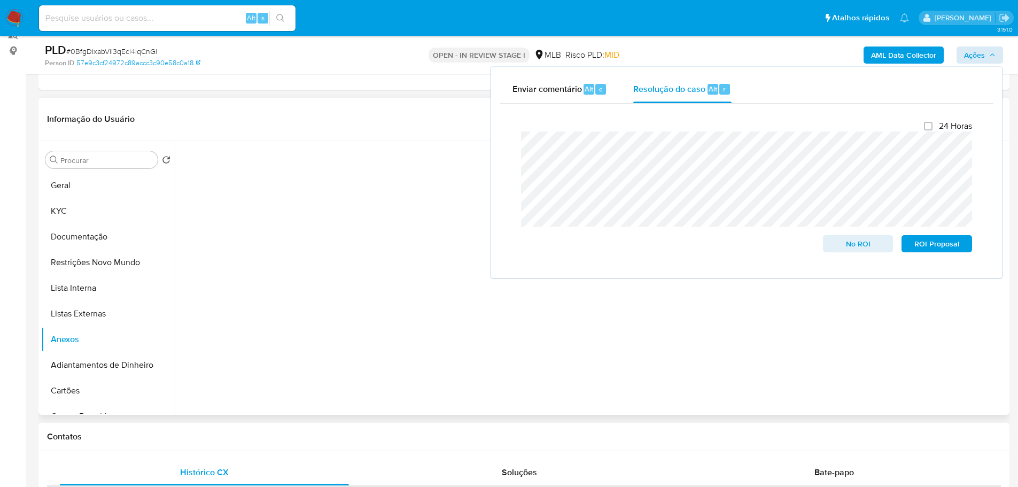
click at [916, 354] on div at bounding box center [591, 278] width 832 height 274
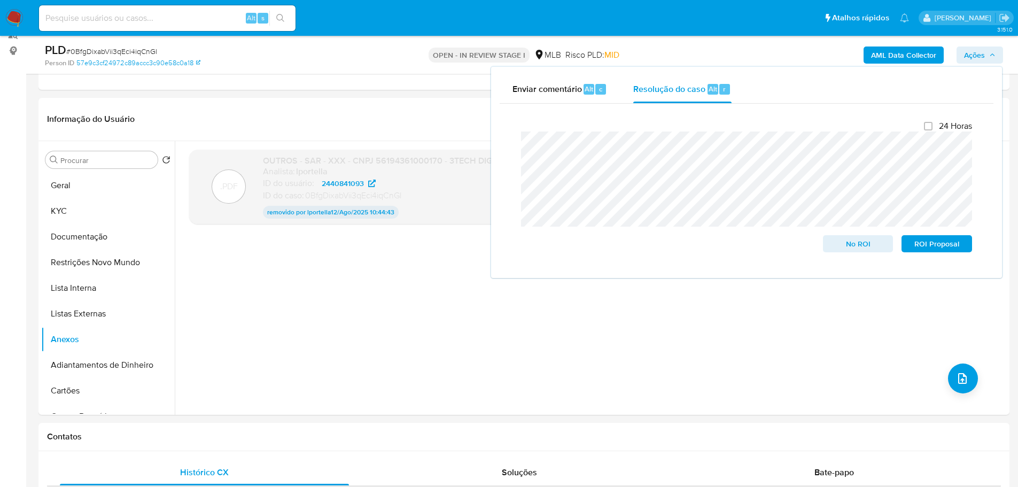
click at [989, 55] on icon "button" at bounding box center [992, 55] width 6 height 6
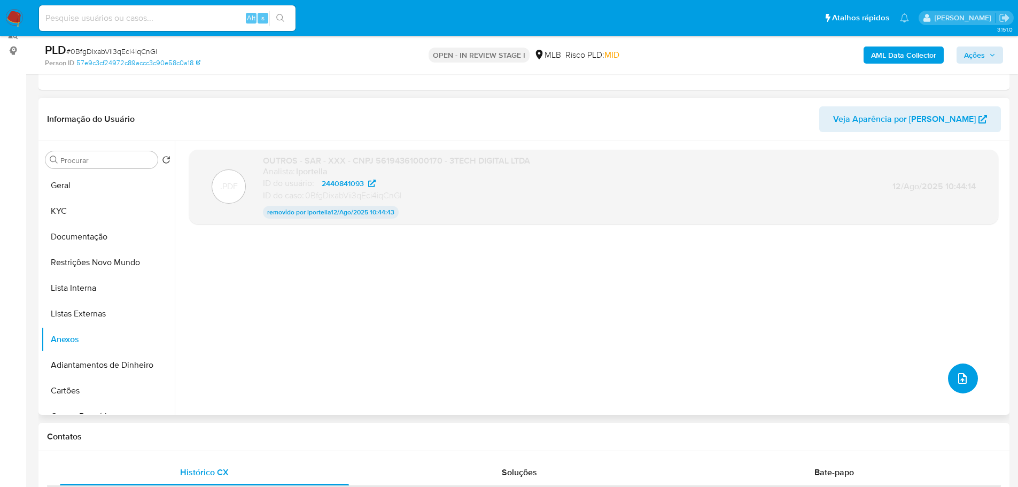
click at [960, 380] on icon "upload-file" at bounding box center [962, 378] width 13 height 13
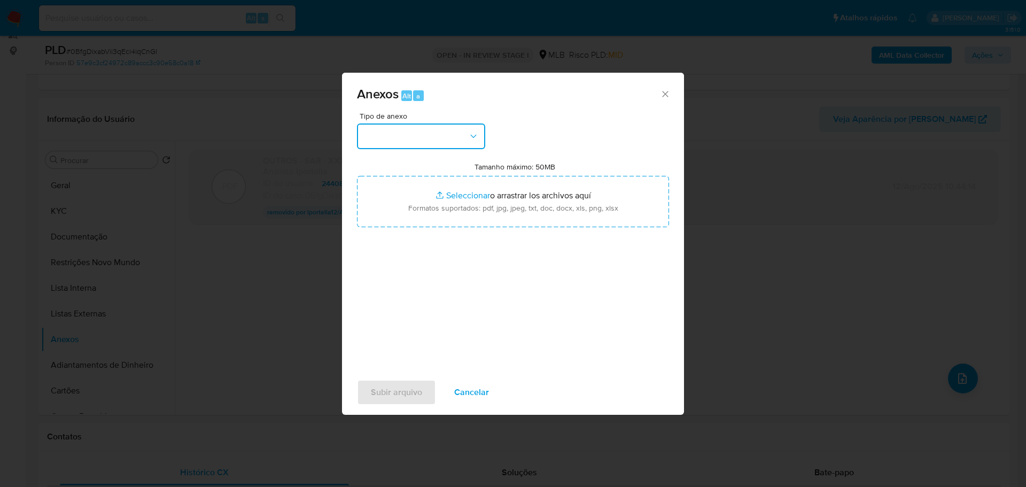
click at [396, 136] on button "button" at bounding box center [421, 136] width 128 height 26
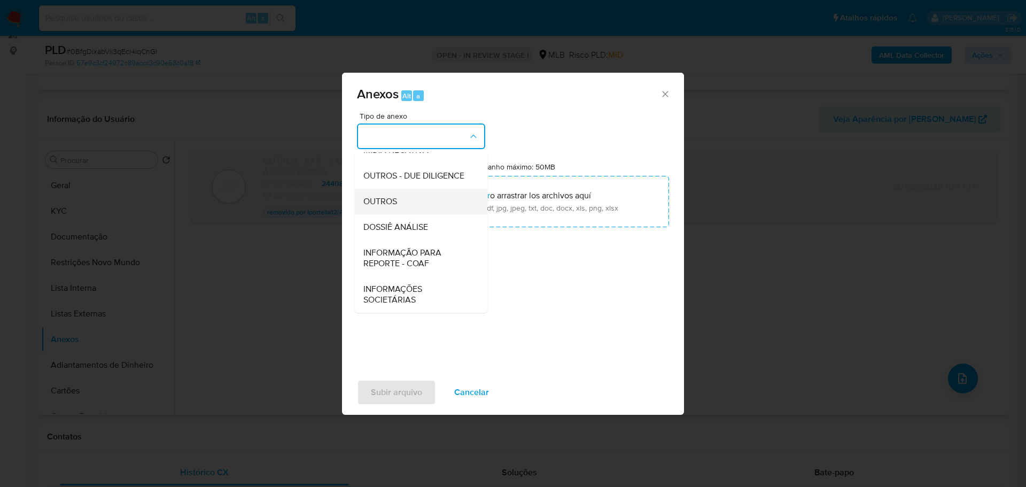
click at [395, 202] on span "OUTROS" at bounding box center [380, 201] width 34 height 11
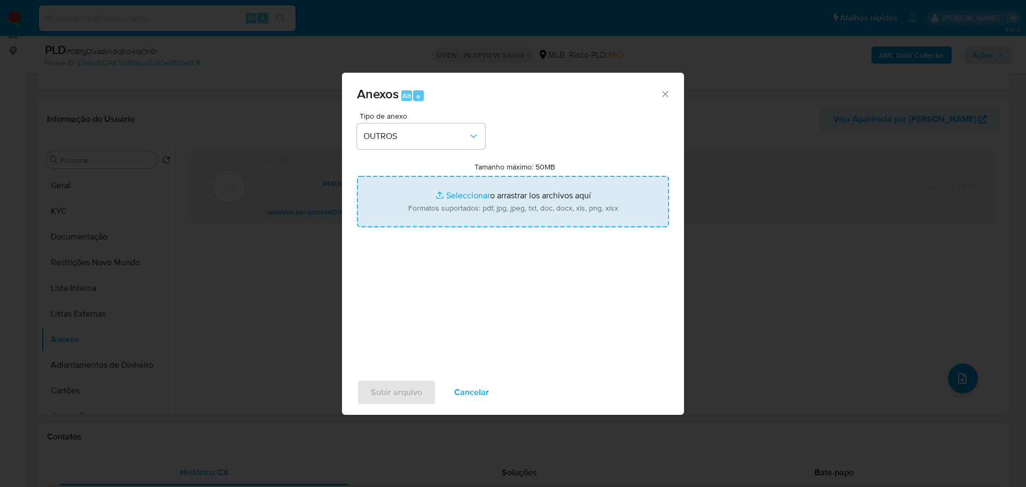
type input "C:\fakepath\SAR - XXXXX - CNPJ 56194361000170 - 3TECH DIGITAL LTDA.pdf"
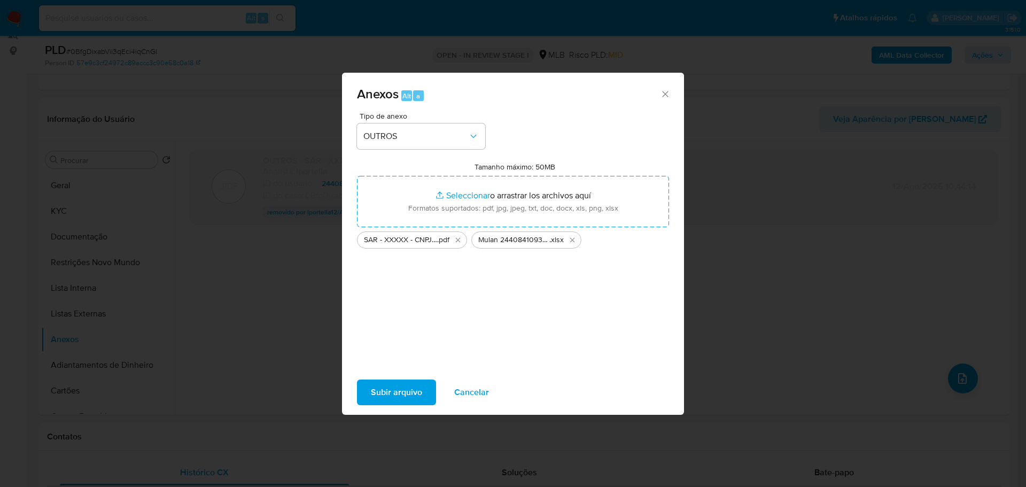
click at [391, 399] on span "Subir arquivo" at bounding box center [396, 392] width 51 height 24
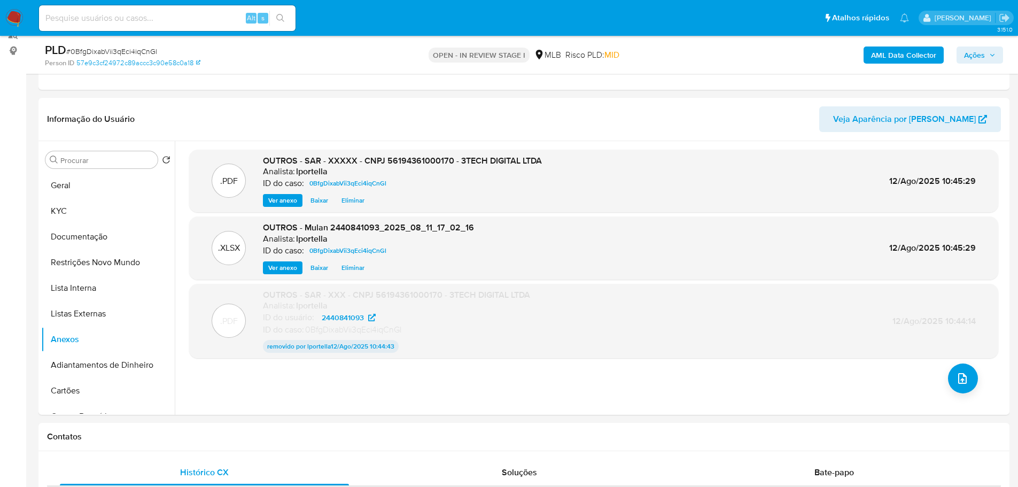
click at [991, 53] on icon "button" at bounding box center [992, 55] width 6 height 6
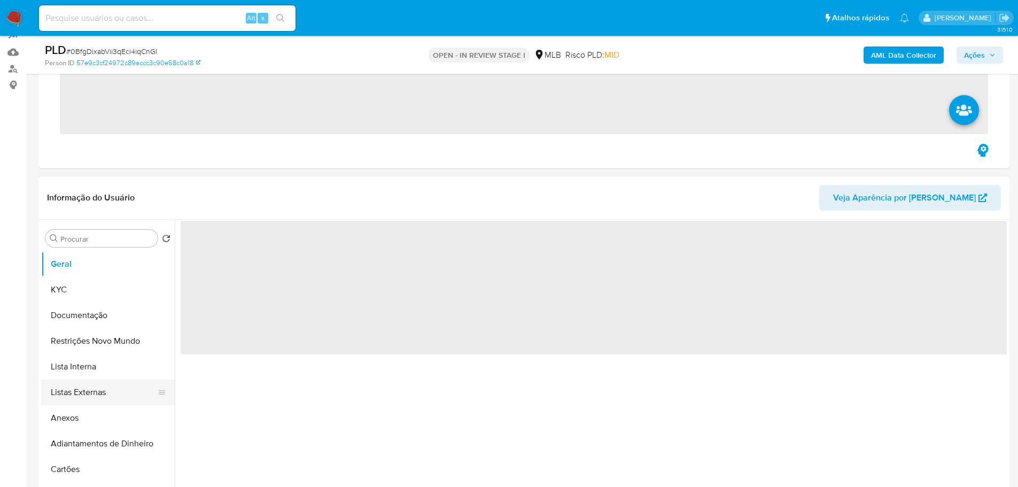
scroll to position [107, 0]
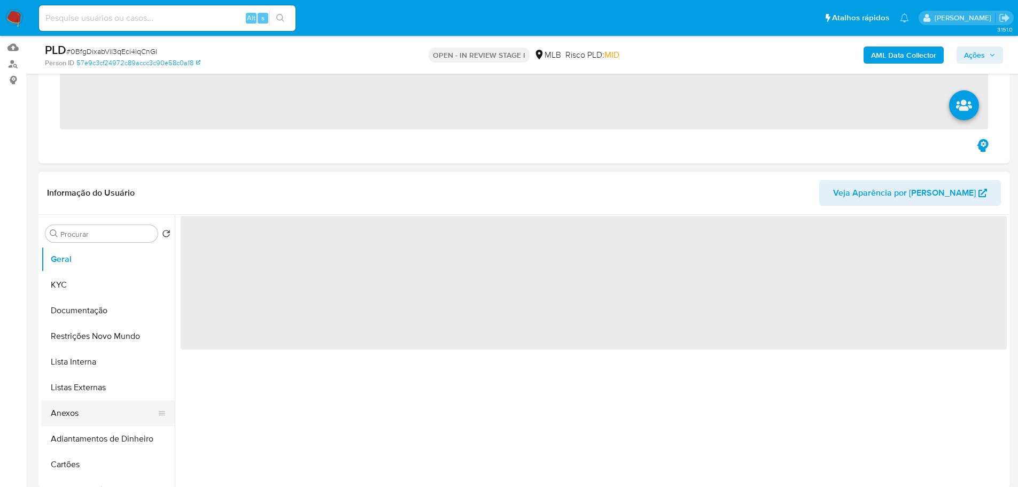
click at [97, 412] on button "Anexos" at bounding box center [103, 413] width 125 height 26
select select "10"
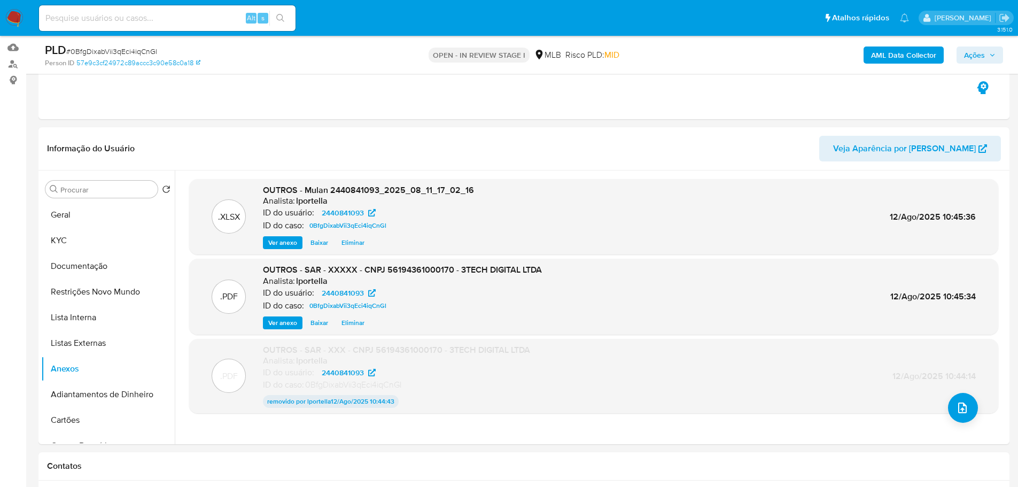
click at [994, 59] on span "Ações" at bounding box center [980, 55] width 32 height 15
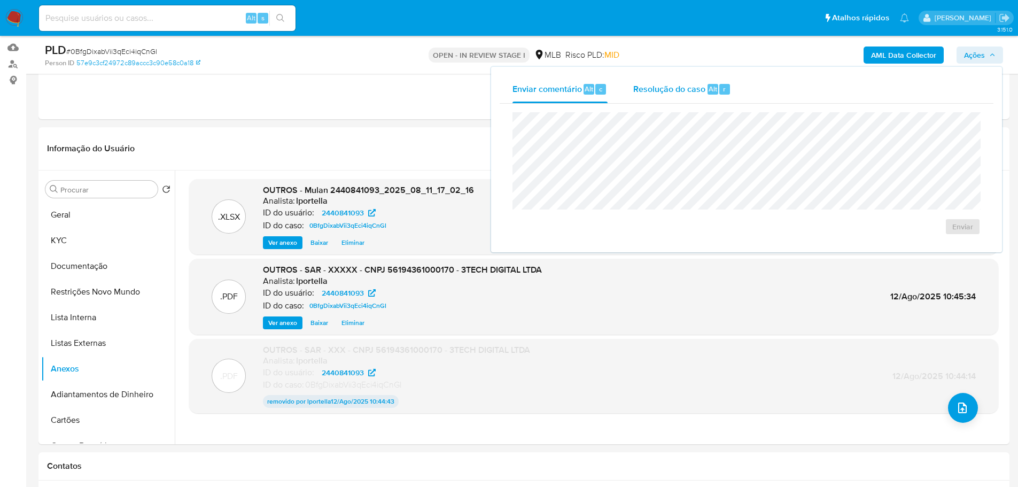
click at [667, 91] on span "Resolução do caso" at bounding box center [669, 88] width 72 height 12
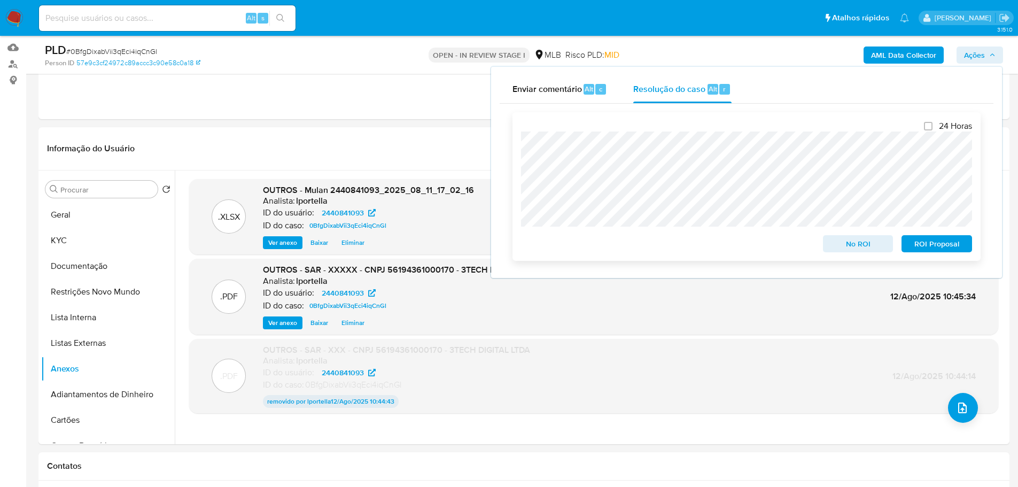
click at [942, 245] on span "ROI Proposal" at bounding box center [937, 243] width 56 height 15
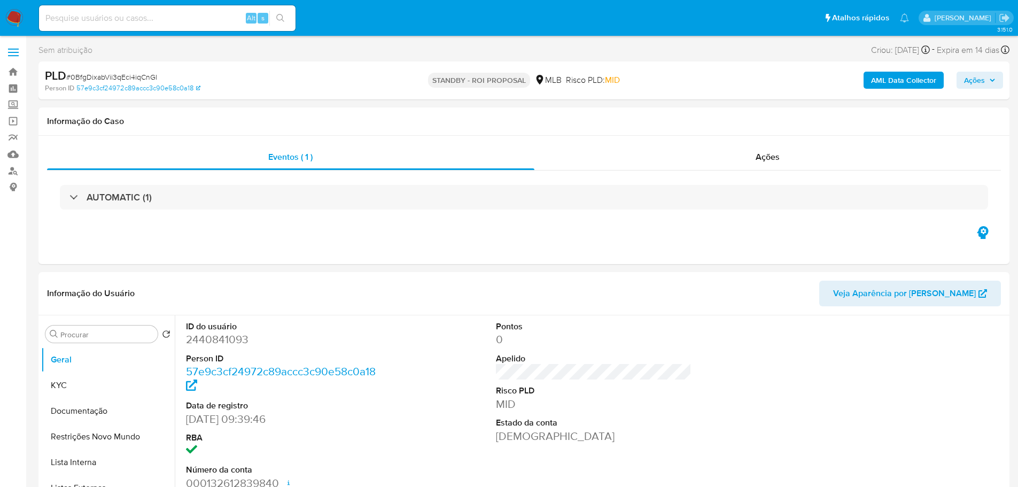
select select "10"
click at [116, 72] on span "# 0BfgDixabVii3qEci4iqCnGl" at bounding box center [111, 77] width 91 height 11
copy span "0BfgDixabVii3qEci4iqCnGl"
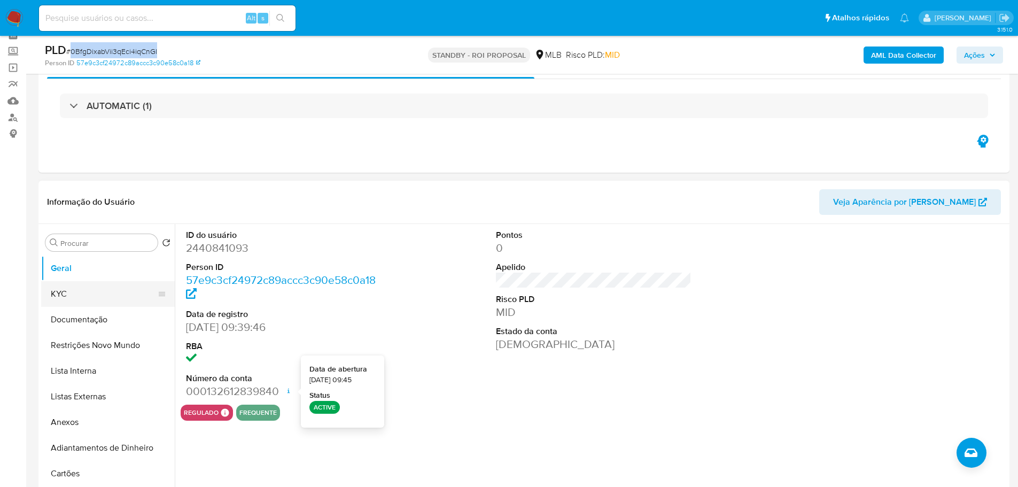
click at [80, 297] on button "KYC" at bounding box center [103, 294] width 125 height 26
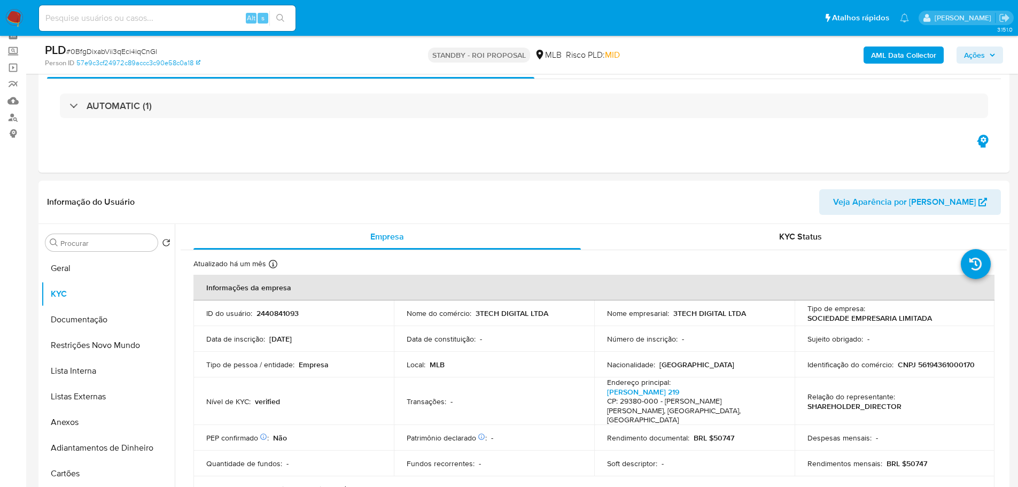
click at [184, 10] on div "Alt s" at bounding box center [167, 18] width 256 height 26
click at [181, 12] on input at bounding box center [167, 18] width 256 height 14
paste input "qtbbNYmM4qHLlexgI9funuV9"
type input "qtbbNYmM4qHLlexgI9funuV9"
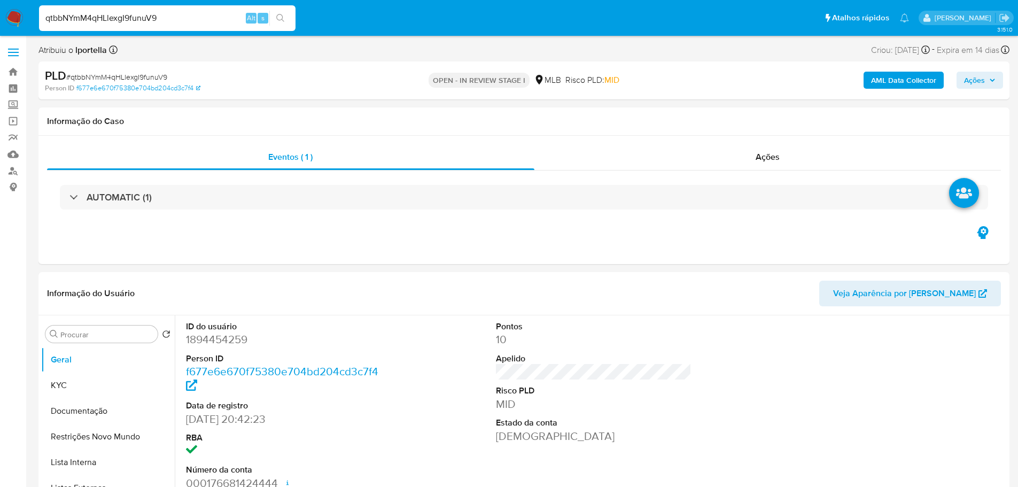
select select "10"
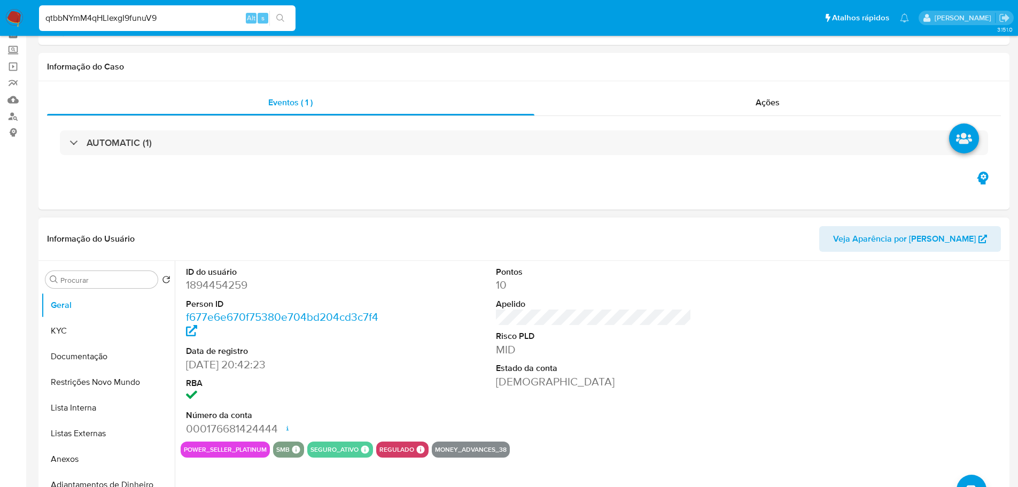
scroll to position [107, 0]
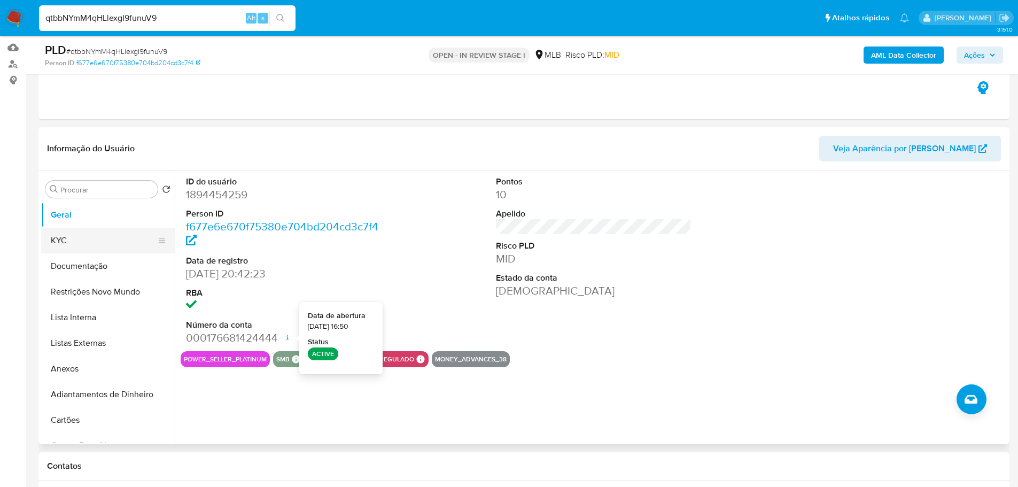
click at [77, 245] on button "KYC" at bounding box center [103, 241] width 125 height 26
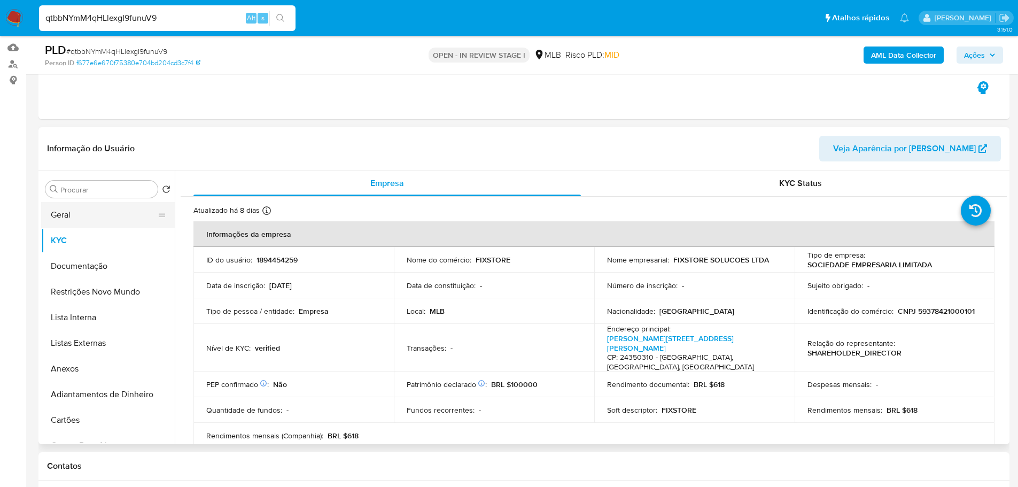
click at [86, 216] on button "Geral" at bounding box center [103, 215] width 125 height 26
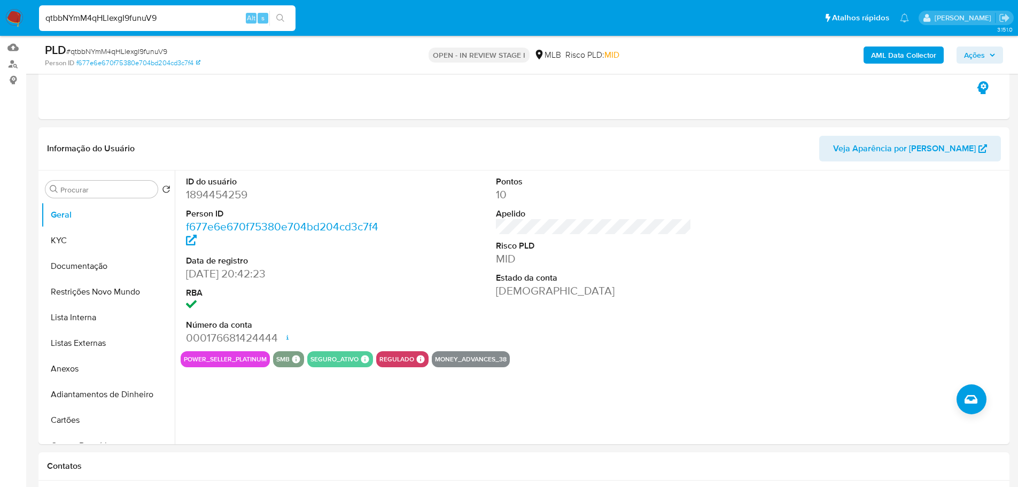
click at [95, 236] on button "KYC" at bounding box center [103, 241] width 125 height 26
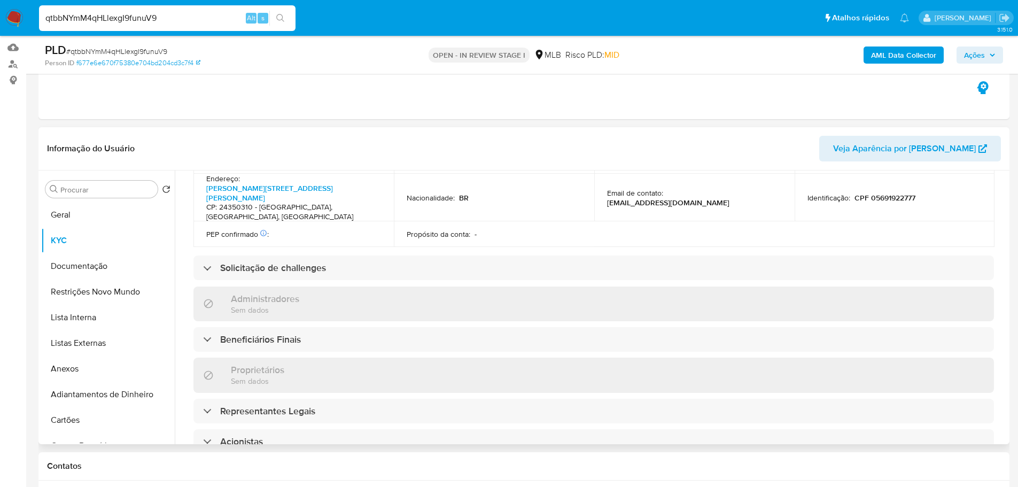
scroll to position [610, 0]
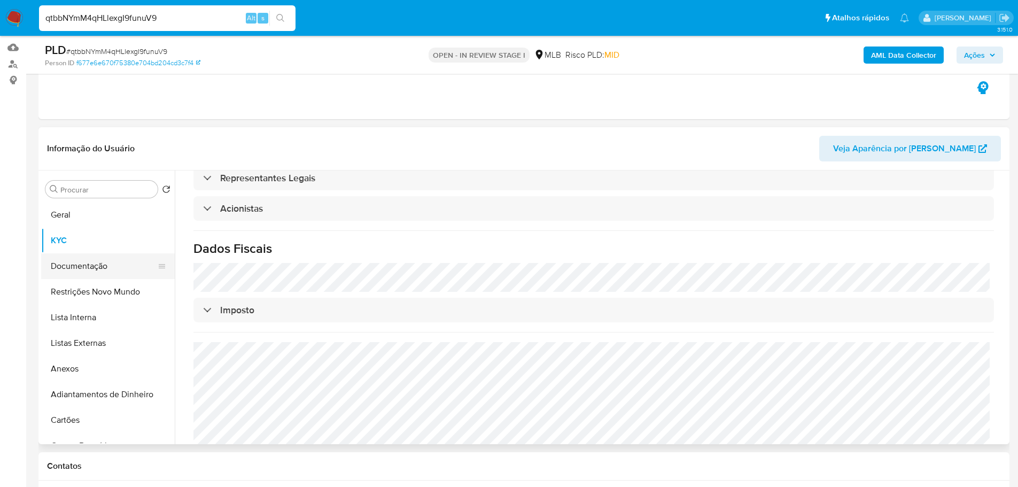
click at [123, 263] on button "Documentação" at bounding box center [103, 266] width 125 height 26
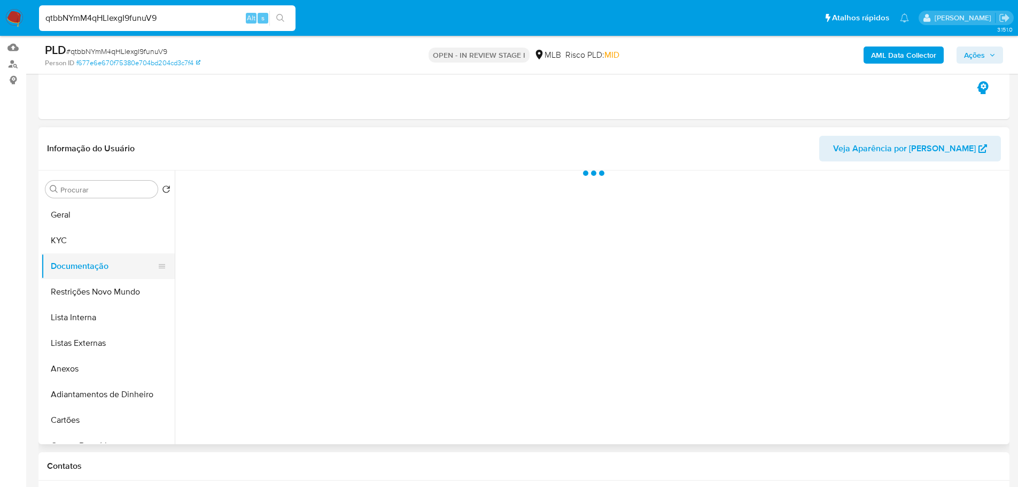
scroll to position [0, 0]
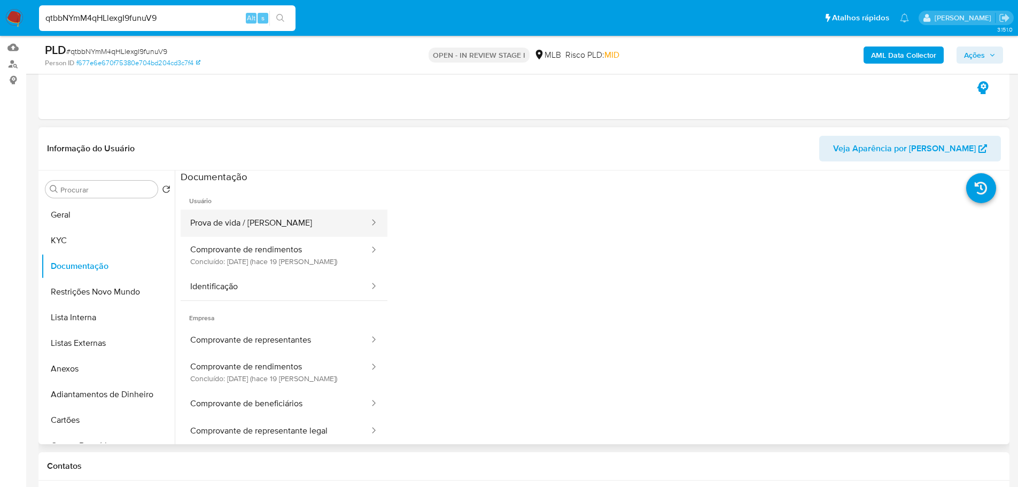
click at [266, 224] on button "Prova de vida / Selfie" at bounding box center [276, 222] width 190 height 27
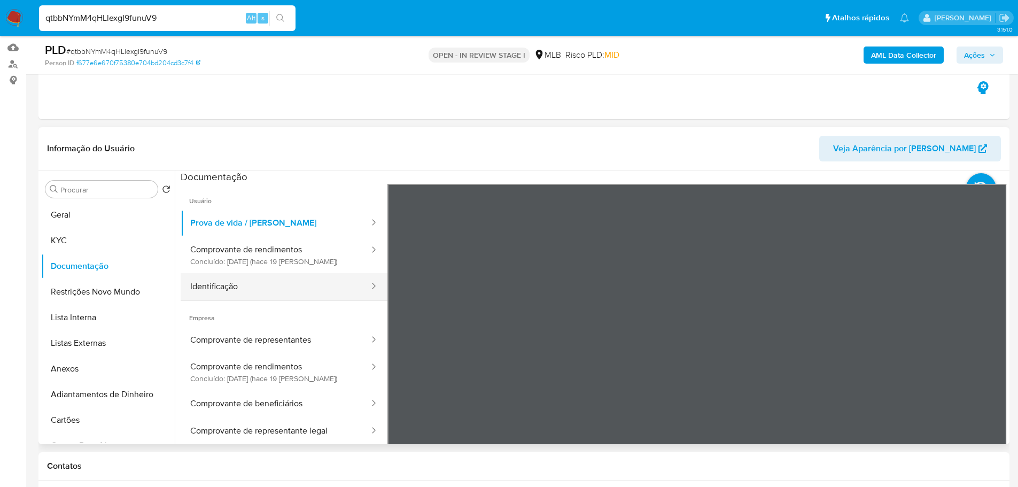
click at [271, 283] on button "Identificação" at bounding box center [276, 286] width 190 height 27
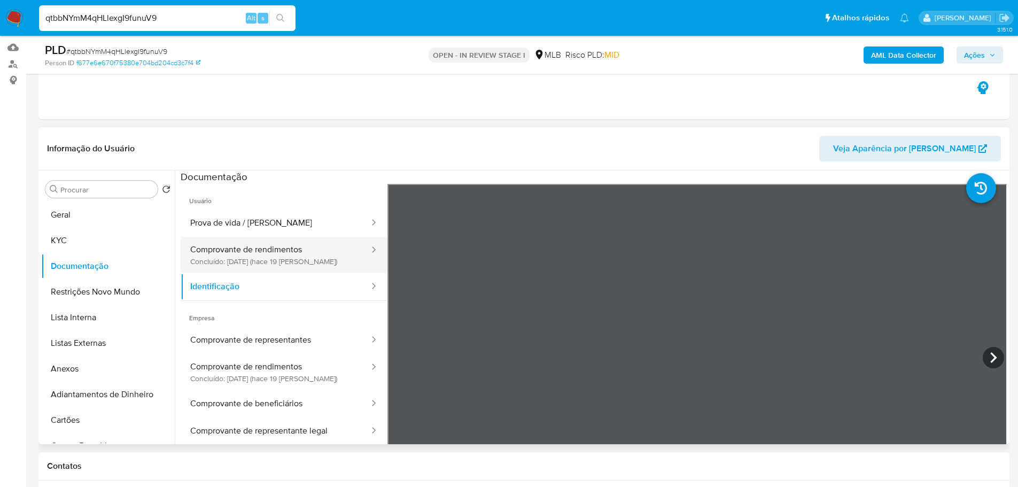
click at [292, 255] on button "Comprovante de rendimentos Concluído: 24/07/2025 (hace 19 días)" at bounding box center [276, 255] width 190 height 36
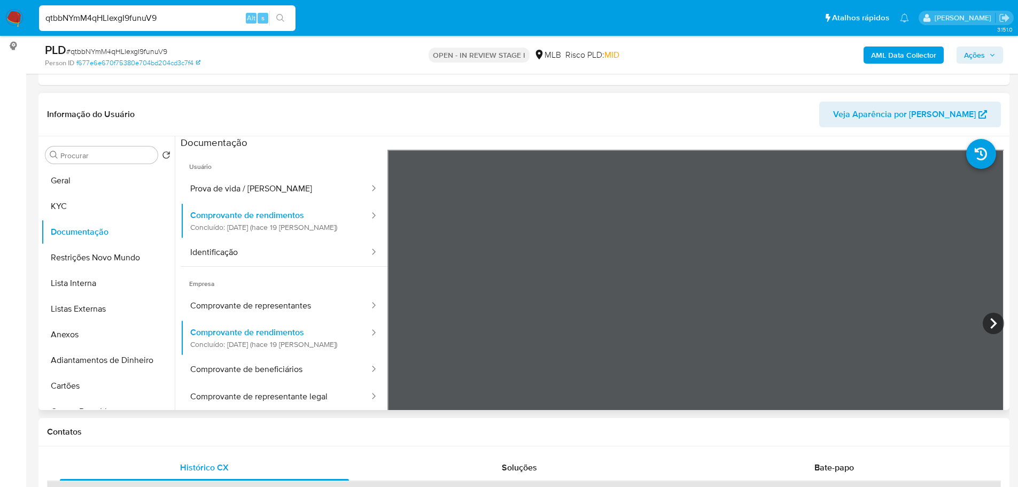
scroll to position [160, 0]
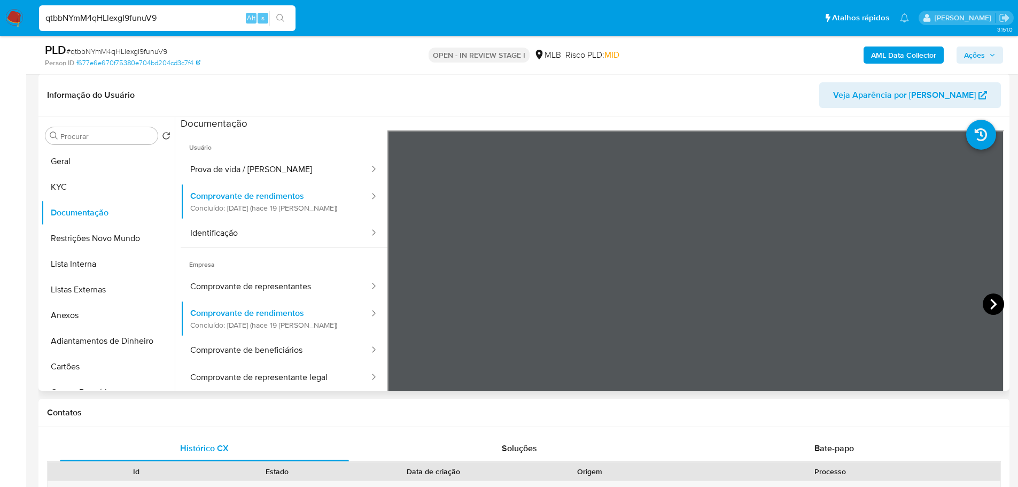
click at [989, 297] on icon at bounding box center [993, 303] width 21 height 21
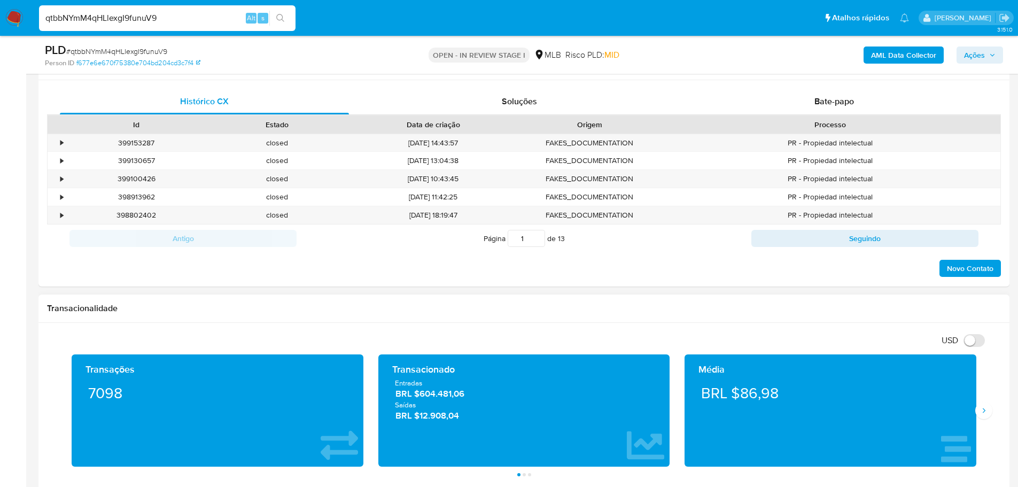
scroll to position [641, 0]
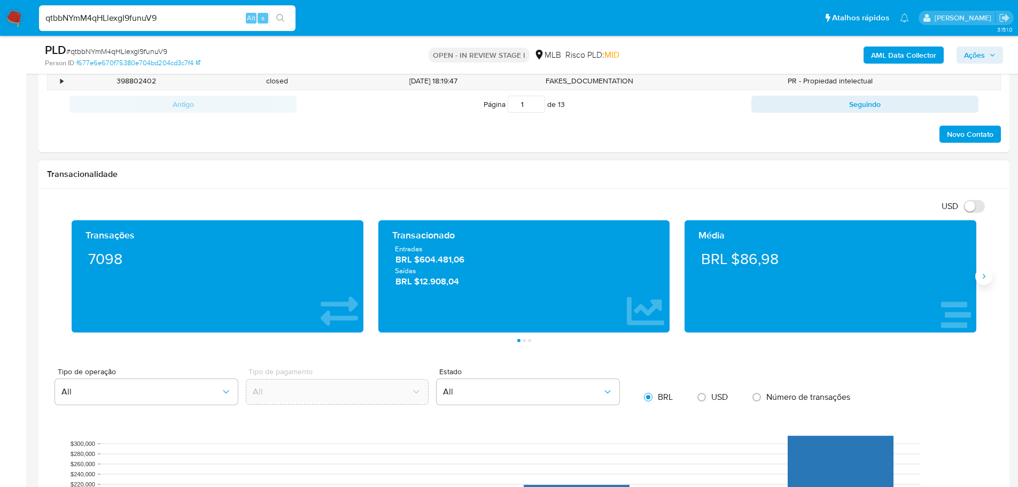
click at [985, 275] on icon "Siguiente" at bounding box center [983, 276] width 9 height 9
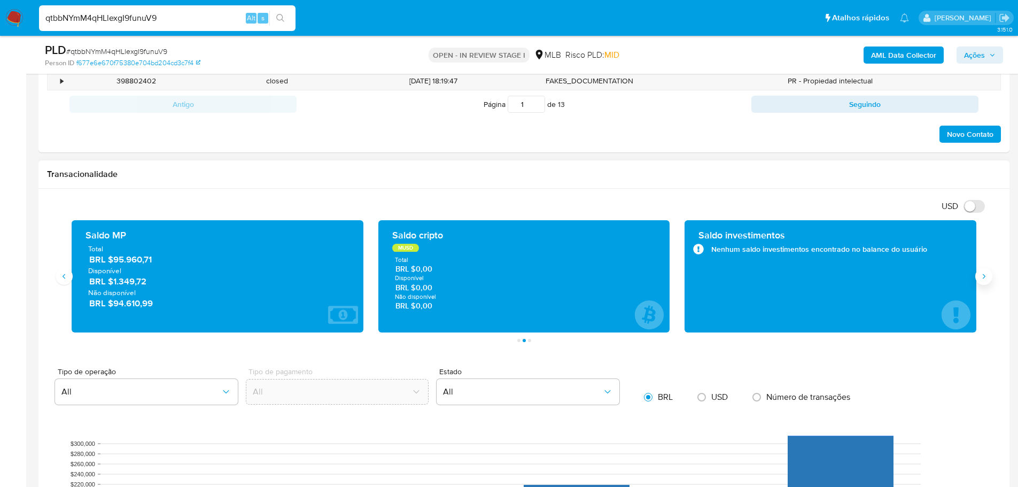
click at [985, 275] on icon "Siguiente" at bounding box center [983, 276] width 9 height 9
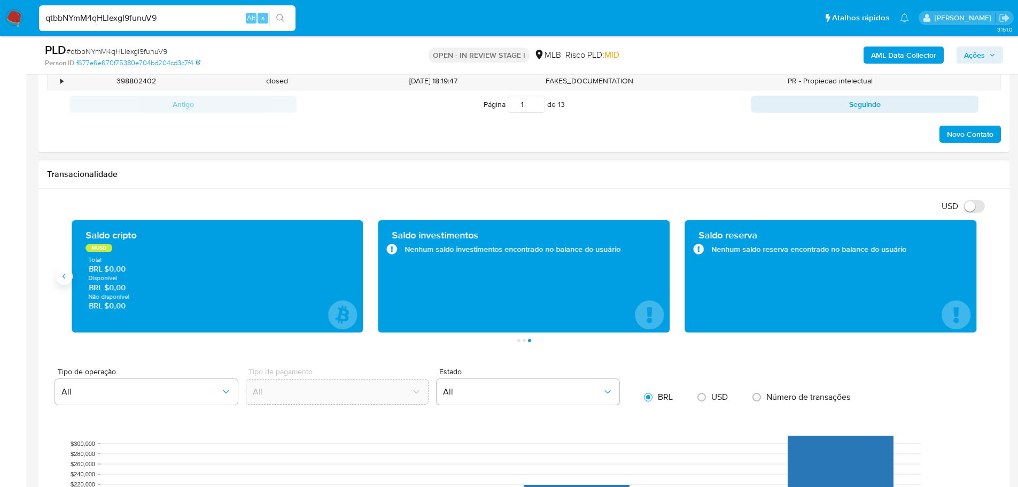
click at [61, 277] on icon "Anterior" at bounding box center [64, 276] width 9 height 9
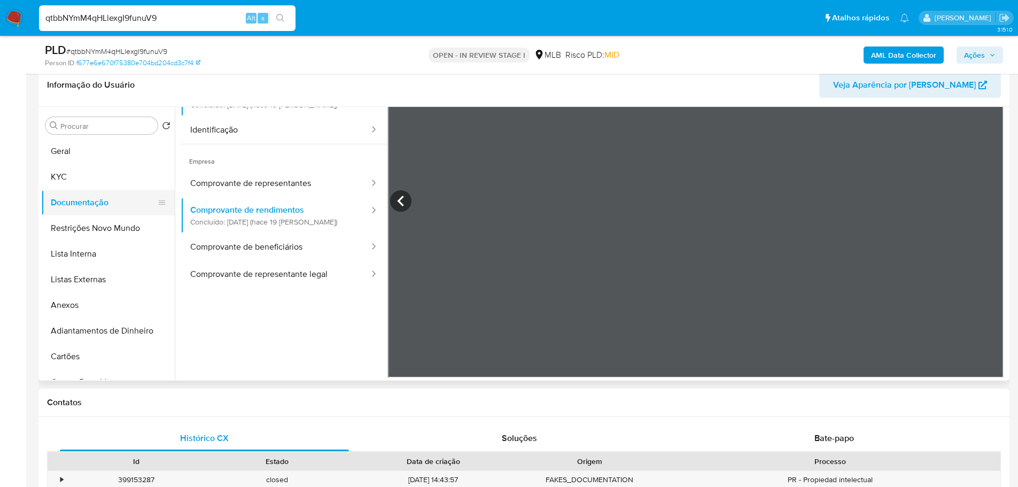
scroll to position [160, 0]
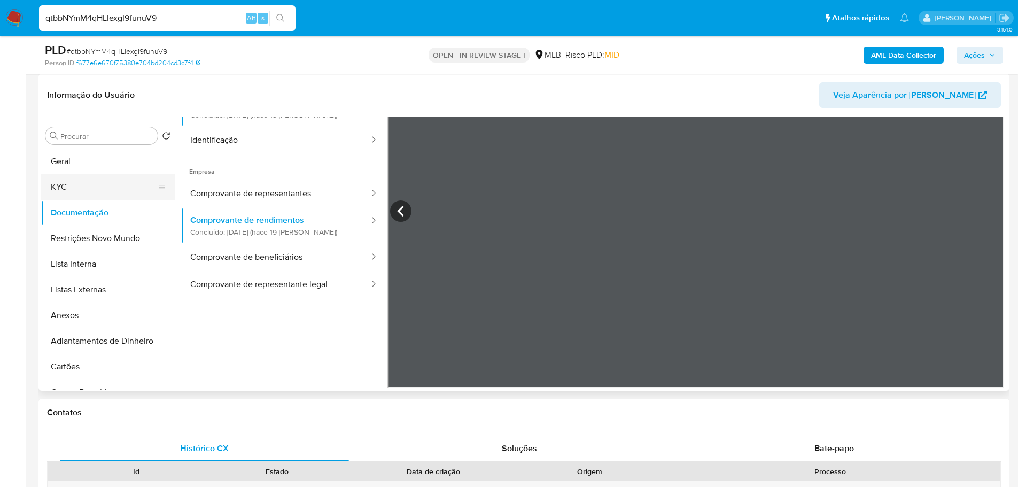
click at [92, 192] on button "KYC" at bounding box center [103, 187] width 125 height 26
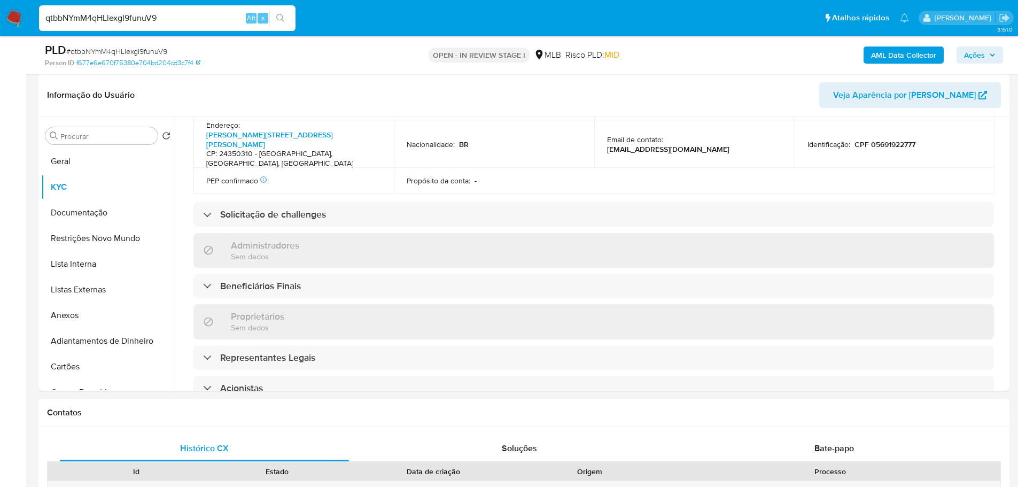
scroll to position [610, 0]
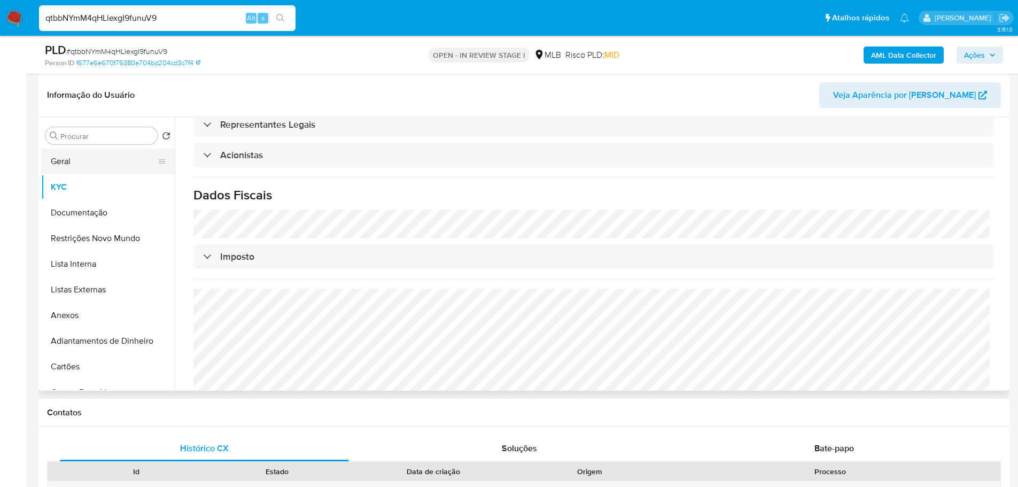
click at [85, 153] on button "Geral" at bounding box center [103, 162] width 125 height 26
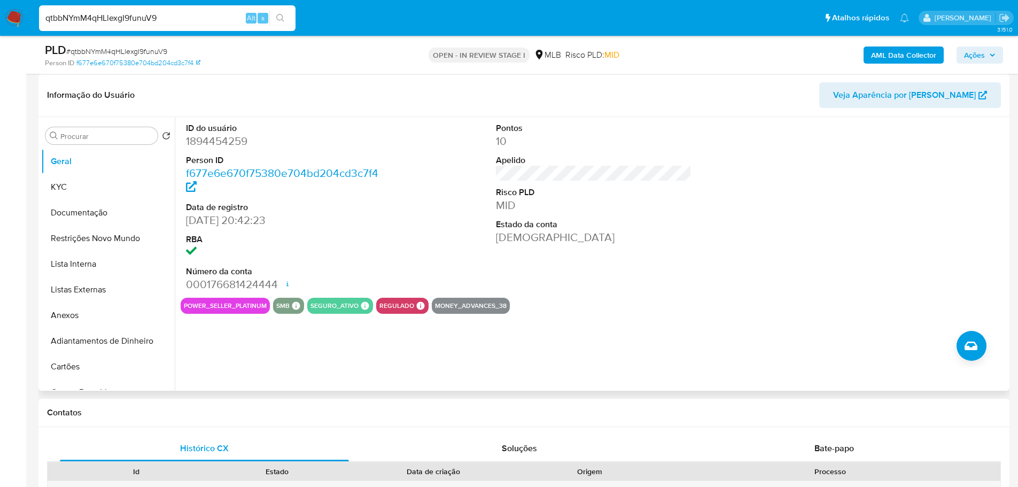
drag, startPoint x: 250, startPoint y: 415, endPoint x: 202, endPoint y: 372, distance: 63.2
click at [249, 413] on h1 "Contatos" at bounding box center [524, 412] width 954 height 11
click at [80, 192] on button "KYC" at bounding box center [103, 187] width 125 height 26
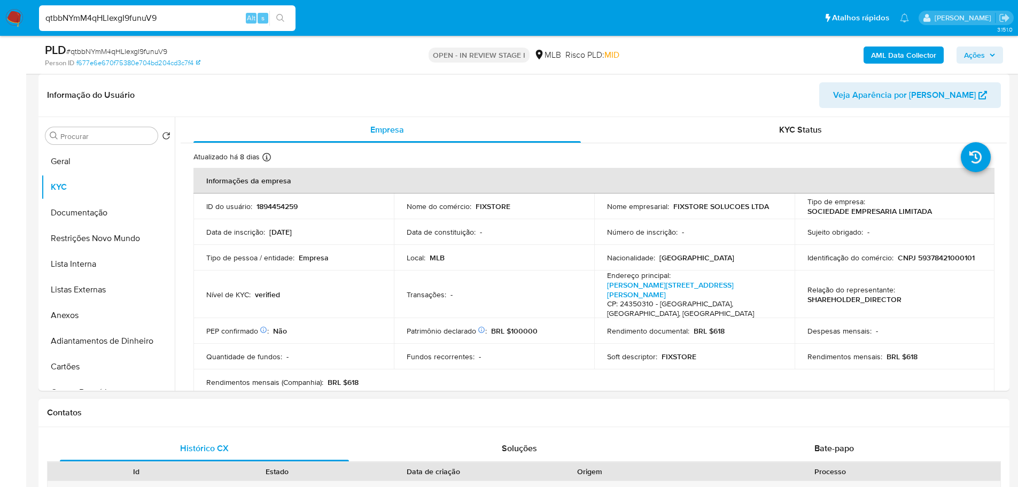
click at [214, 420] on div "Contatos" at bounding box center [523, 413] width 971 height 28
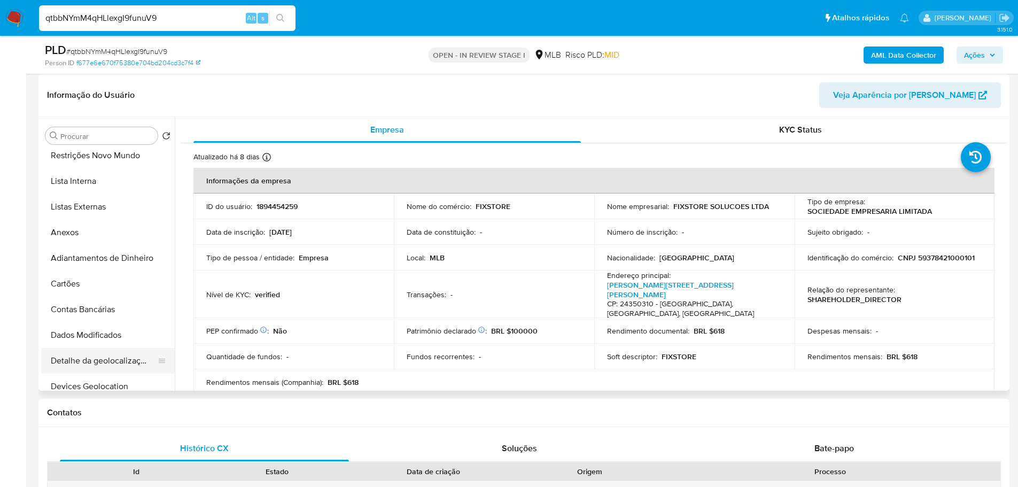
scroll to position [214, 0]
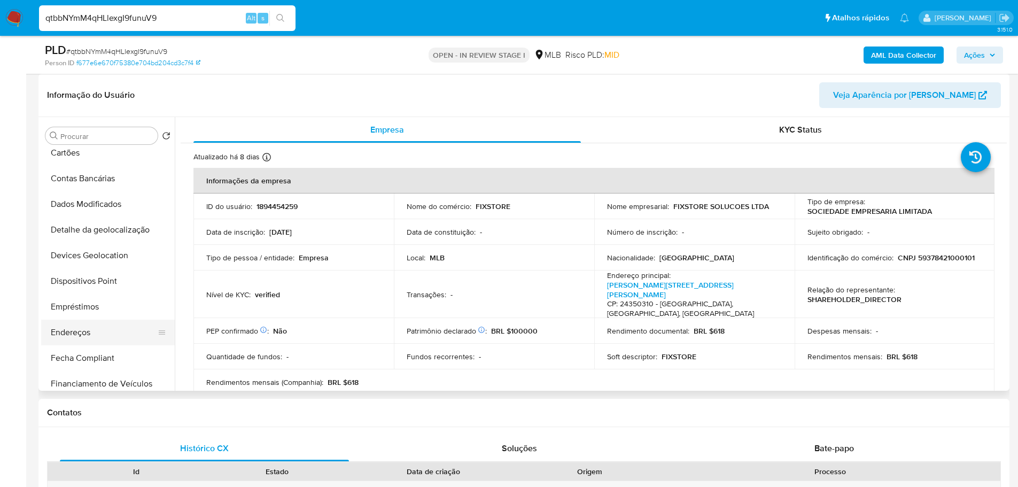
drag, startPoint x: 105, startPoint y: 329, endPoint x: 74, endPoint y: 329, distance: 30.5
click at [104, 329] on button "Endereços" at bounding box center [103, 332] width 125 height 26
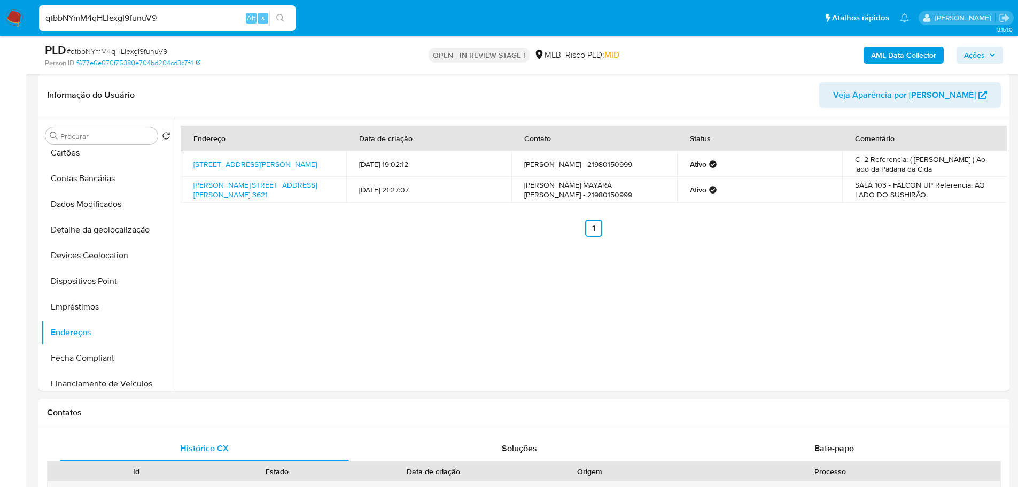
click at [249, 411] on h1 "Contatos" at bounding box center [524, 412] width 954 height 11
click at [120, 229] on button "Detalhe da geolocalização" at bounding box center [103, 230] width 125 height 26
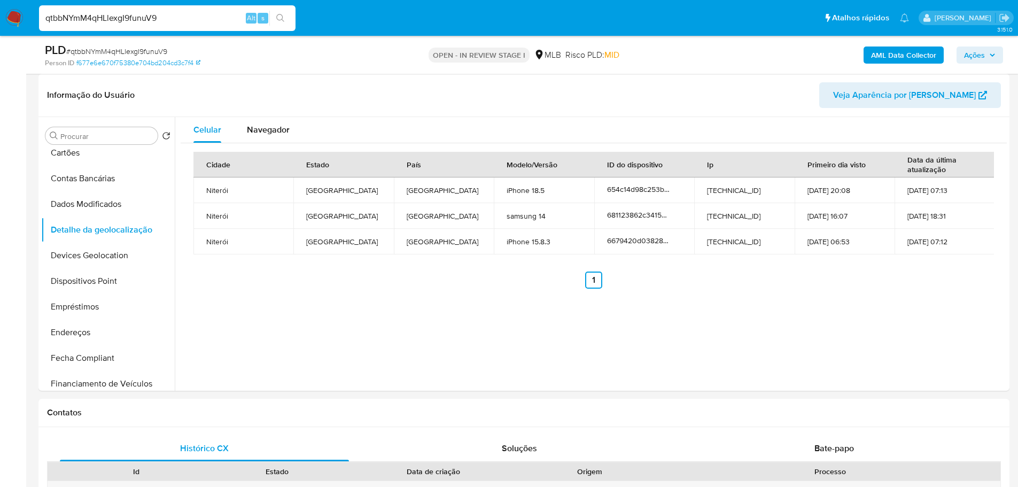
drag, startPoint x: 233, startPoint y: 427, endPoint x: 174, endPoint y: 391, distance: 68.8
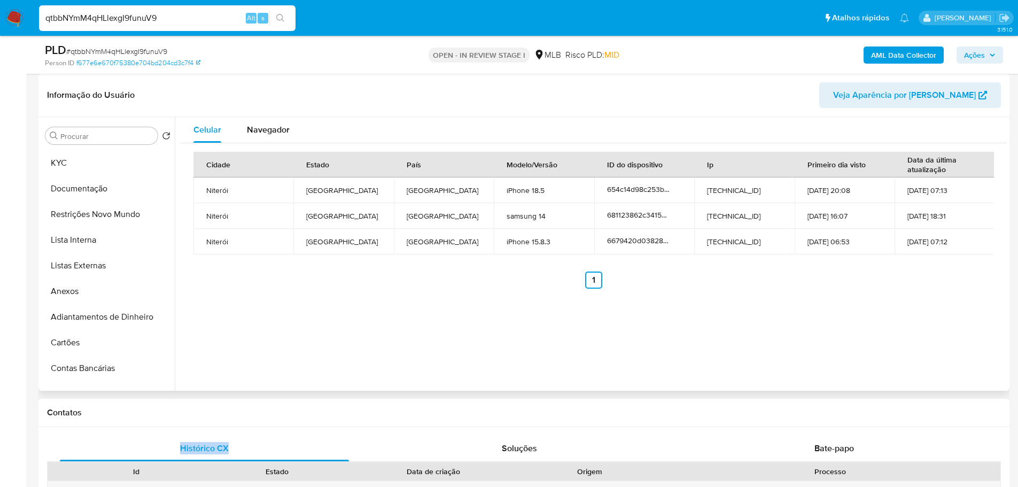
scroll to position [0, 0]
click at [107, 234] on button "Restrições Novo Mundo" at bounding box center [103, 238] width 125 height 26
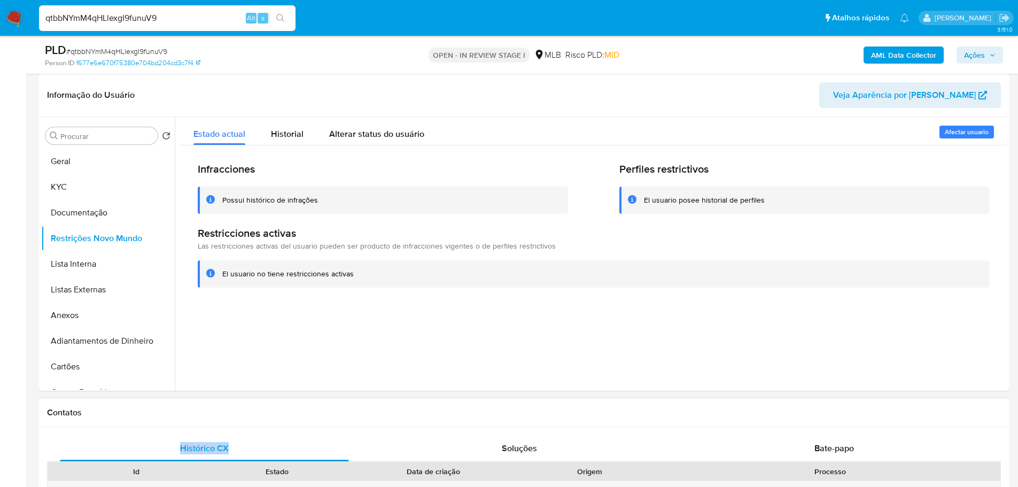
click at [226, 402] on div "Contatos" at bounding box center [523, 413] width 971 height 28
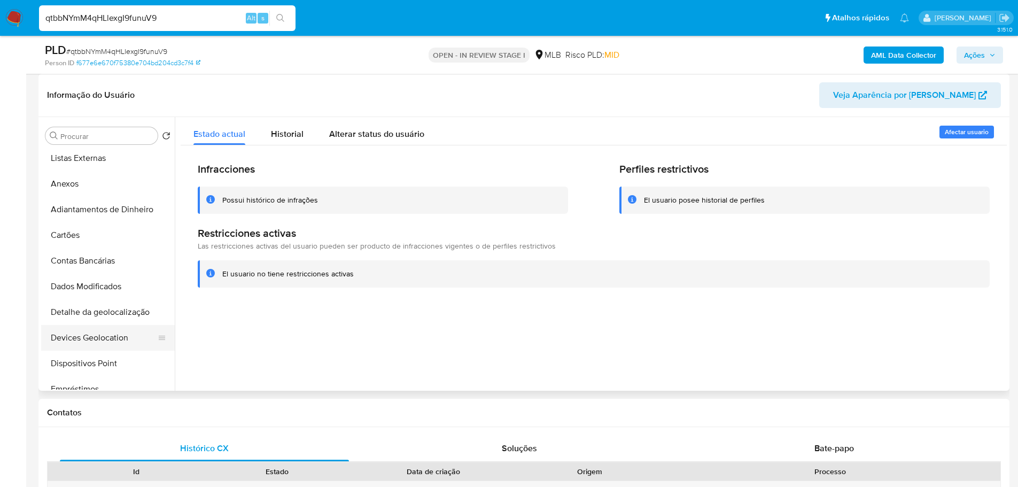
scroll to position [267, 0]
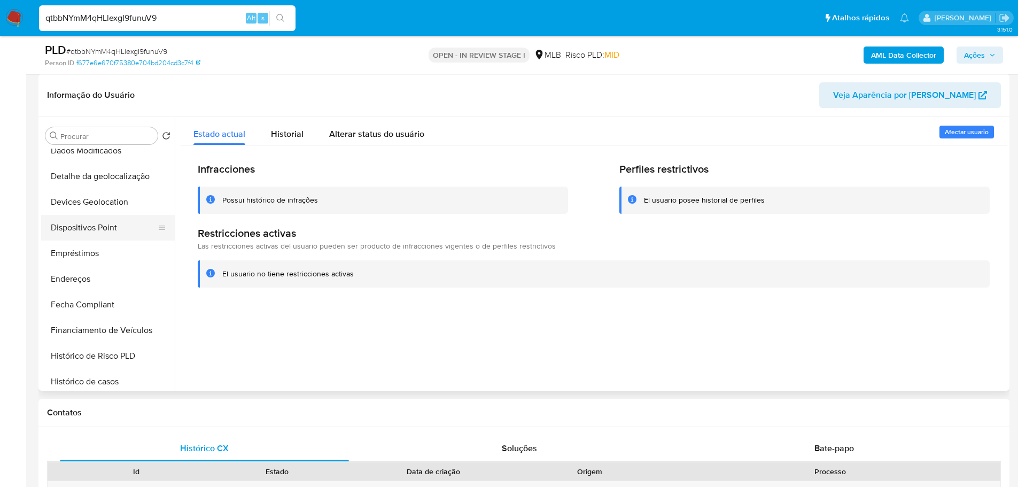
click at [96, 237] on button "Dispositivos Point" at bounding box center [103, 228] width 125 height 26
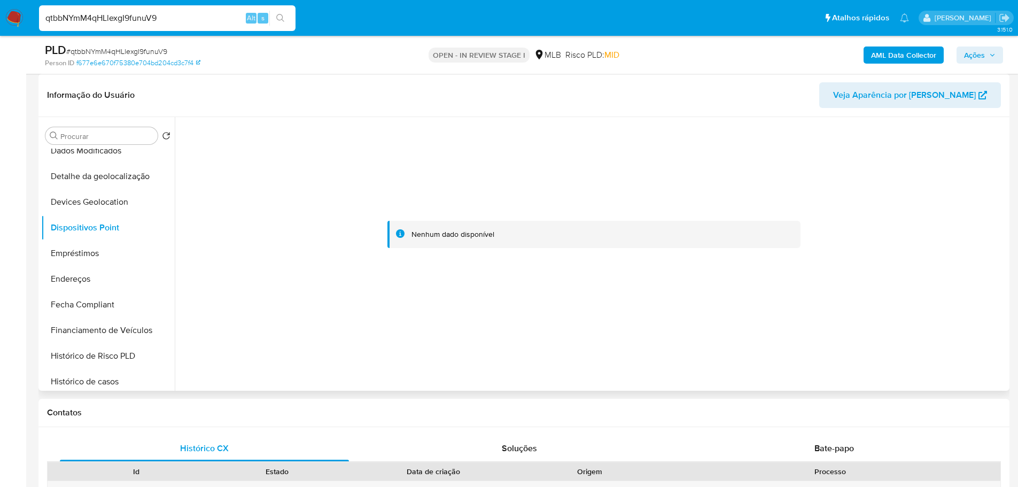
click at [714, 308] on div at bounding box center [594, 234] width 826 height 235
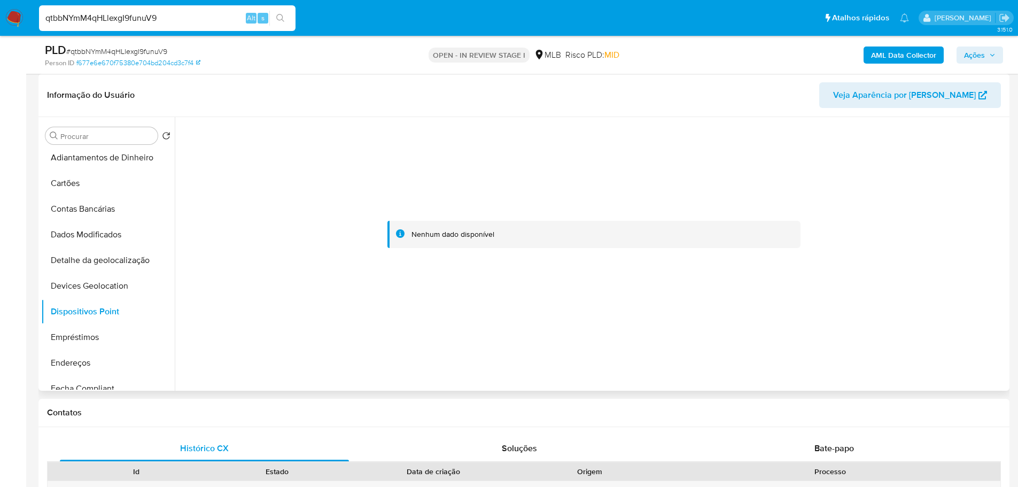
scroll to position [0, 0]
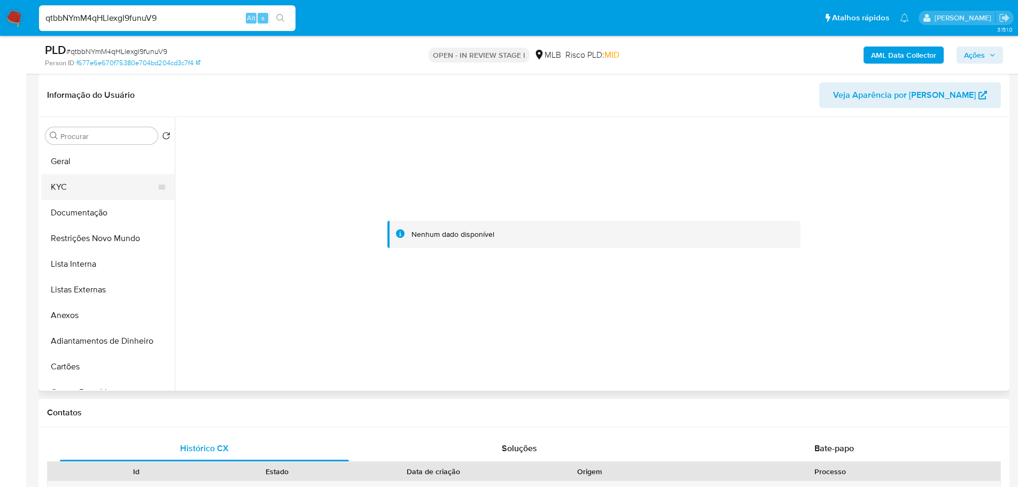
click at [95, 180] on button "KYC" at bounding box center [103, 187] width 125 height 26
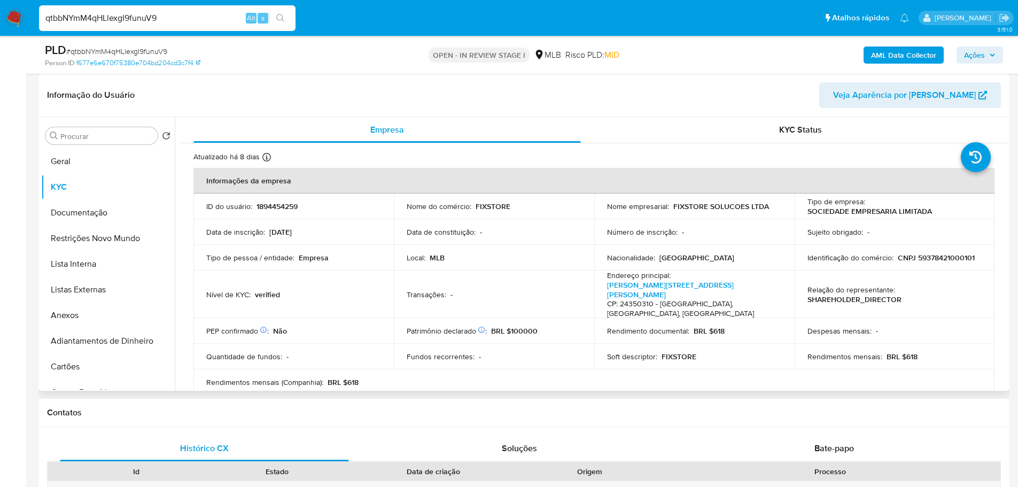
click at [918, 260] on p "CNPJ 59378421000101" at bounding box center [936, 258] width 77 height 10
copy p "59378421000101"
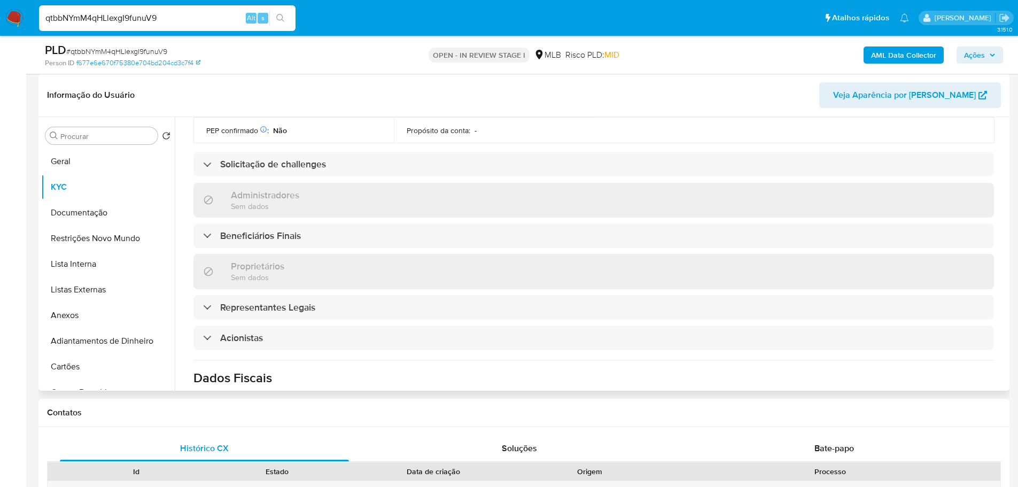
scroll to position [610, 0]
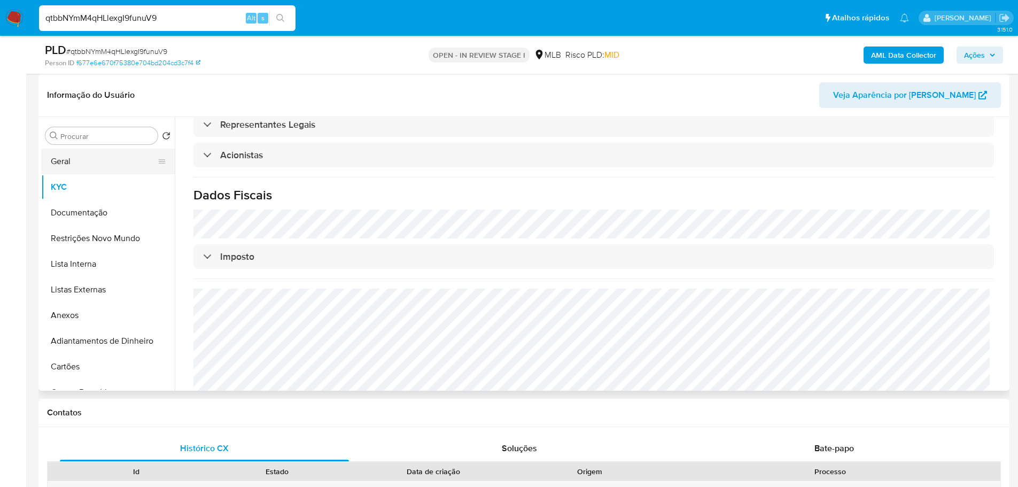
click at [123, 165] on button "Geral" at bounding box center [103, 162] width 125 height 26
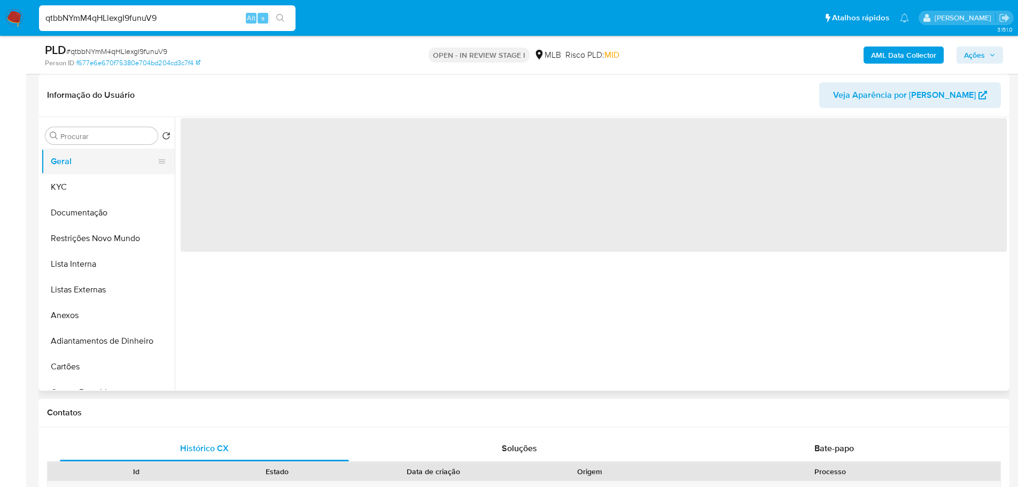
scroll to position [0, 0]
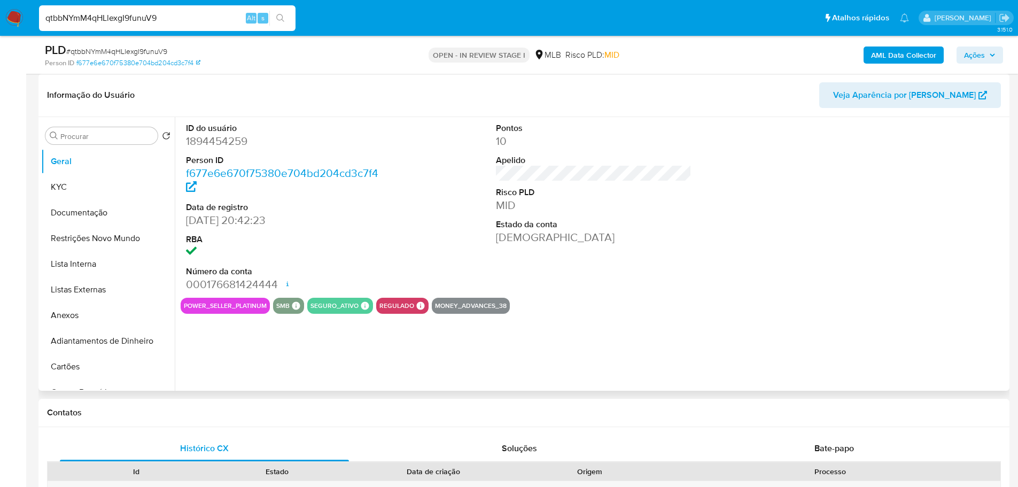
click at [212, 149] on dd "1894454259" at bounding box center [284, 141] width 196 height 15
click at [212, 139] on dd "1894454259" at bounding box center [284, 141] width 196 height 15
copy dd "1894454259"
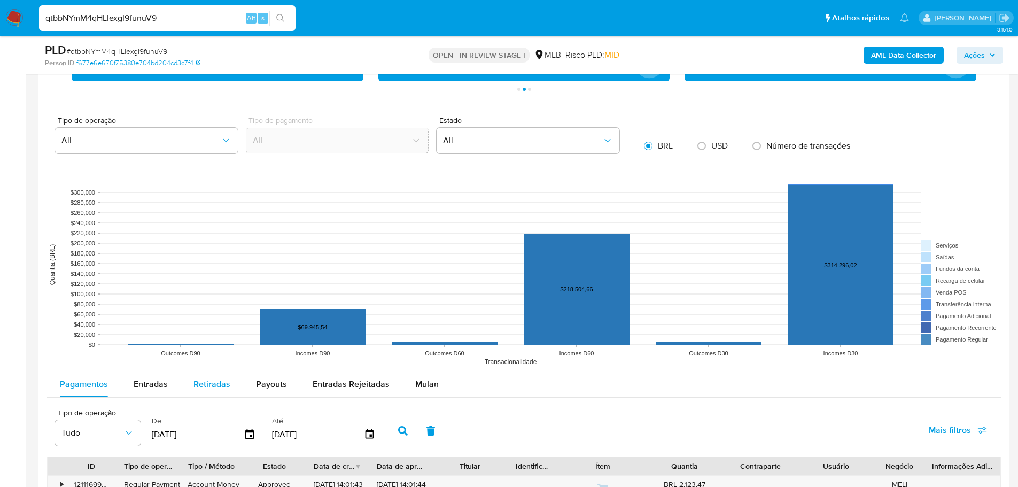
scroll to position [962, 0]
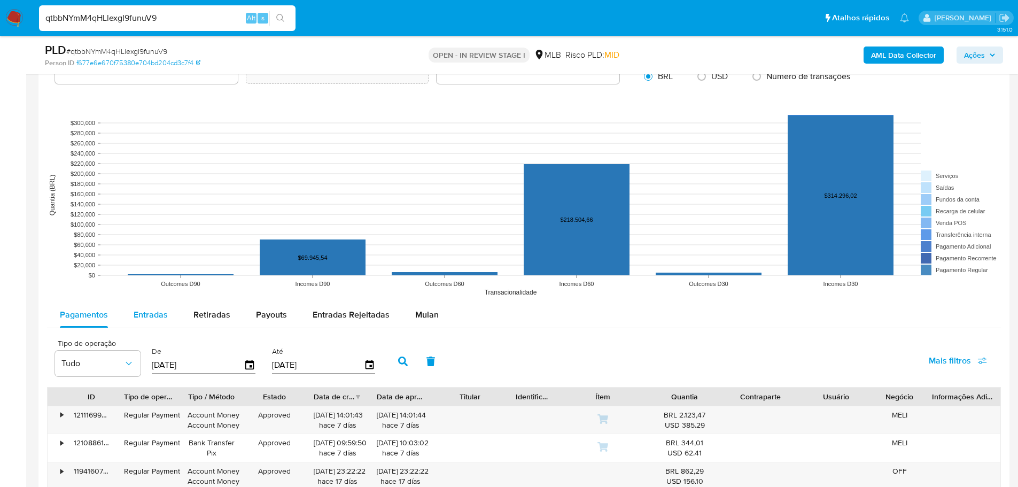
click at [147, 311] on span "Entradas" at bounding box center [151, 314] width 34 height 12
select select "10"
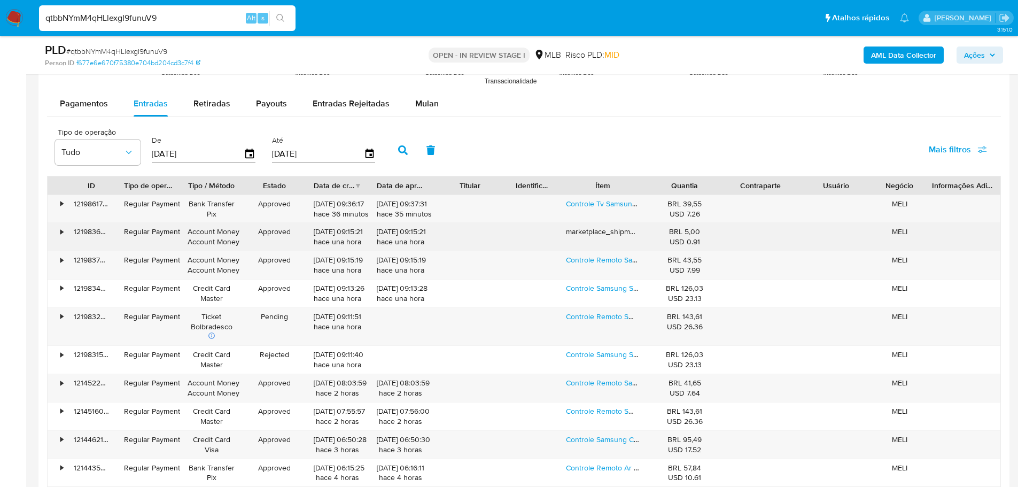
scroll to position [1175, 0]
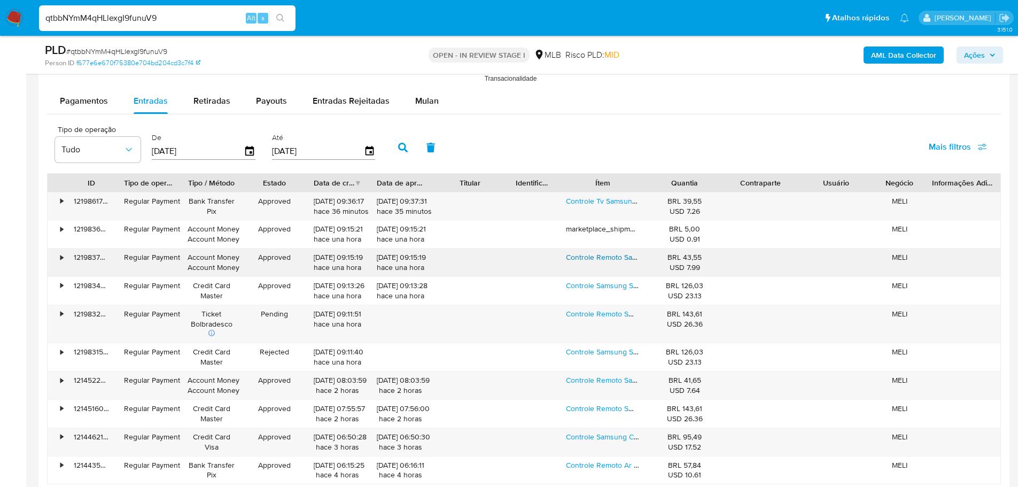
click at [610, 259] on link "Controle Remoto Samsung 46b Tv Un40j5290agxzd Un40j5290ag Un40j5290 40j5290" at bounding box center [712, 257] width 292 height 11
click at [618, 441] on link "Controle Samsung Crystal Smartv 4k 55 65 75 Tu8000 Original" at bounding box center [670, 436] width 208 height 11
click at [970, 52] on span "Ações" at bounding box center [974, 54] width 21 height 17
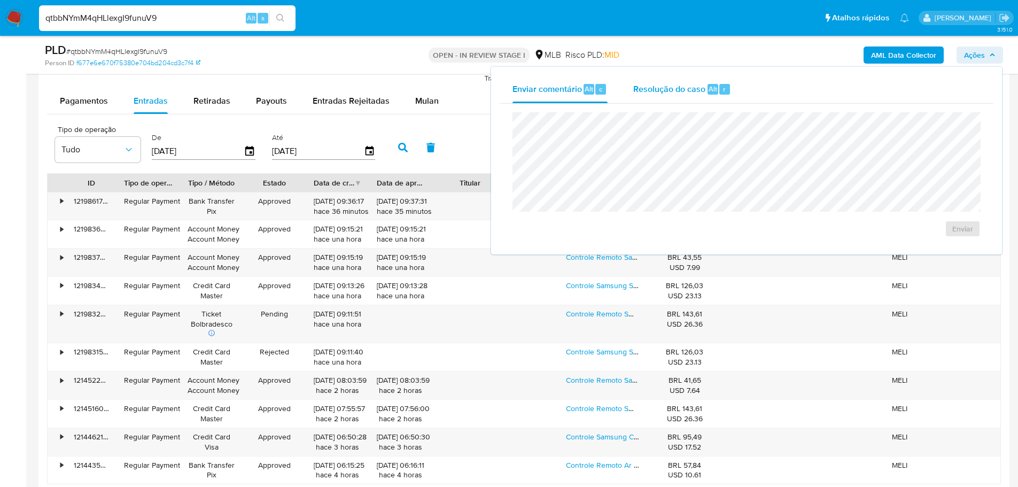
click at [648, 89] on span "Resolução do caso" at bounding box center [669, 88] width 72 height 12
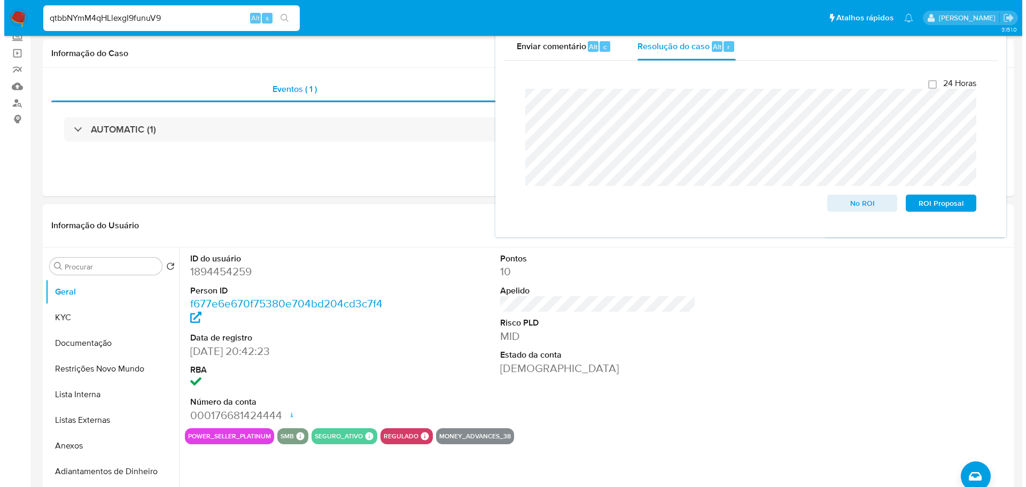
scroll to position [107, 0]
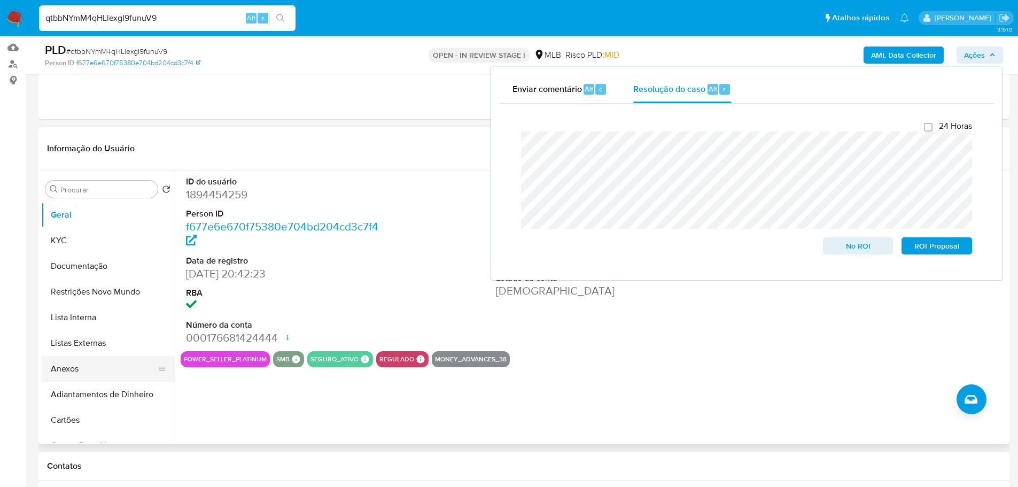
click at [95, 365] on button "Anexos" at bounding box center [103, 369] width 125 height 26
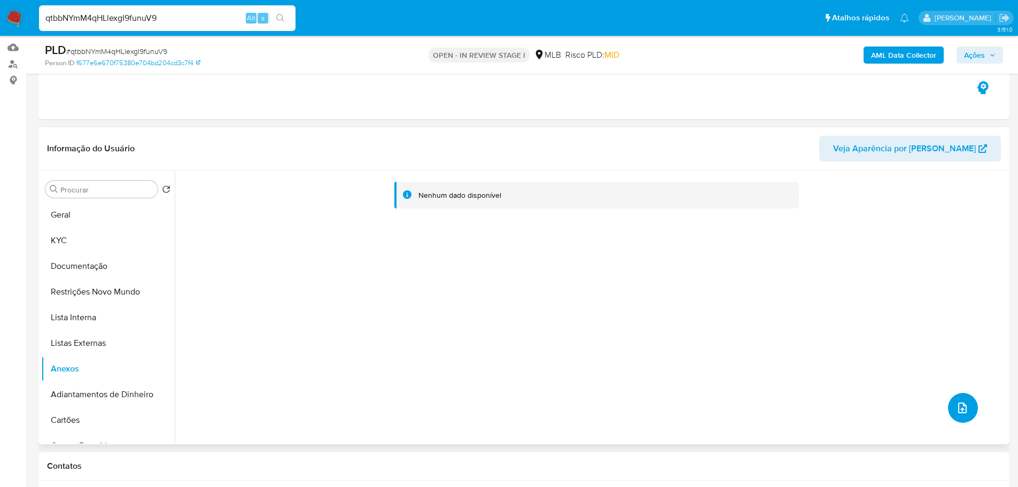
click at [960, 411] on icon "upload-file" at bounding box center [962, 407] width 9 height 11
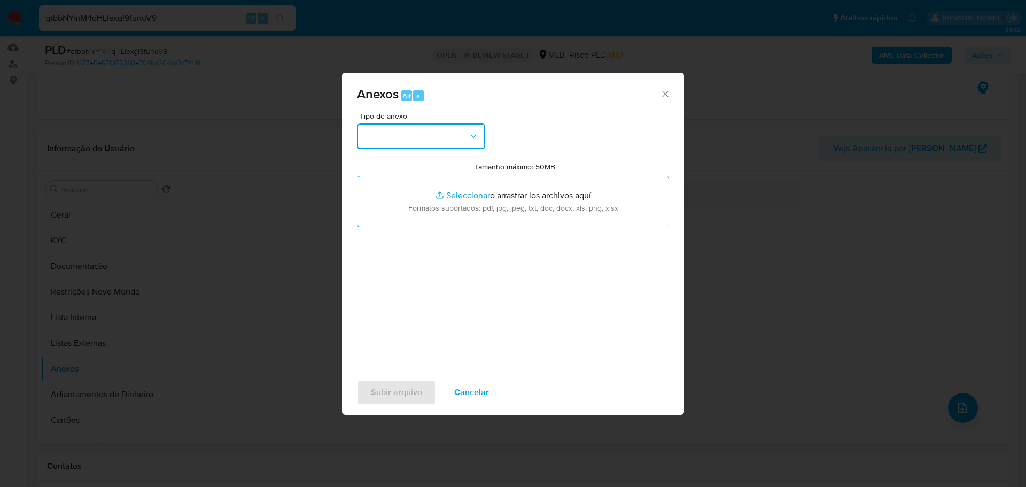
click at [457, 139] on button "button" at bounding box center [421, 136] width 128 height 26
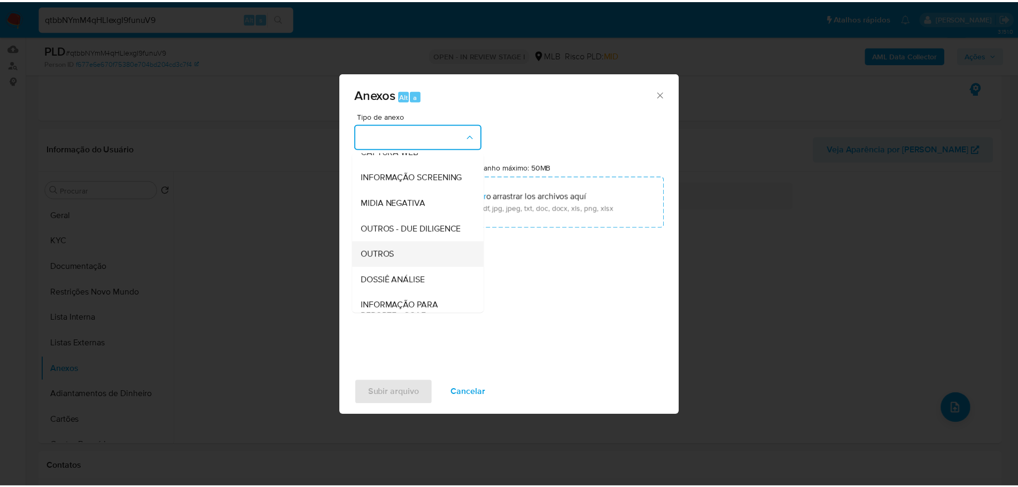
scroll to position [165, 0]
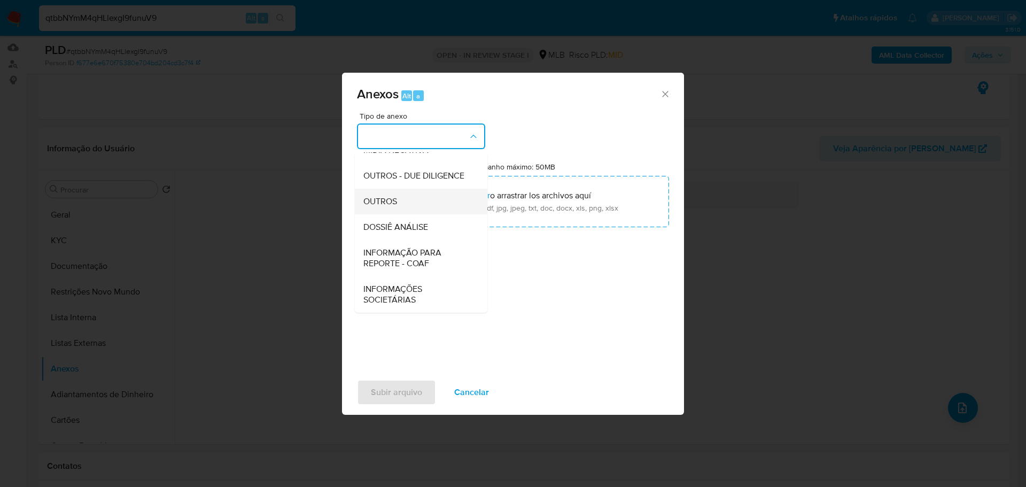
click at [399, 200] on div "OUTROS" at bounding box center [417, 202] width 109 height 26
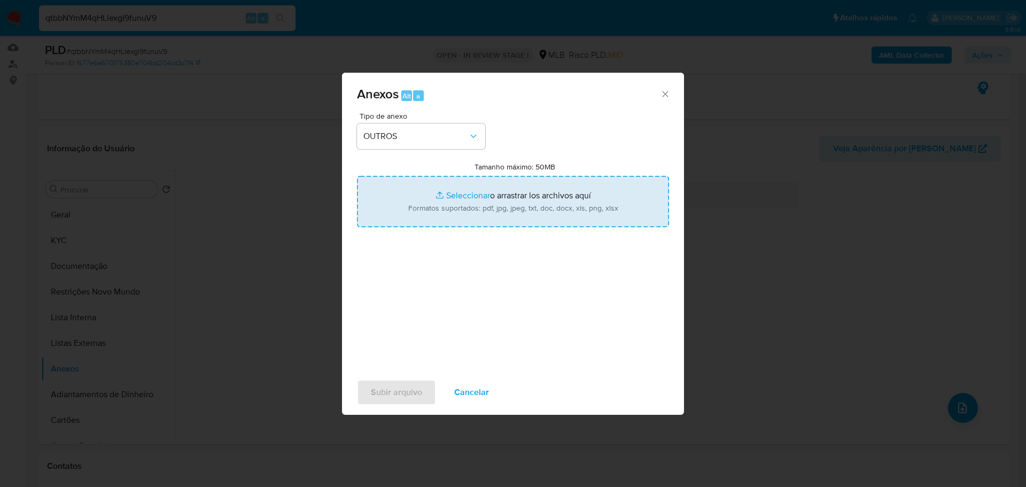
type input "C:\fakepath\SAR - XXX - CNPJ 59378421000101 - FIXSTORE SOLUCOES LTDA.pdf"
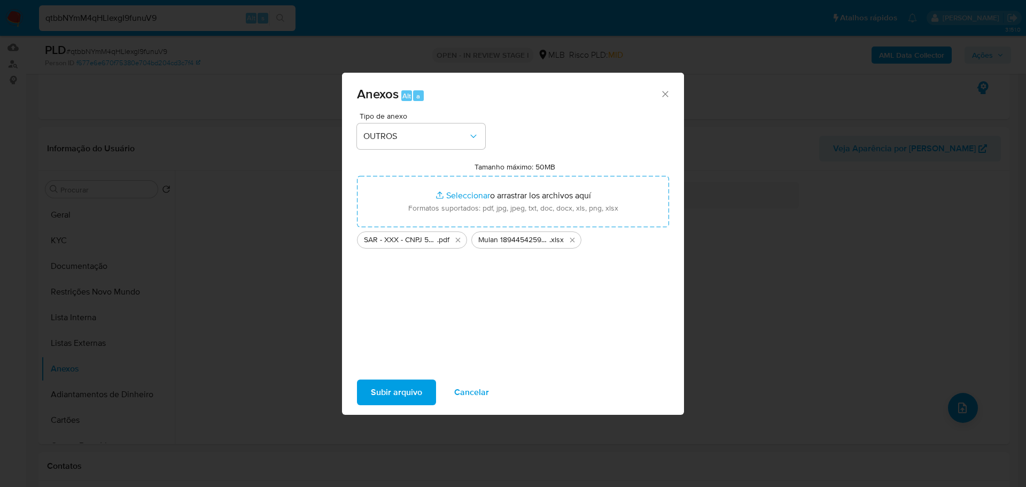
click at [387, 394] on span "Subir arquivo" at bounding box center [396, 392] width 51 height 24
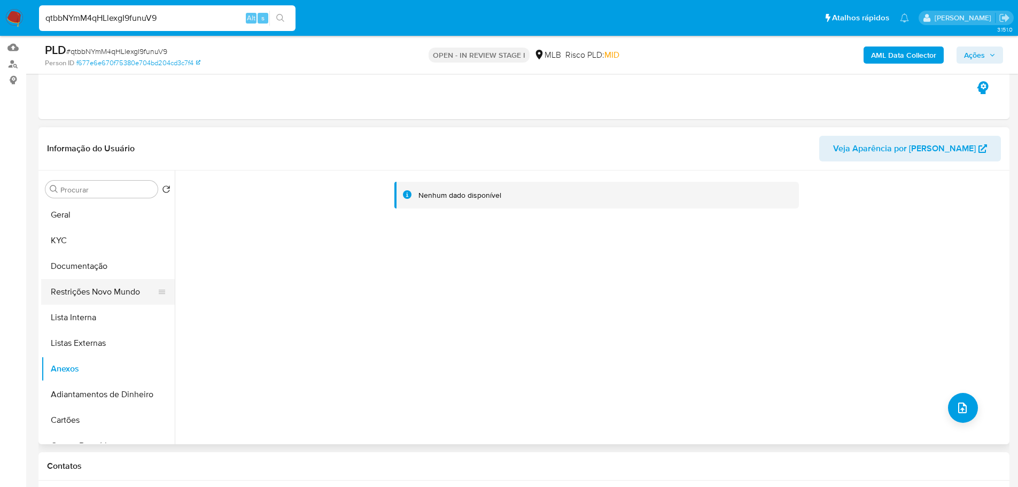
drag, startPoint x: 83, startPoint y: 239, endPoint x: 91, endPoint y: 301, distance: 62.4
click at [83, 239] on button "KYC" at bounding box center [108, 241] width 134 height 26
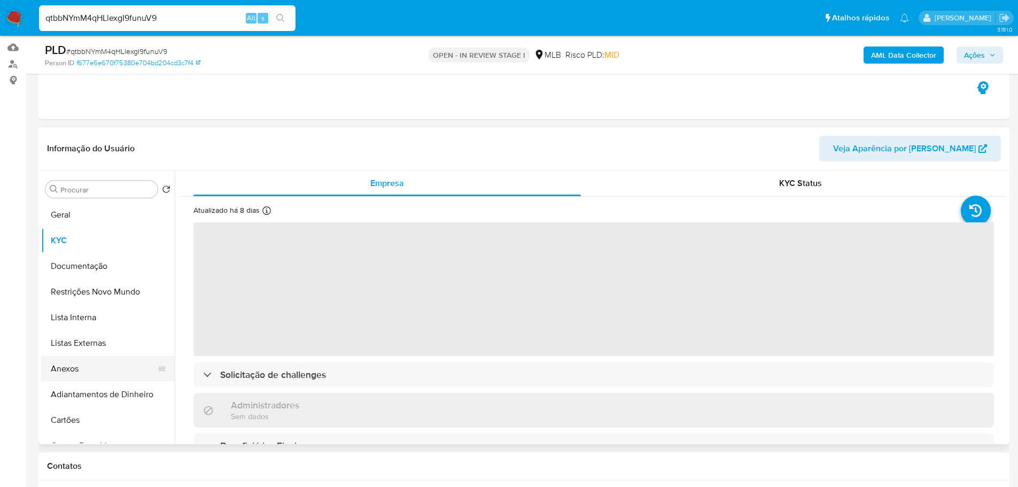
click at [101, 371] on button "Anexos" at bounding box center [103, 369] width 125 height 26
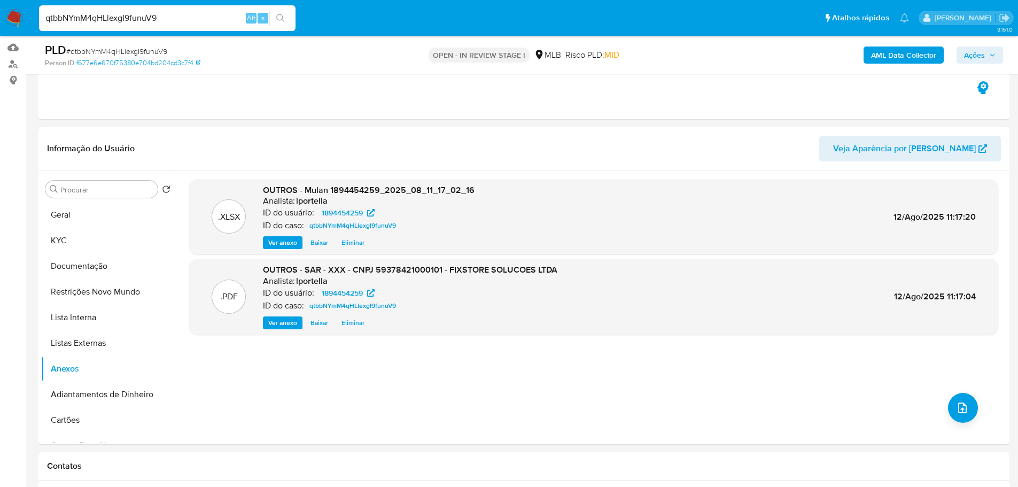
click at [977, 64] on div "AML Data Collector Ações" at bounding box center [845, 54] width 316 height 25
click at [979, 57] on span "Ações" at bounding box center [974, 54] width 21 height 17
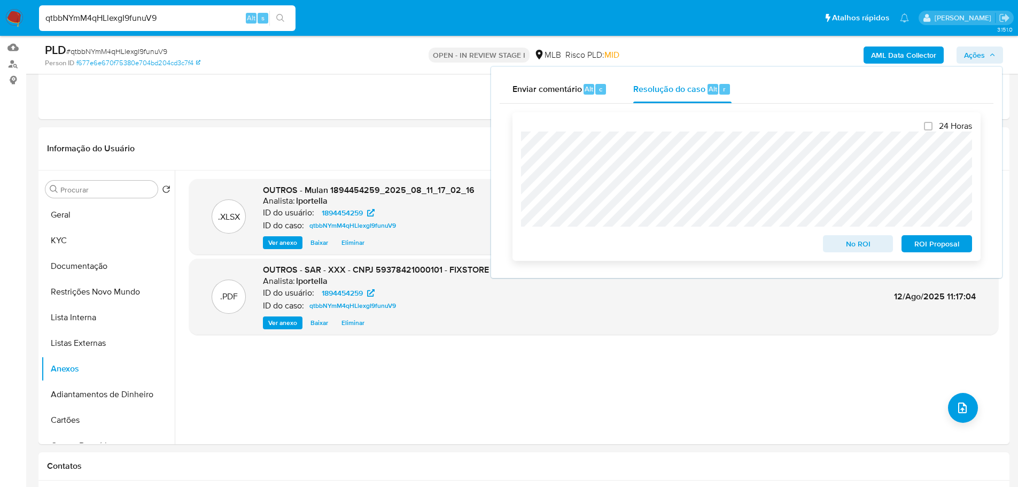
click at [935, 247] on span "ROI Proposal" at bounding box center [937, 243] width 56 height 15
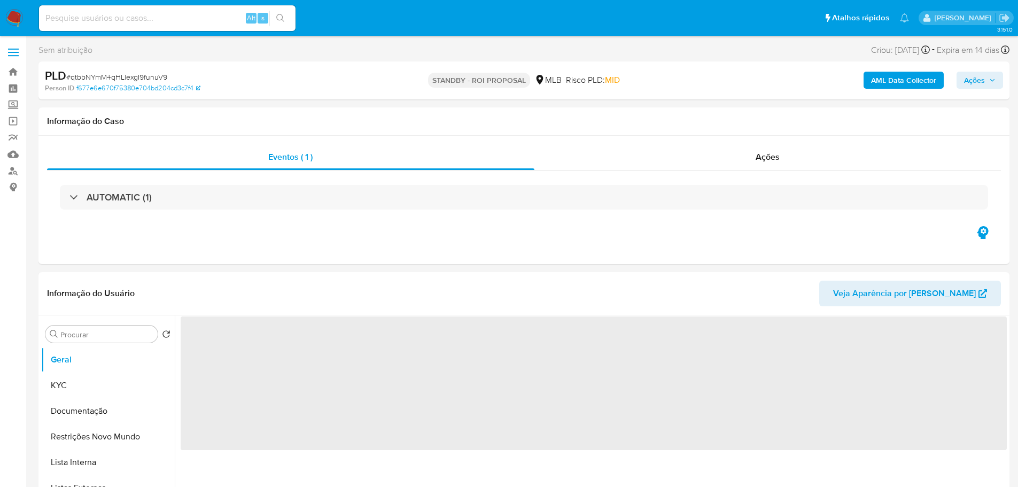
click at [124, 75] on span "# qtbbNYmM4qHLlexgI9funuV9" at bounding box center [116, 77] width 101 height 11
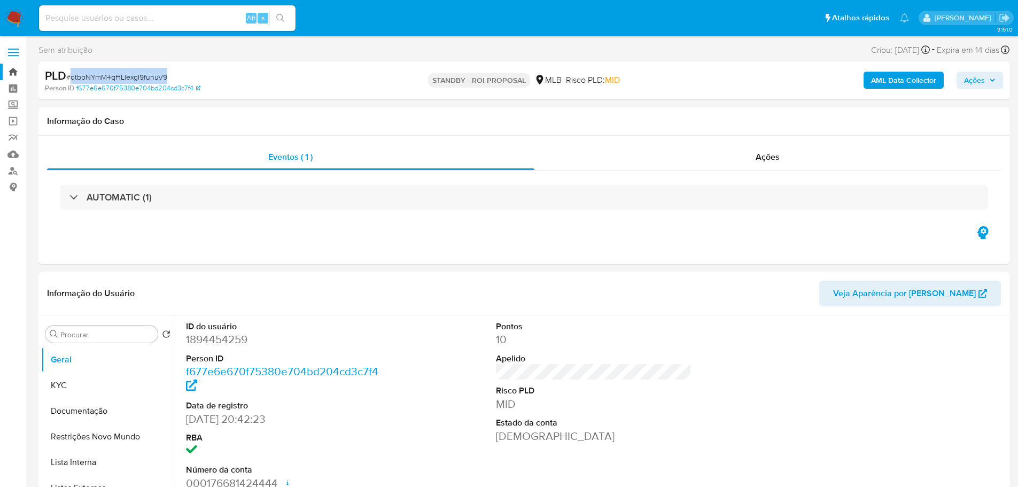
copy span "qtbbNYmM4qHLlexgI9funuV9"
select select "10"
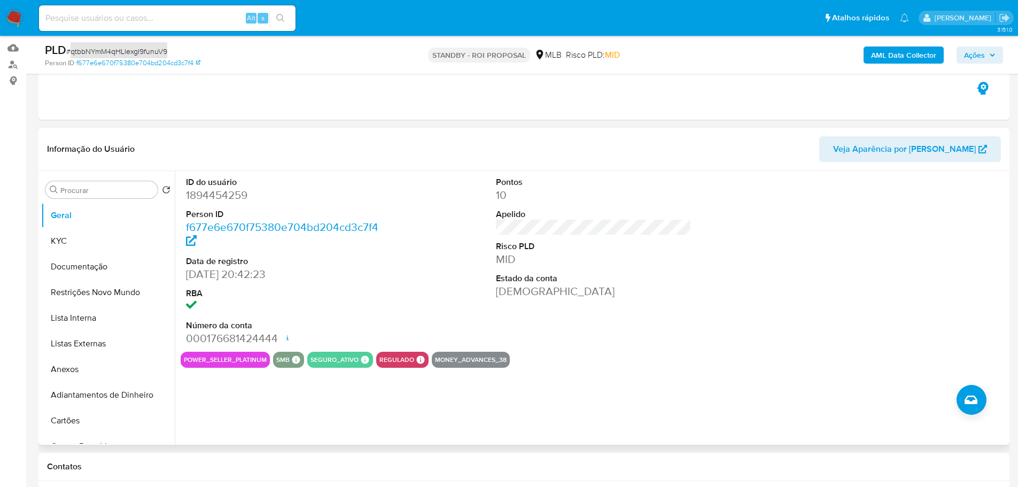
scroll to position [107, 0]
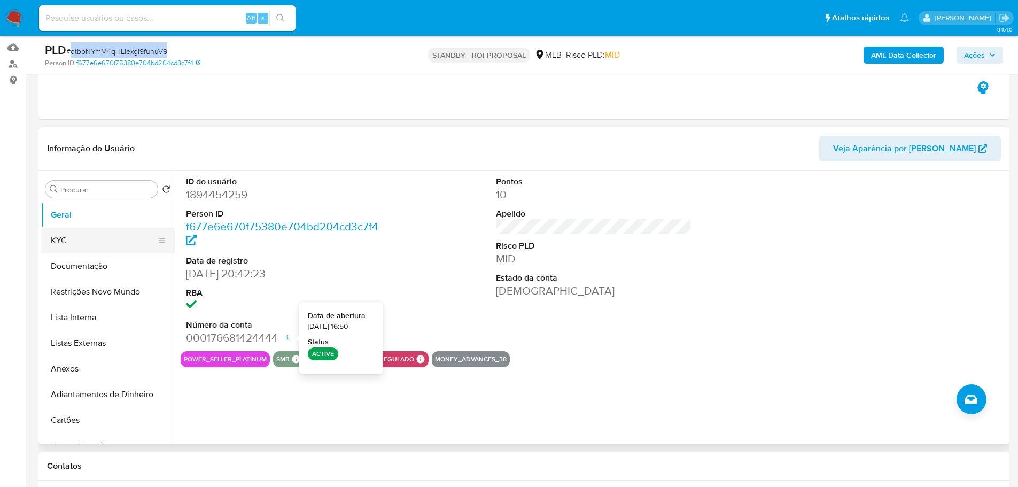
click at [81, 237] on button "KYC" at bounding box center [103, 241] width 125 height 26
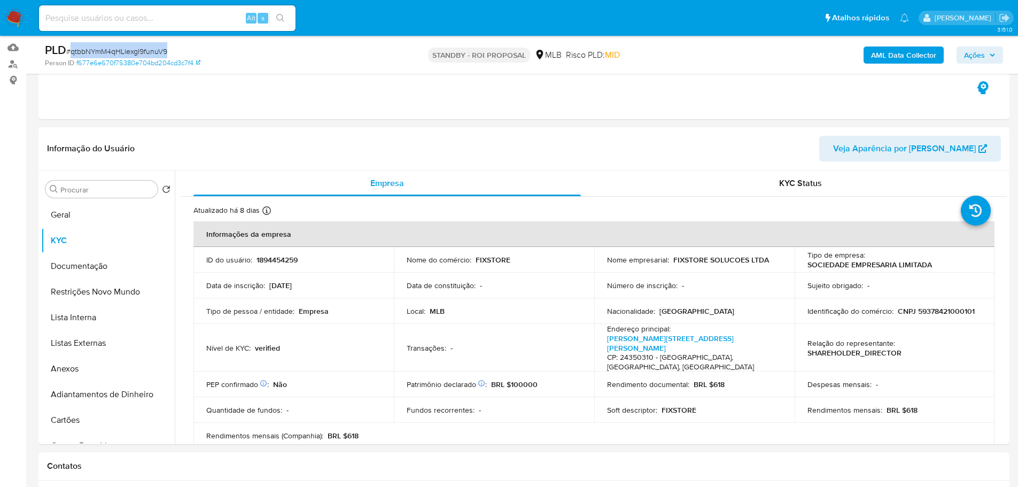
click at [13, 14] on img at bounding box center [14, 18] width 18 height 18
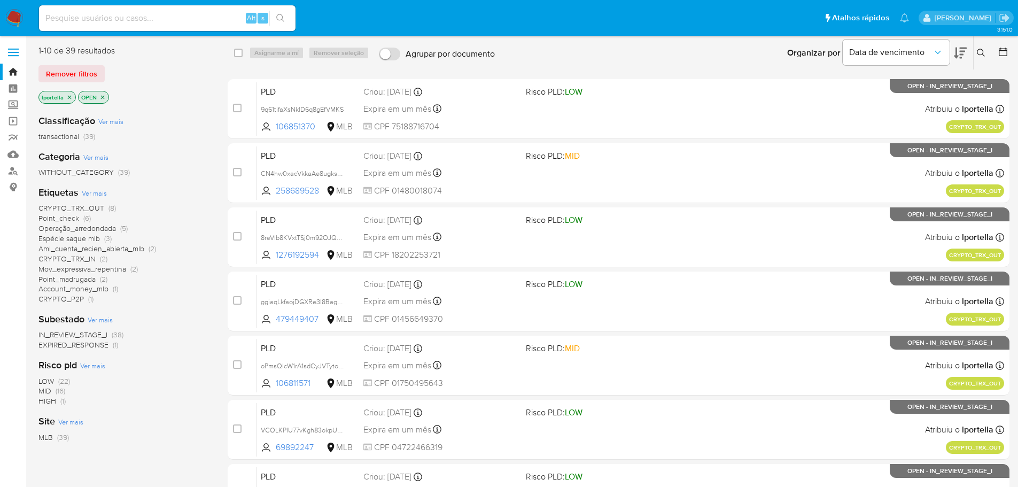
click at [56, 18] on input at bounding box center [167, 18] width 256 height 14
paste input "257244472"
type input "257244472"
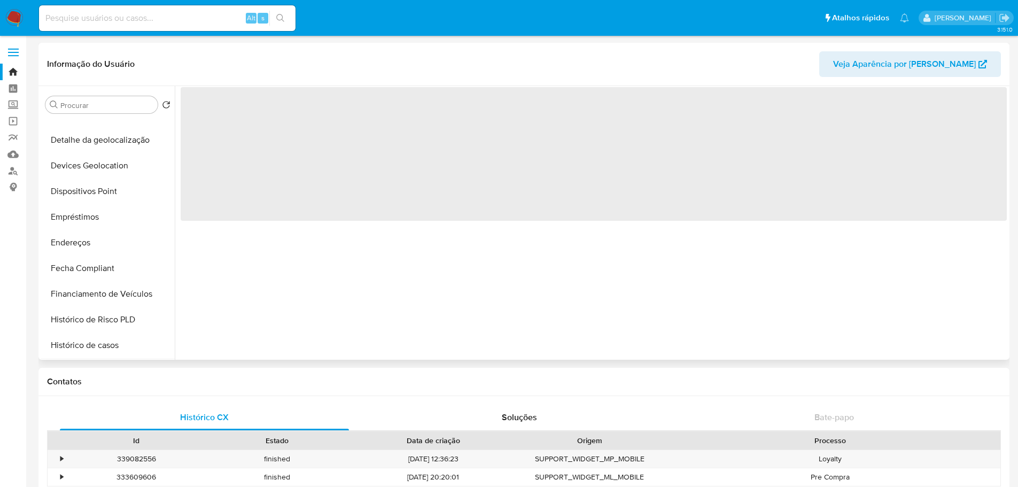
scroll to position [427, 0]
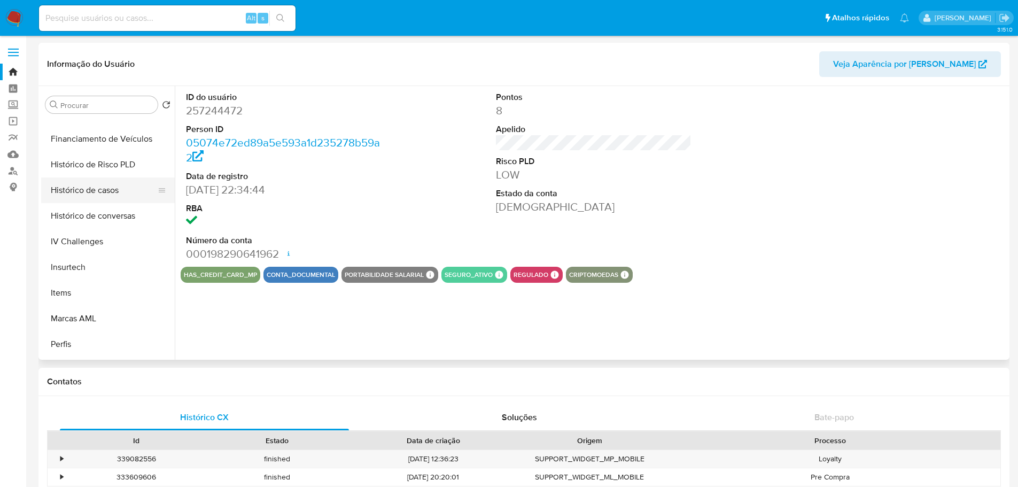
click at [97, 181] on button "Histórico de casos" at bounding box center [103, 190] width 125 height 26
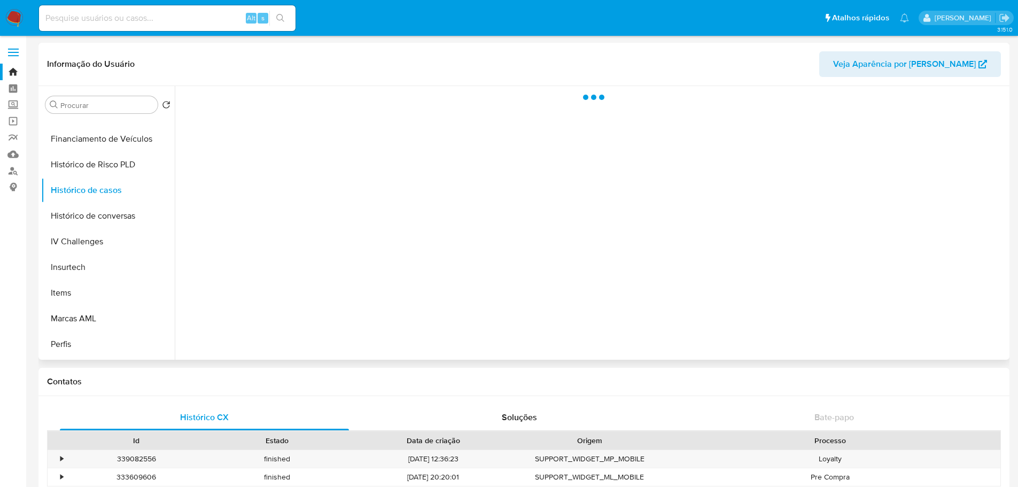
select select "10"
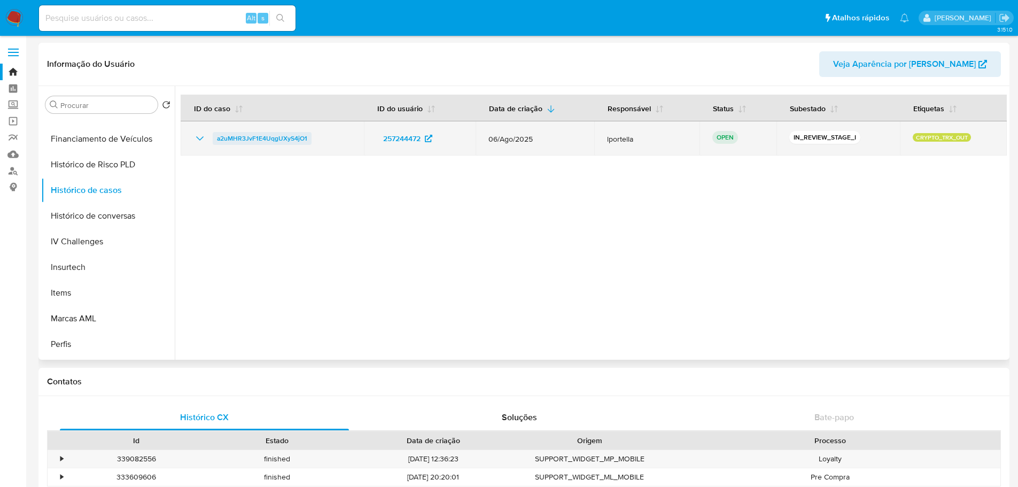
click at [252, 140] on span "a2uMHR3JvF1E4UqgUXyS4jO1" at bounding box center [262, 138] width 90 height 13
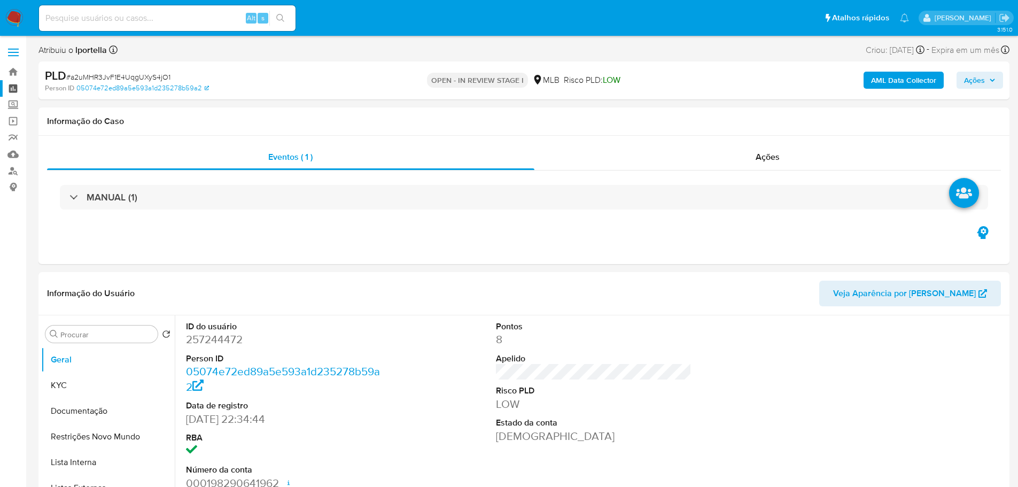
select select "10"
click at [200, 342] on dd "257244472" at bounding box center [284, 339] width 196 height 15
copy dd "257244472"
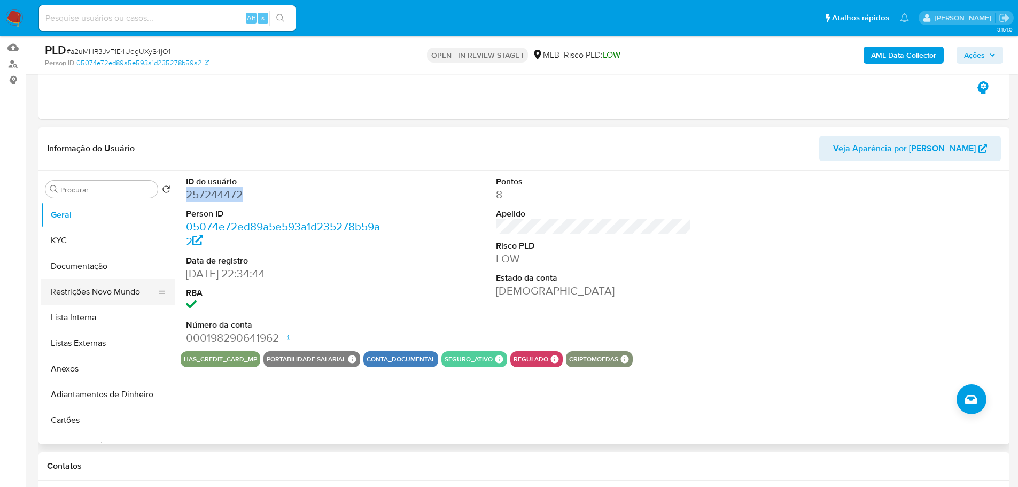
click at [100, 294] on button "Restrições Novo Mundo" at bounding box center [103, 292] width 125 height 26
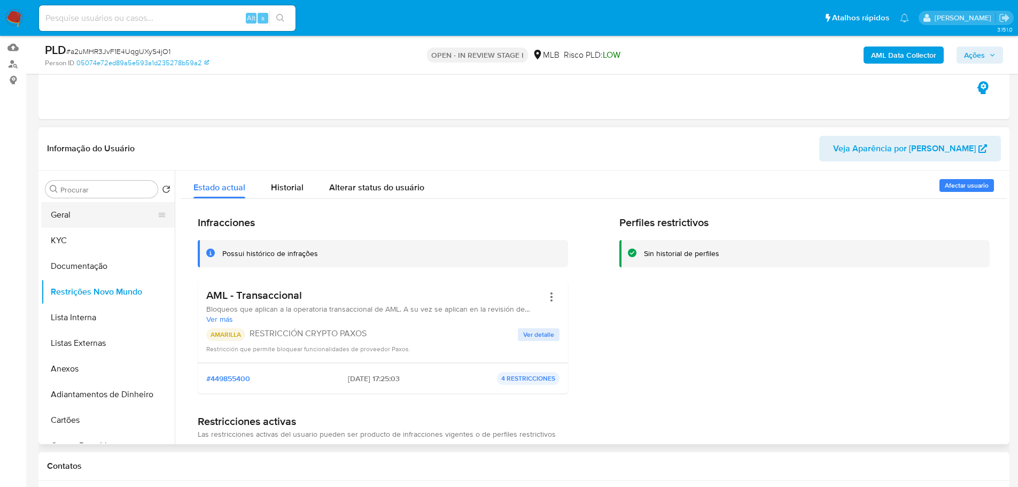
click at [77, 215] on button "Geral" at bounding box center [103, 215] width 125 height 26
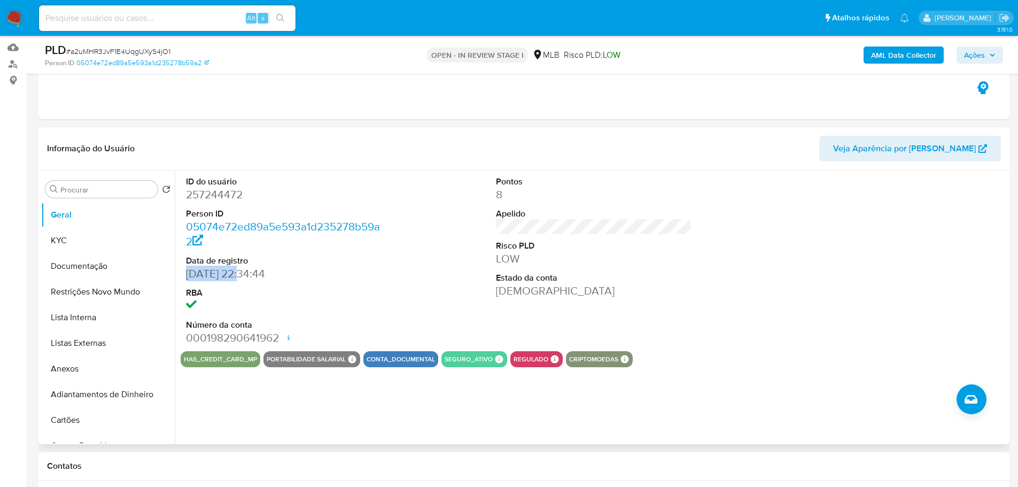
drag, startPoint x: 237, startPoint y: 274, endPoint x: 186, endPoint y: 274, distance: 51.3
click at [186, 274] on dd "19/05/2017 22:34:44" at bounding box center [284, 273] width 196 height 15
copy dd "19/05/2017"
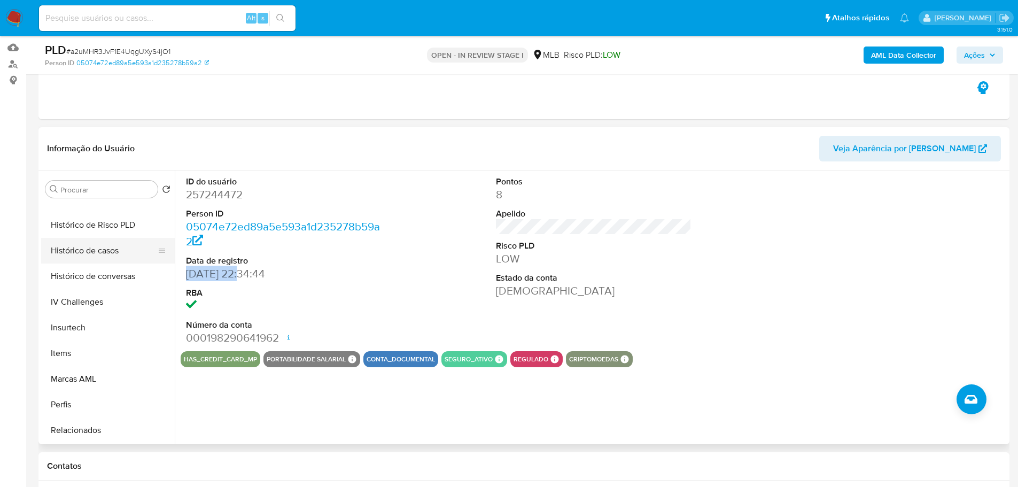
click at [93, 251] on button "Histórico de casos" at bounding box center [103, 251] width 125 height 26
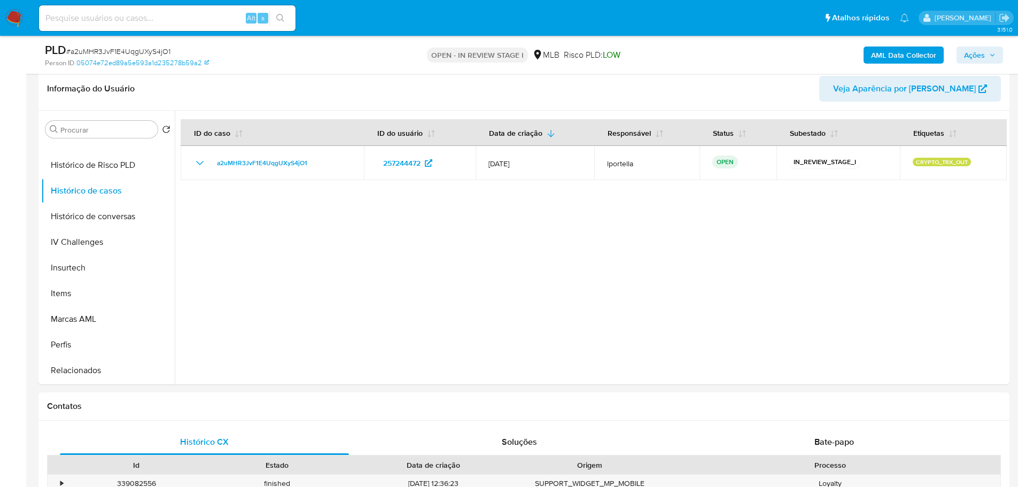
scroll to position [481, 0]
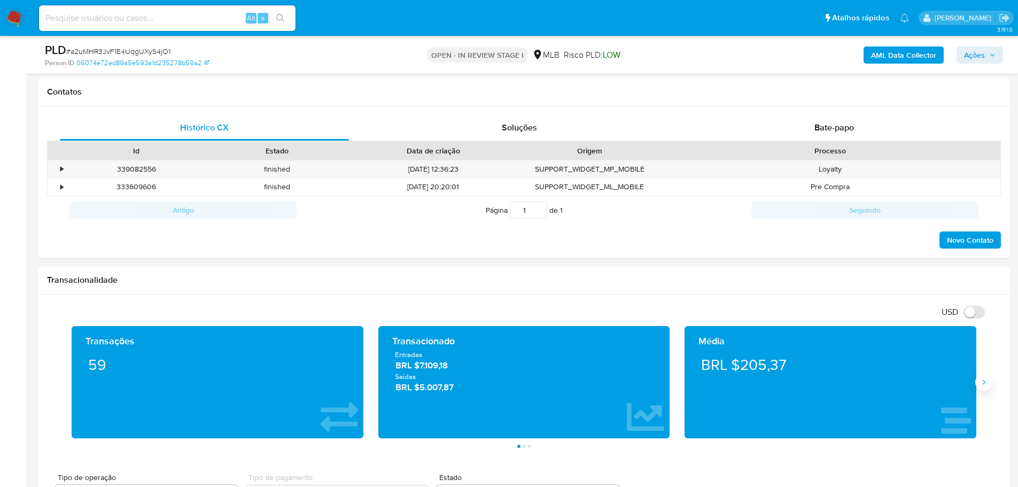
click at [981, 387] on button "Siguiente" at bounding box center [983, 381] width 17 height 17
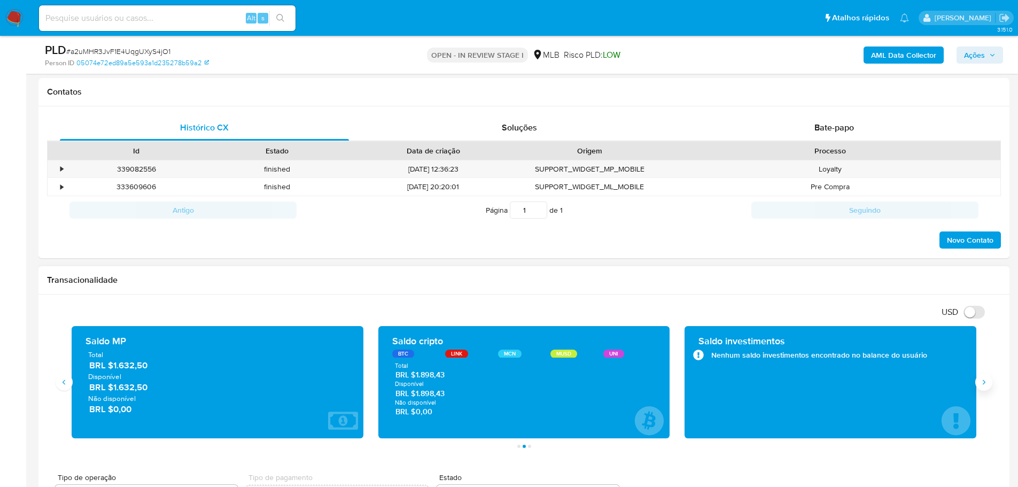
click at [981, 387] on button "Siguiente" at bounding box center [983, 381] width 17 height 17
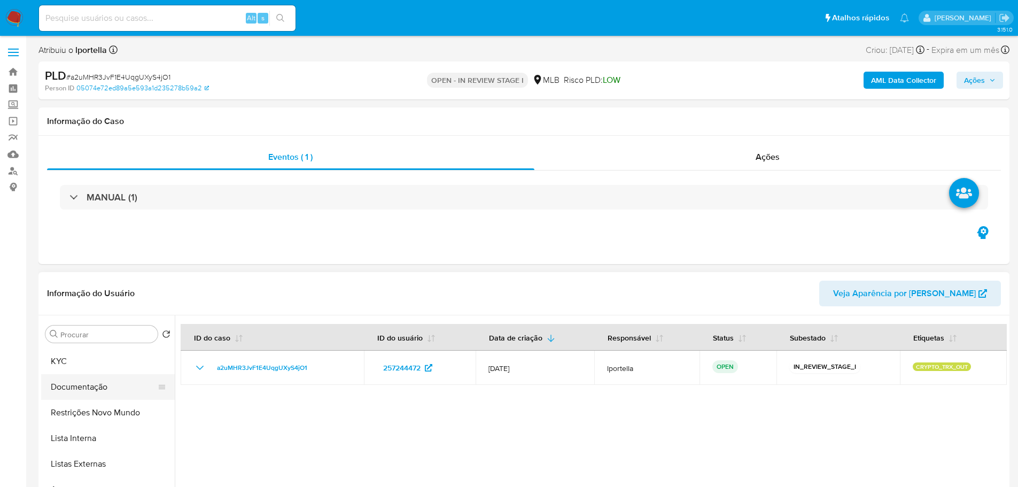
scroll to position [0, 0]
click at [82, 391] on button "KYC" at bounding box center [103, 385] width 125 height 26
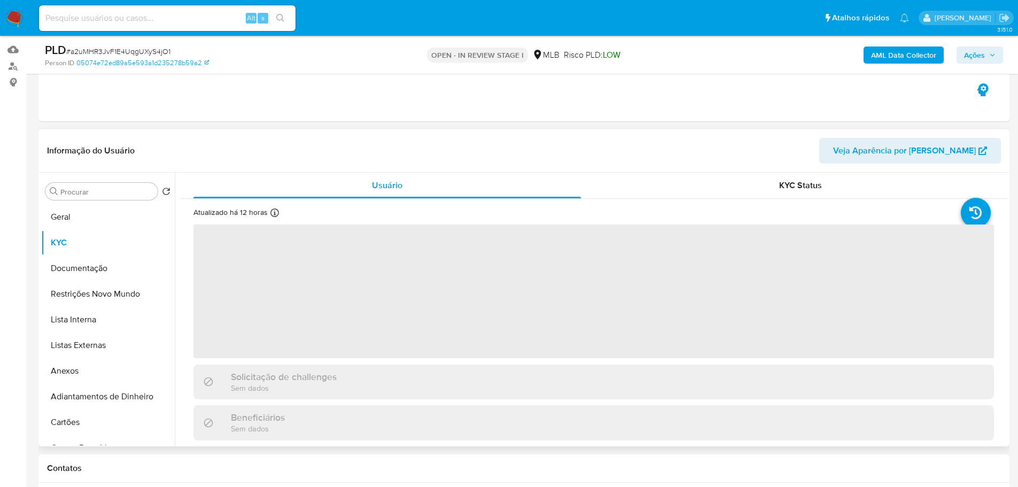
scroll to position [107, 0]
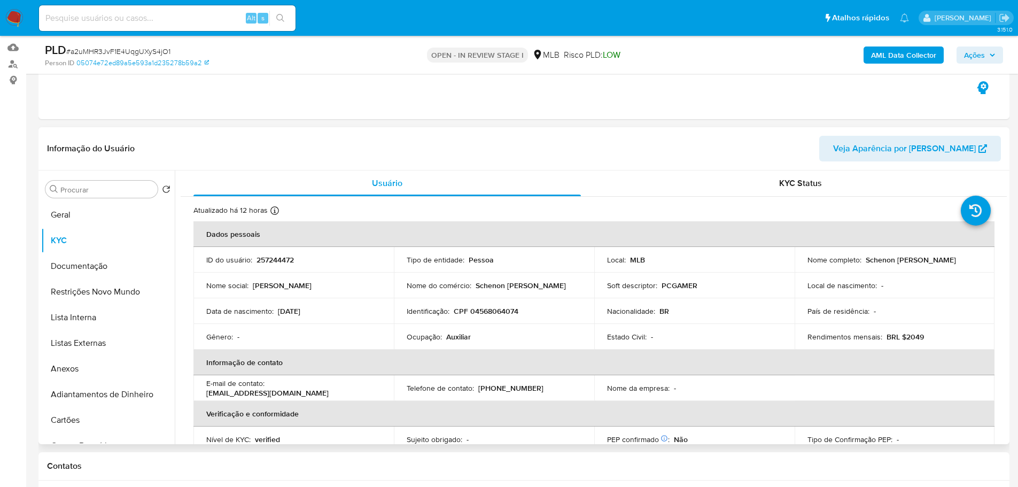
click at [487, 311] on p "CPF 04568064074" at bounding box center [486, 311] width 65 height 10
copy p "04568064074"
click at [13, 14] on img at bounding box center [14, 18] width 18 height 18
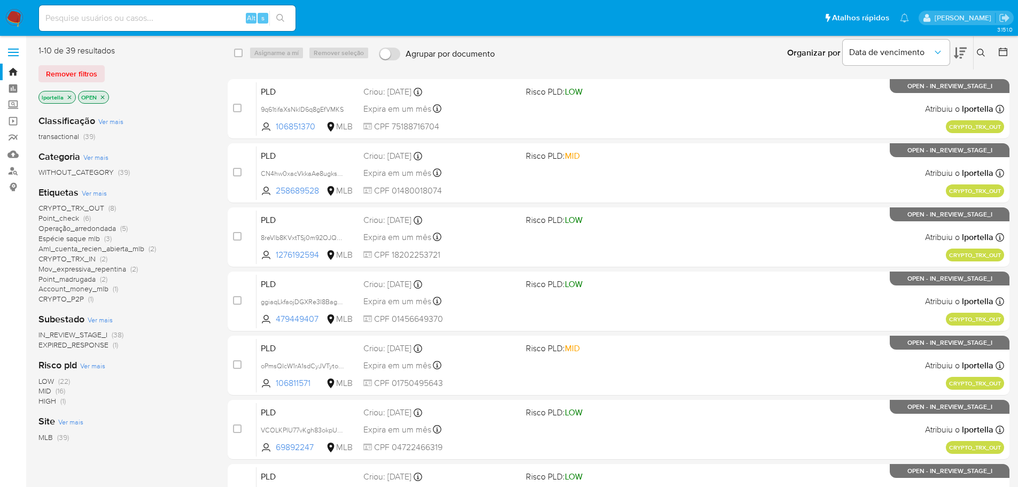
click at [136, 13] on input at bounding box center [167, 18] width 256 height 14
paste input "172362233"
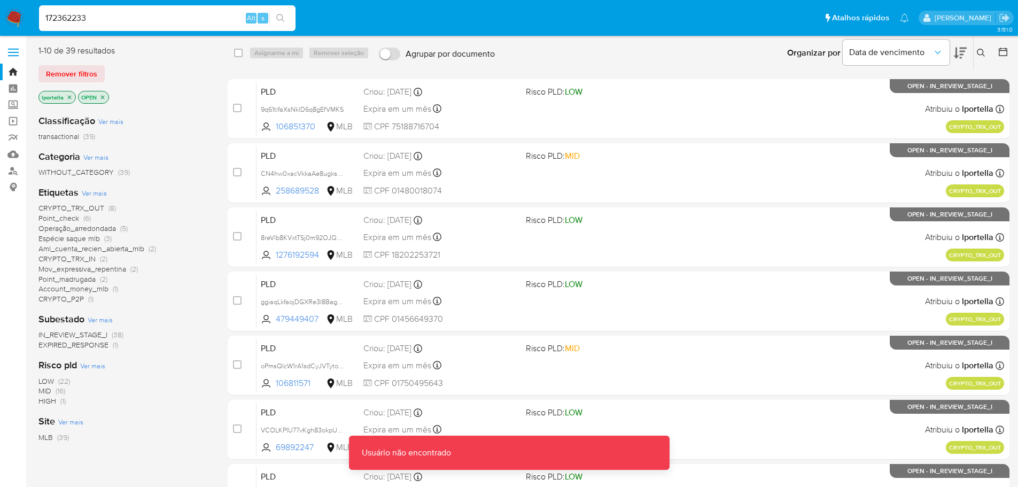
click at [135, 12] on input "172362233" at bounding box center [167, 18] width 256 height 14
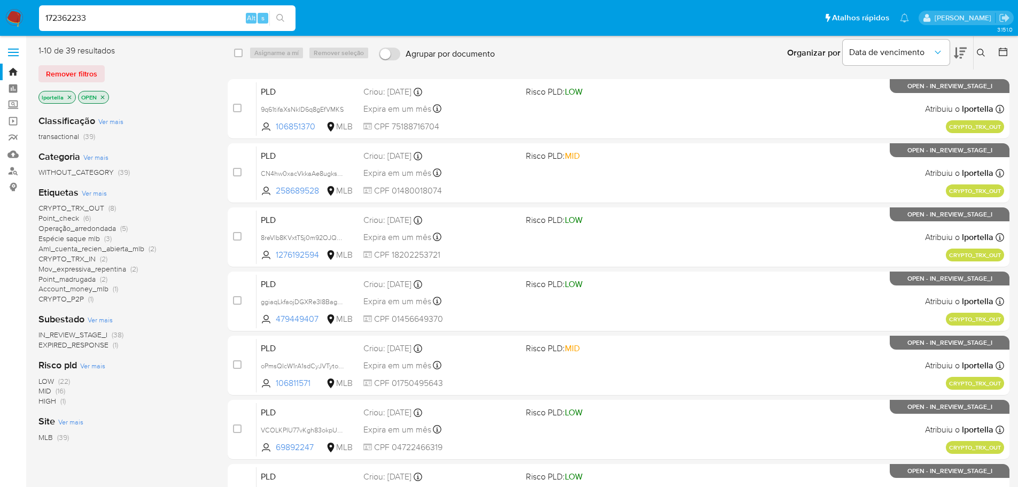
type input "172362233"
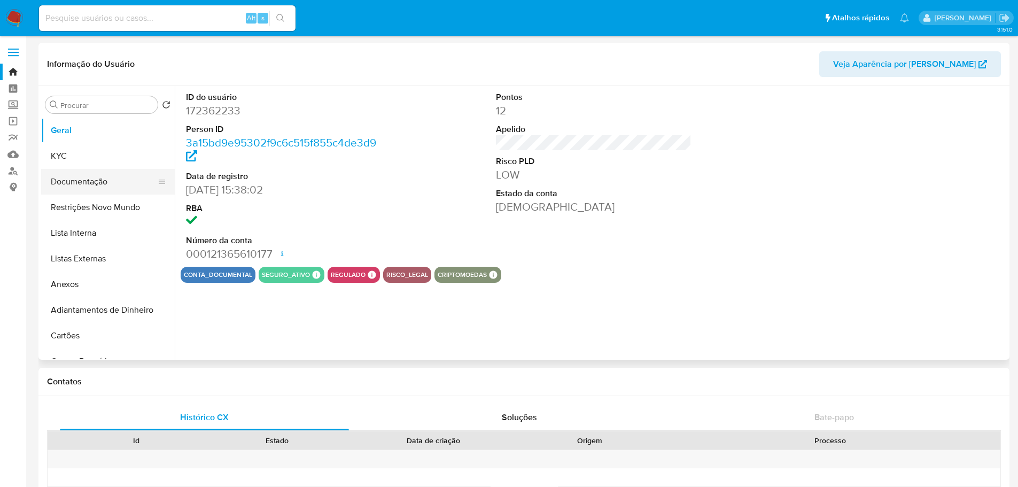
select select "10"
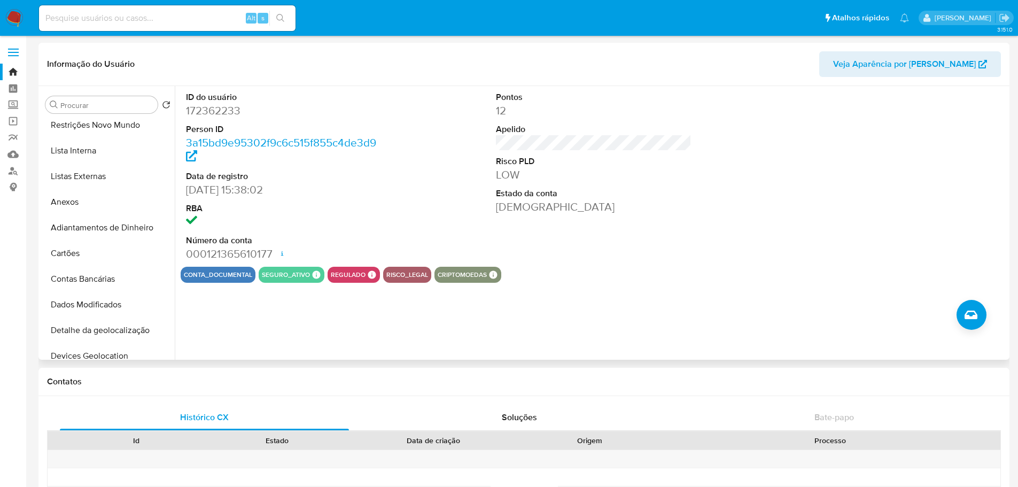
scroll to position [374, 0]
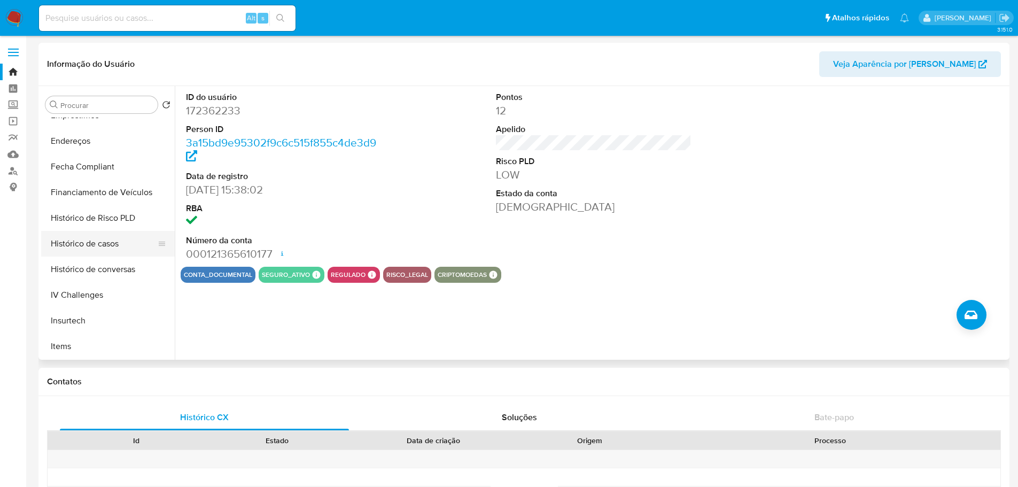
click at [99, 237] on button "Histórico de casos" at bounding box center [103, 244] width 125 height 26
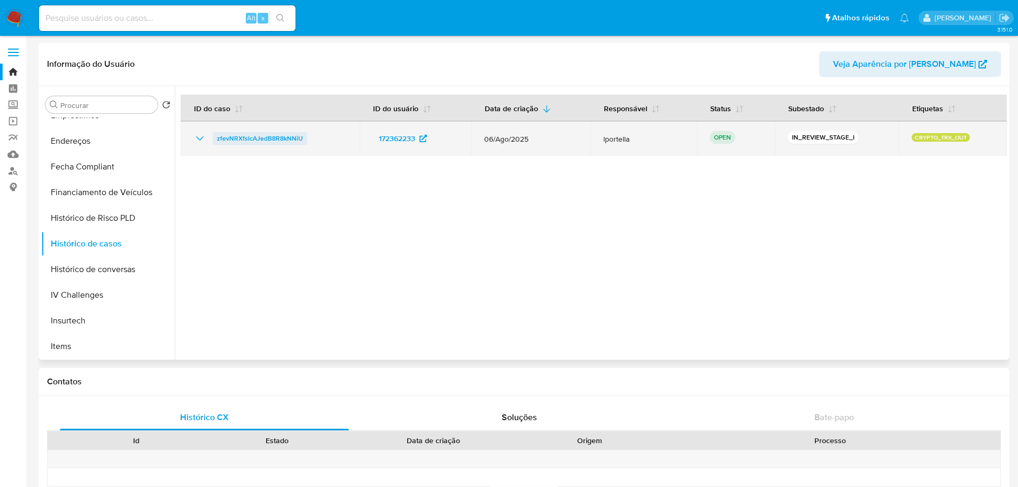
click at [280, 142] on span "zfevNRXfslcAJedB8R8kNNiU" at bounding box center [260, 138] width 86 height 13
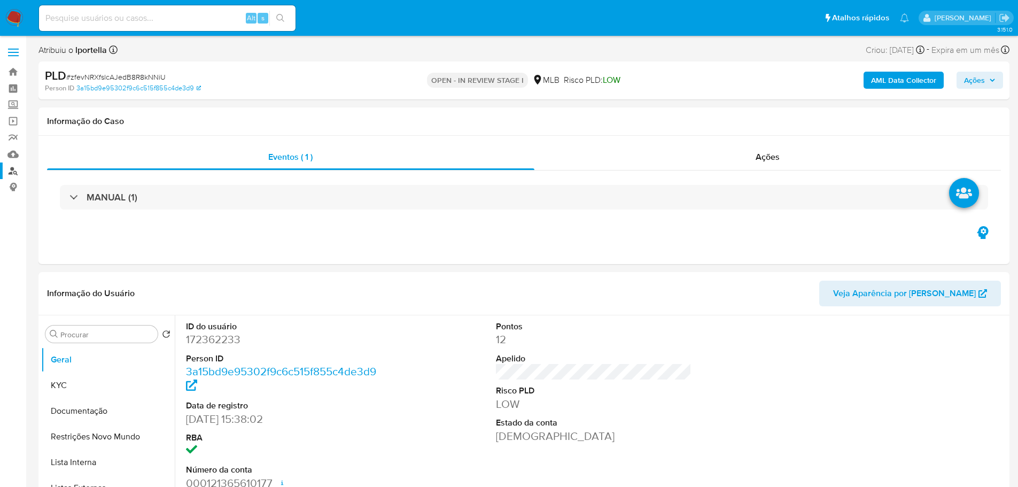
select select "10"
click at [201, 337] on dd "172362233" at bounding box center [284, 339] width 196 height 15
copy dd "172362233"
click at [63, 379] on button "KYC" at bounding box center [103, 385] width 125 height 26
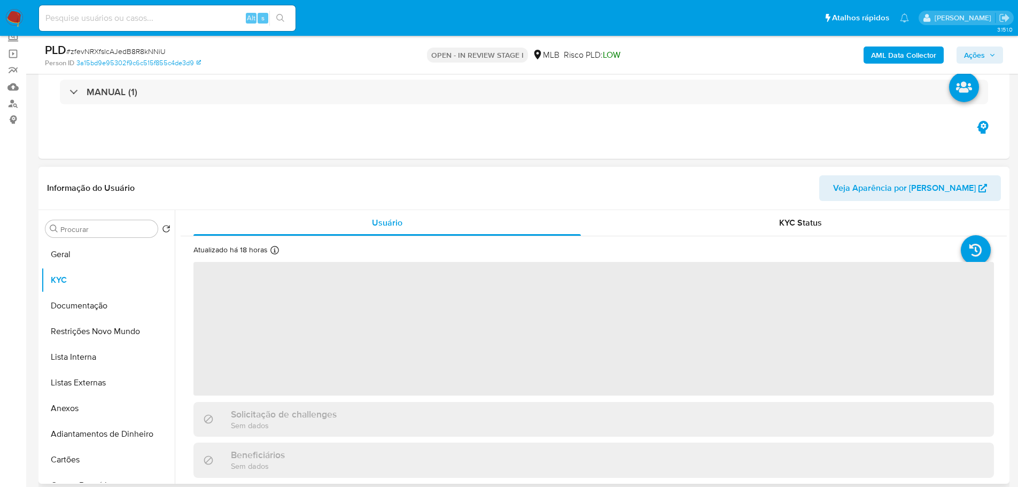
scroll to position [107, 0]
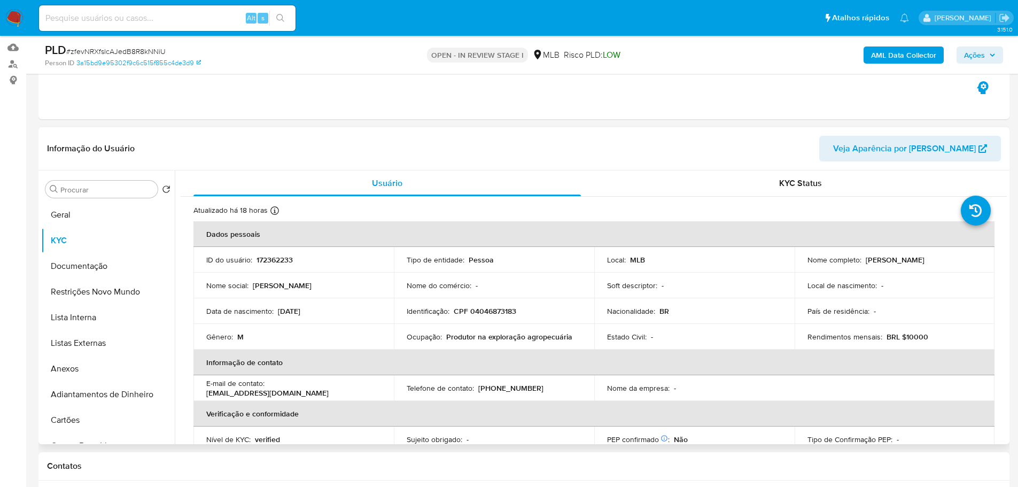
click at [496, 314] on p "CPF 04046873183" at bounding box center [485, 311] width 63 height 10
copy p "04046873183"
click at [93, 210] on button "Geral" at bounding box center [103, 215] width 125 height 26
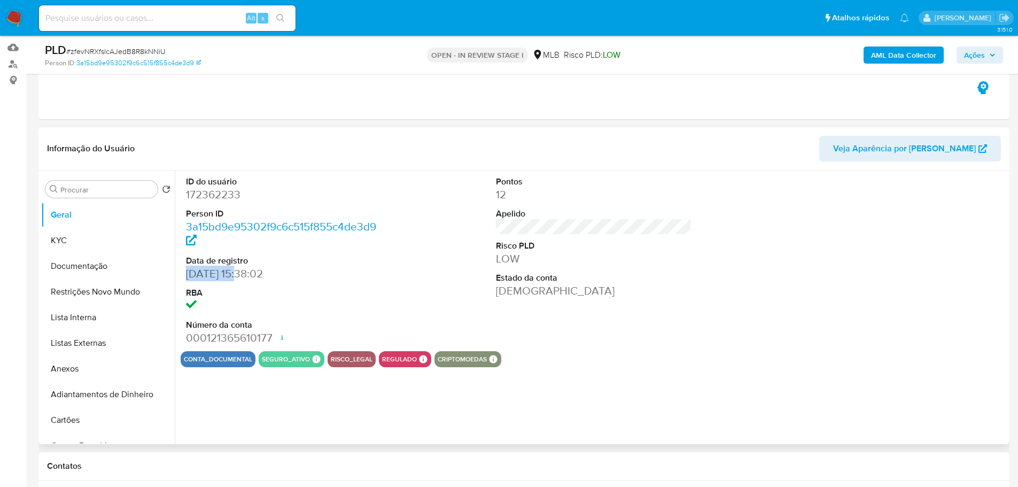
drag, startPoint x: 238, startPoint y: 273, endPoint x: 177, endPoint y: 275, distance: 60.9
click at [181, 274] on div "ID do usuário 172362233 Person ID 3a15bd9e95302f9c6c515f855c4de3d9 Data de regi…" at bounding box center [284, 260] width 207 height 181
copy dd "[DATE]"
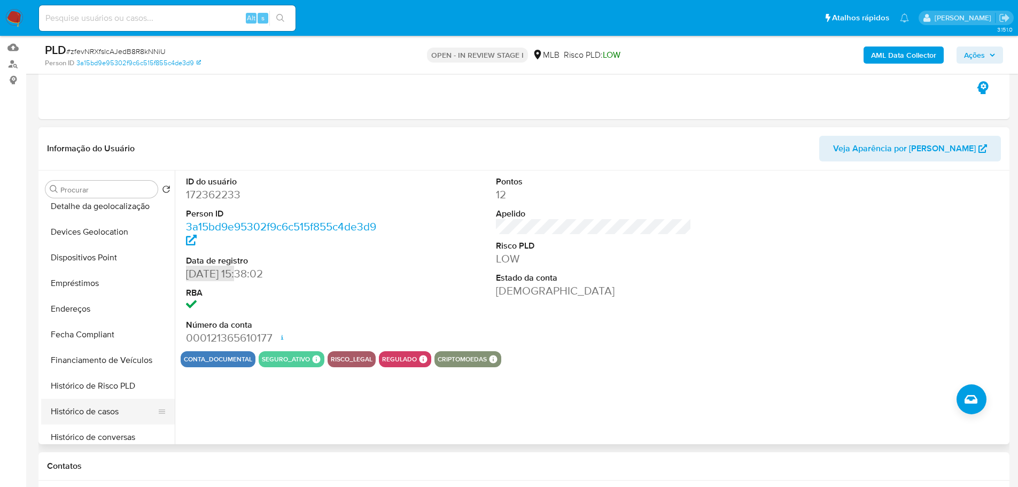
scroll to position [374, 0]
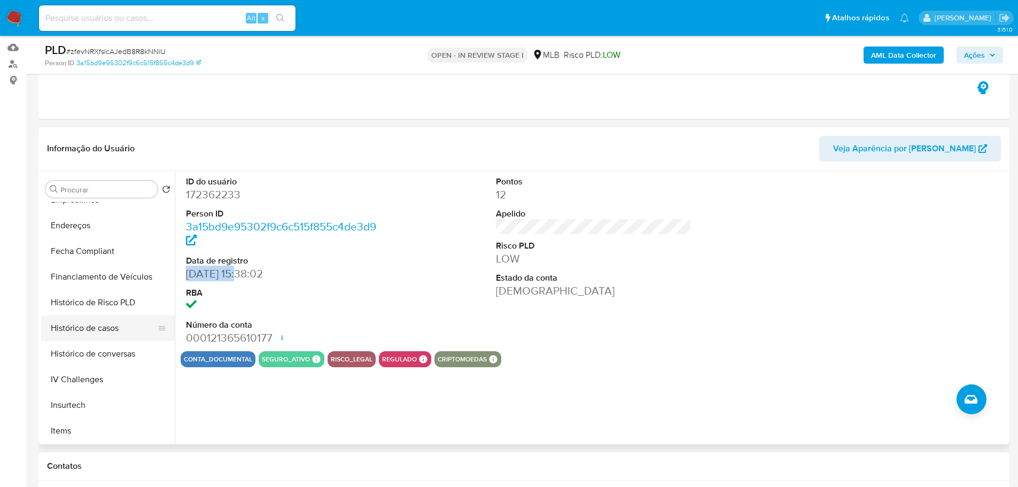
click at [116, 324] on button "Histórico de casos" at bounding box center [103, 328] width 125 height 26
